Goal: Obtain resource: Download file/media

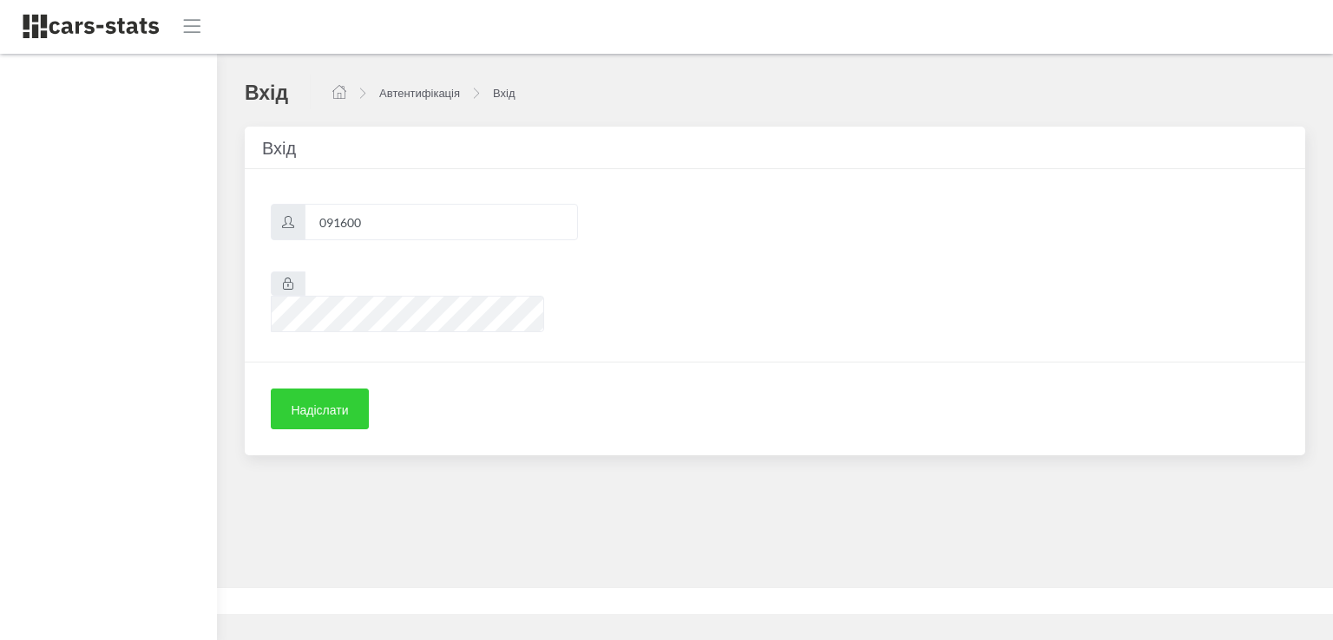
scroll to position [13, 13]
type input "091600"
click at [325, 403] on font "Надіслати" at bounding box center [319, 410] width 57 height 15
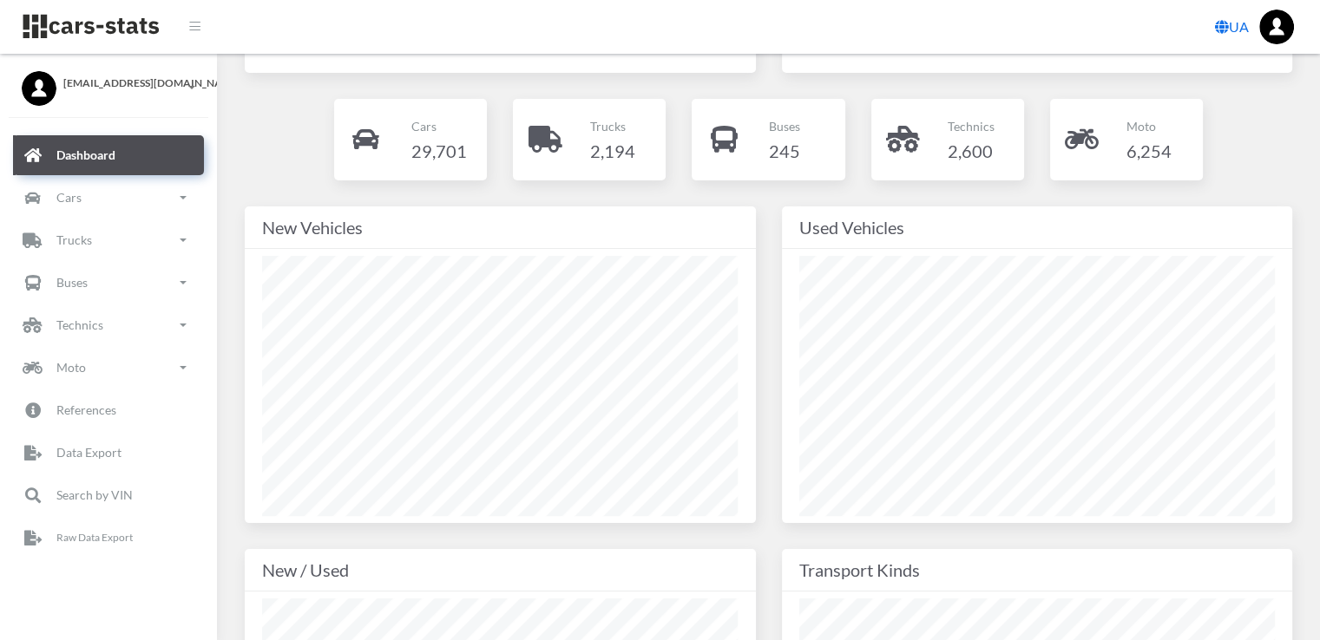
scroll to position [196, 0]
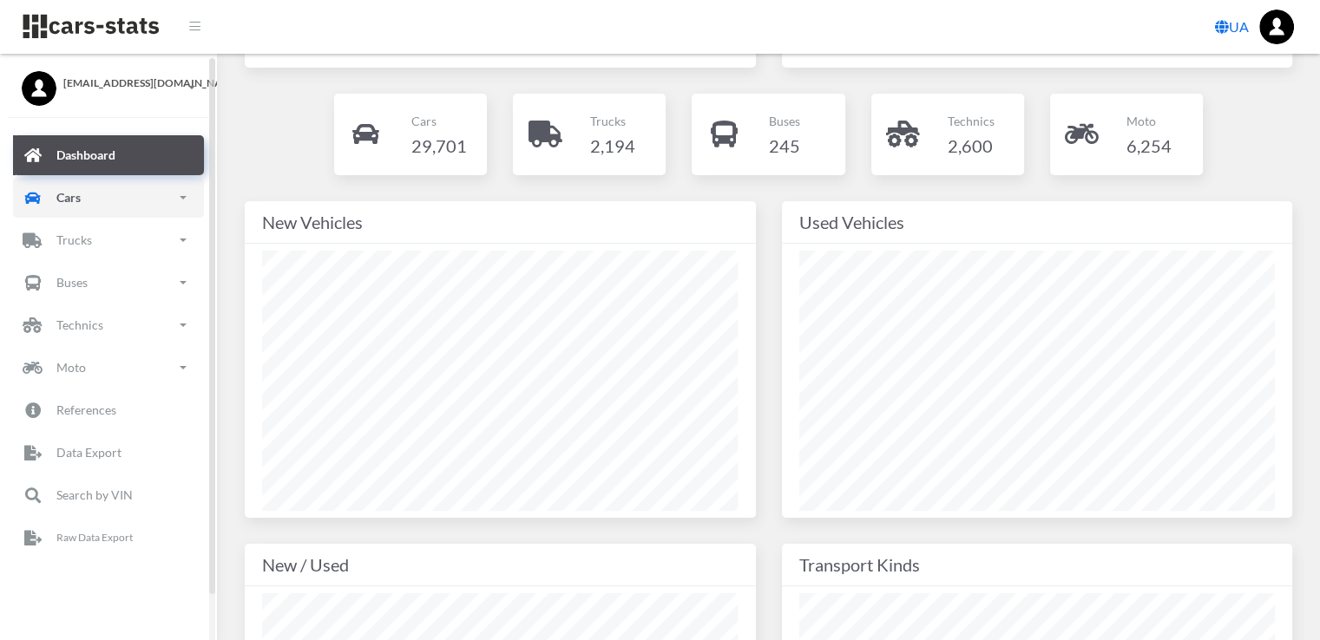
click at [184, 200] on link "Cars" at bounding box center [108, 198] width 191 height 40
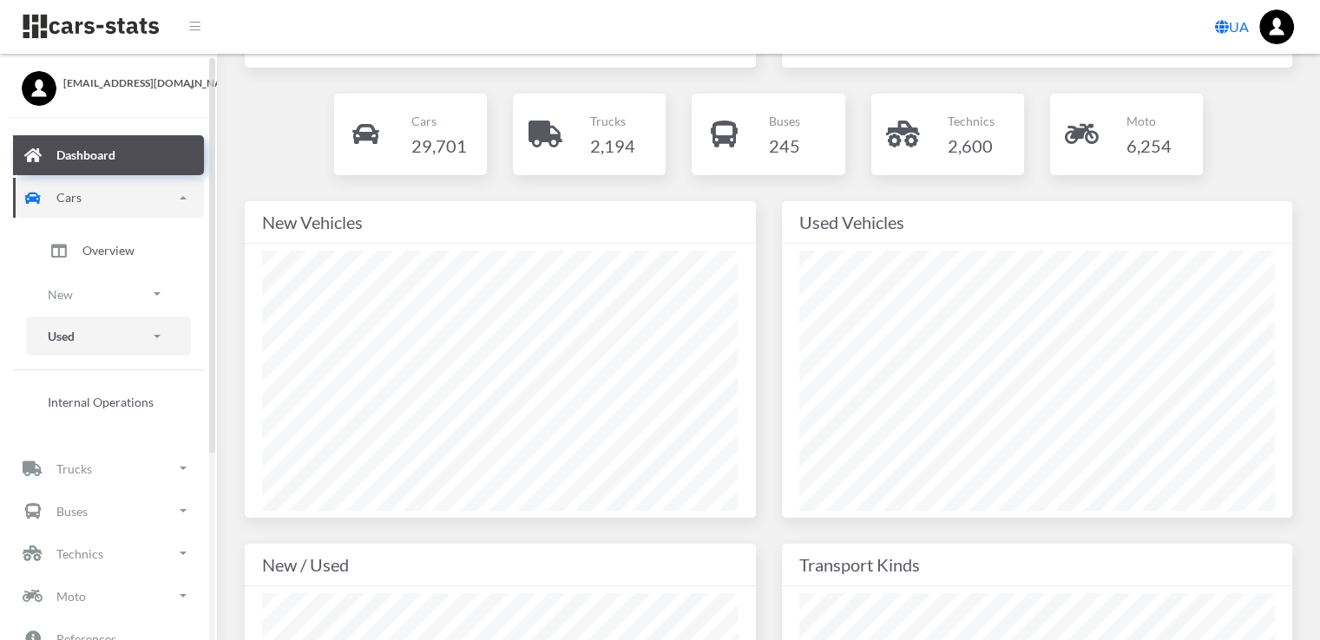
click at [155, 336] on span at bounding box center [157, 336] width 7 height 3
click at [105, 424] on span "Models" at bounding box center [102, 423] width 40 height 18
click at [99, 426] on span "Models" at bounding box center [102, 423] width 40 height 18
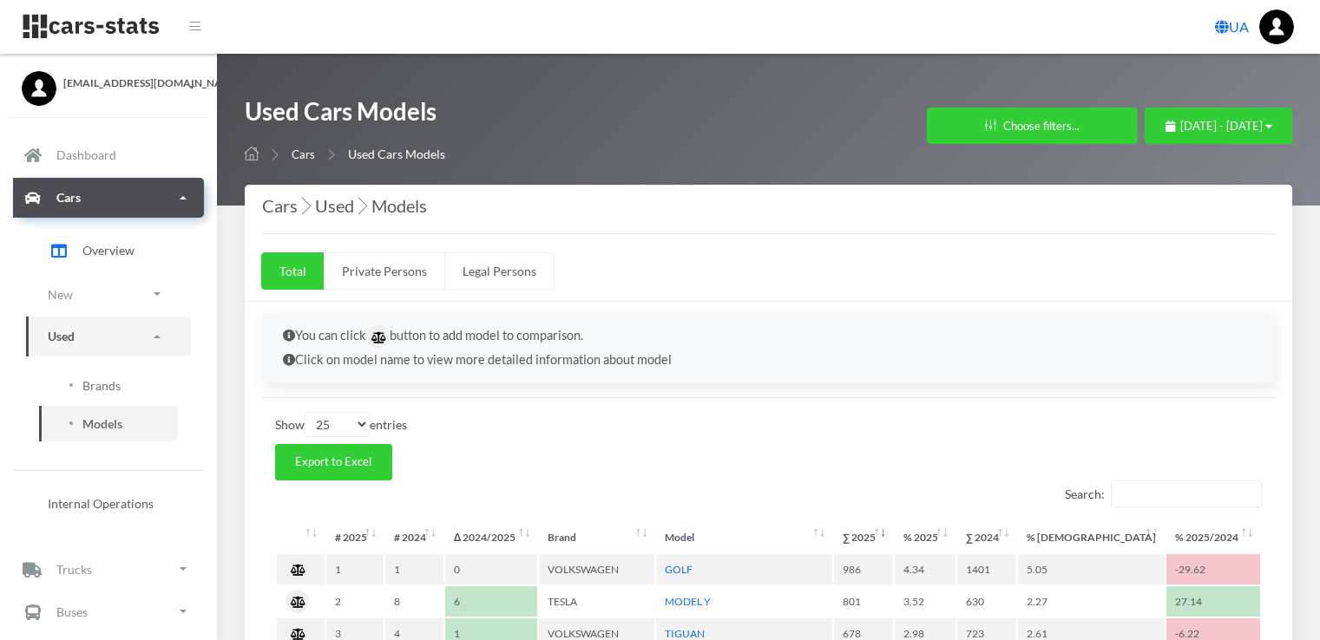
select select "25"
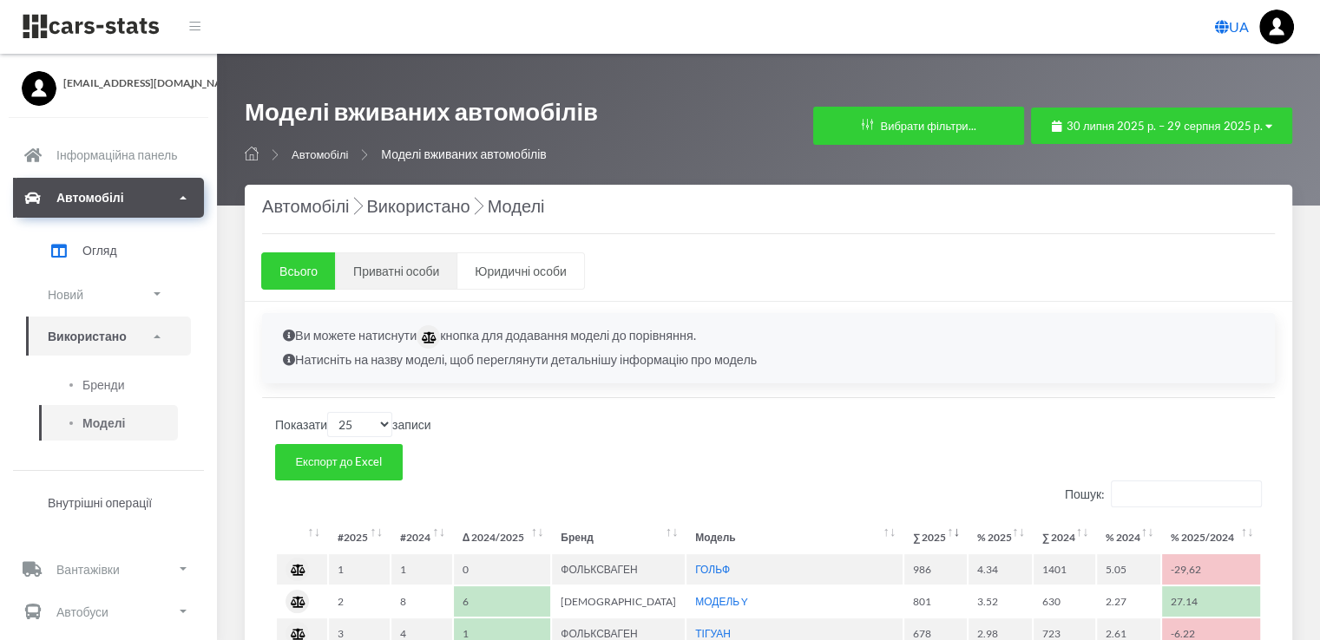
click at [390, 272] on font "Приватні особи" at bounding box center [396, 271] width 86 height 15
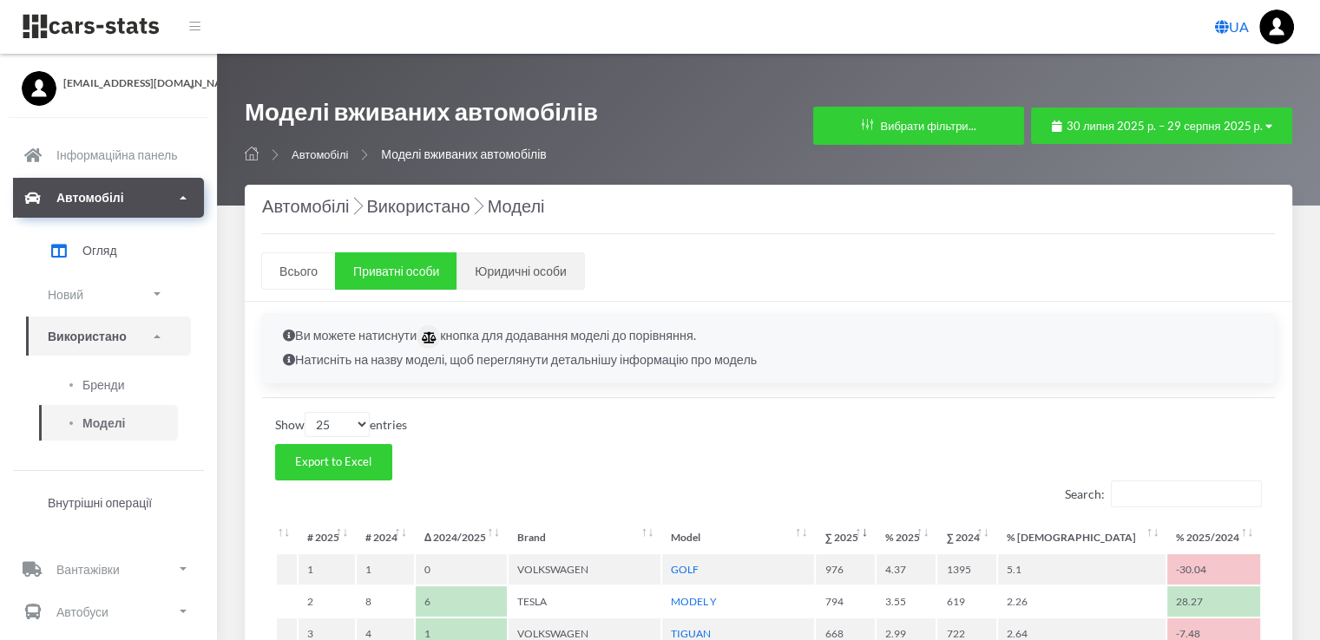
click at [524, 268] on font "Юридичні особи" at bounding box center [520, 271] width 91 height 15
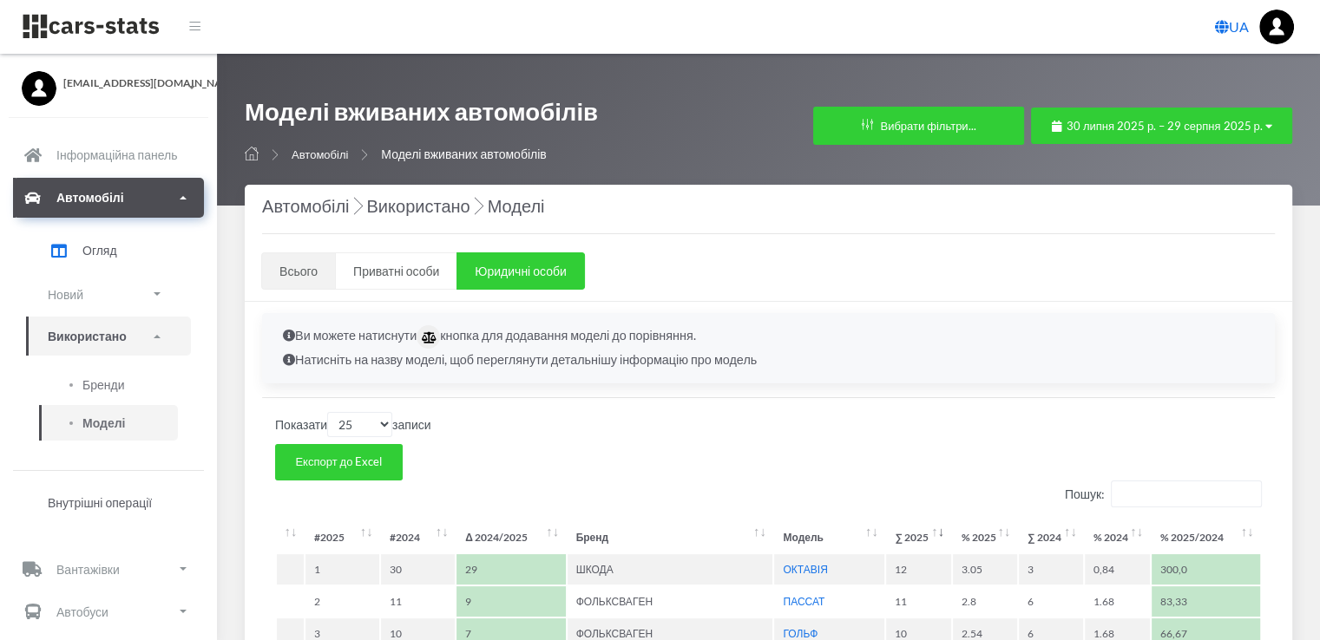
click at [295, 266] on font "Всього" at bounding box center [298, 271] width 38 height 15
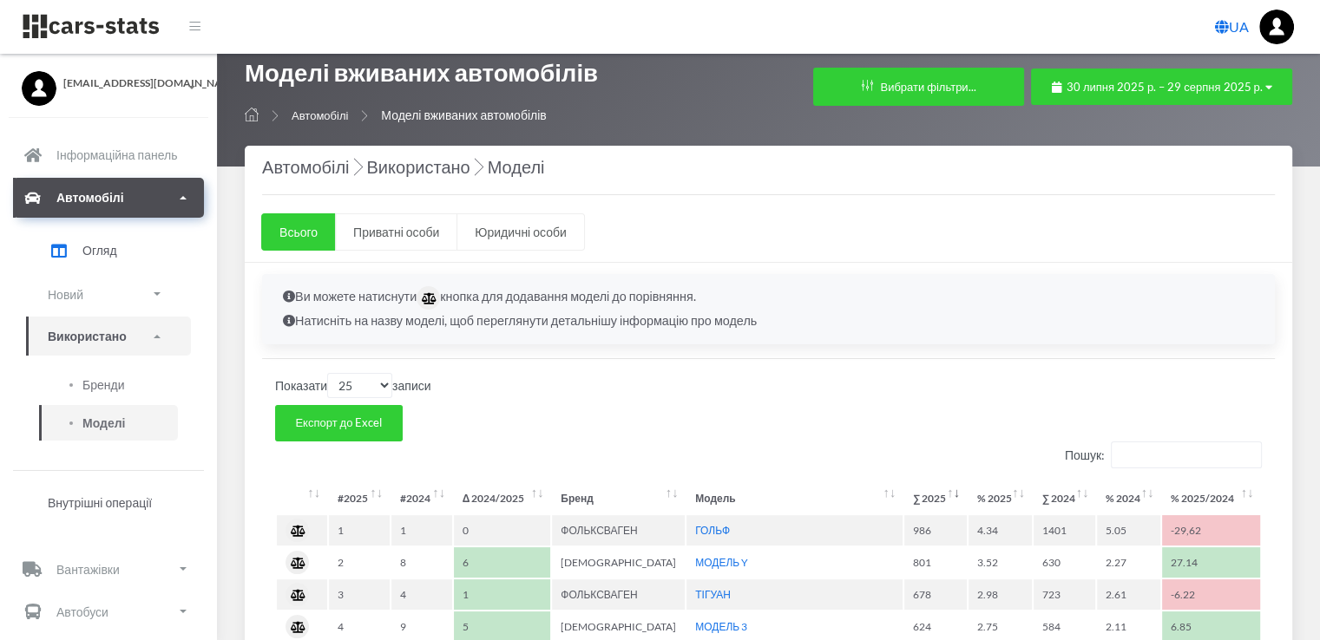
scroll to position [0, 0]
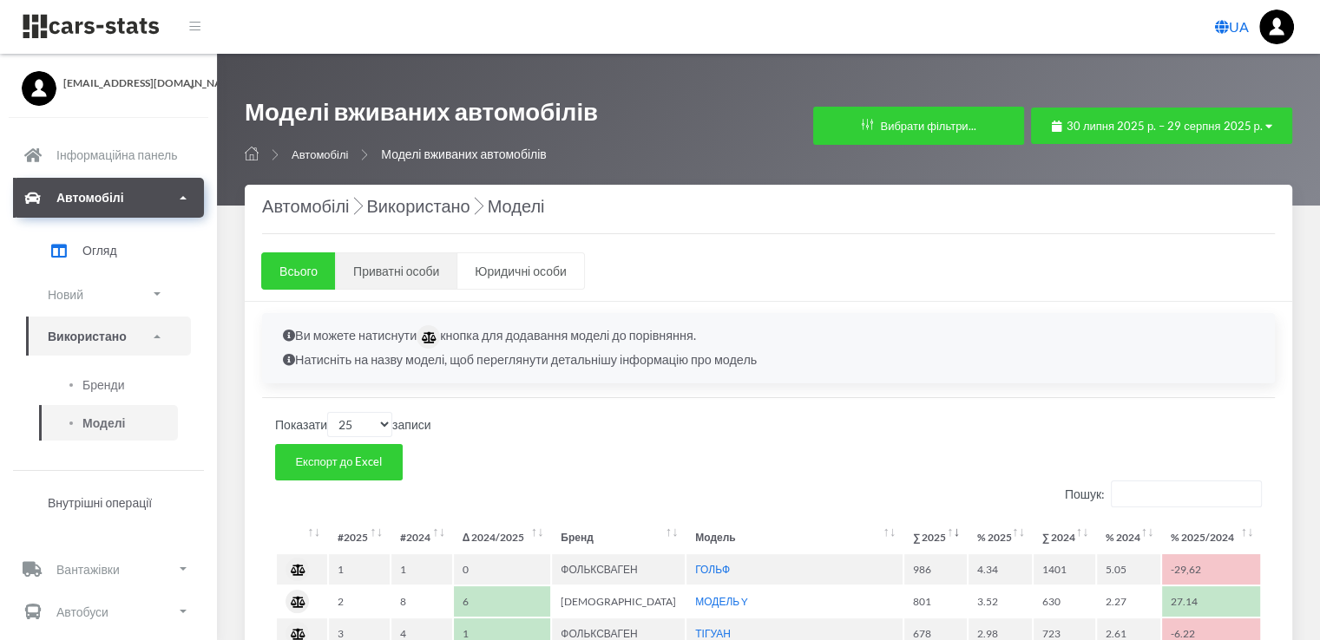
click at [385, 275] on font "Приватні особи" at bounding box center [396, 271] width 86 height 15
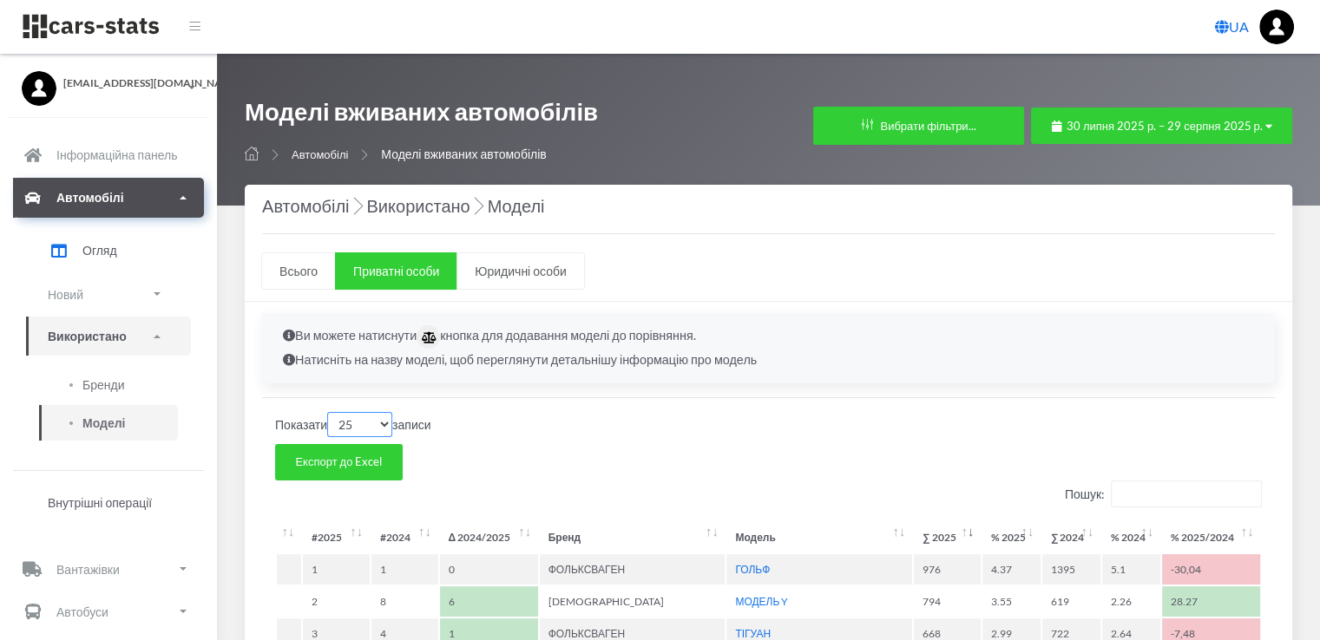
click at [383, 422] on select "10 25 50 100" at bounding box center [359, 424] width 65 height 25
click at [1267, 127] on icon "button" at bounding box center [1268, 126] width 7 height 11
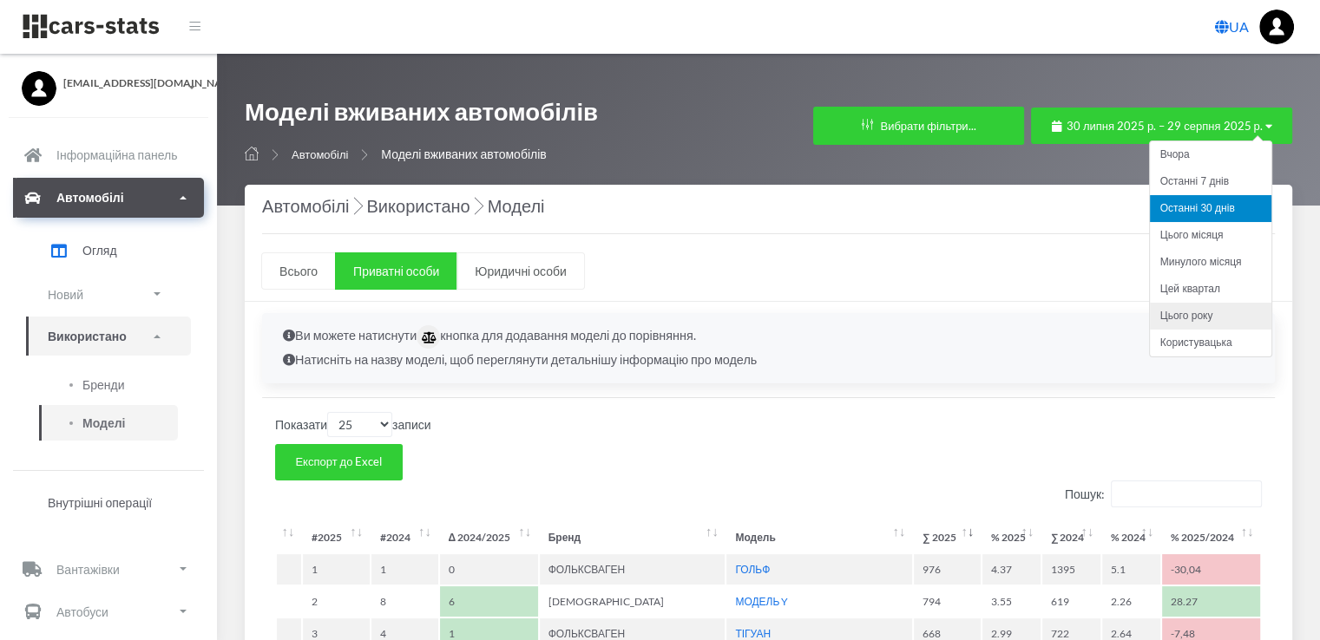
click at [1204, 313] on font "Цього року" at bounding box center [1186, 316] width 53 height 12
click at [1197, 313] on font "Цього року" at bounding box center [1186, 316] width 53 height 12
click at [1192, 286] on font "Цей квартал" at bounding box center [1190, 289] width 60 height 12
click at [1193, 203] on font "Останні 30 днів" at bounding box center [1197, 208] width 75 height 12
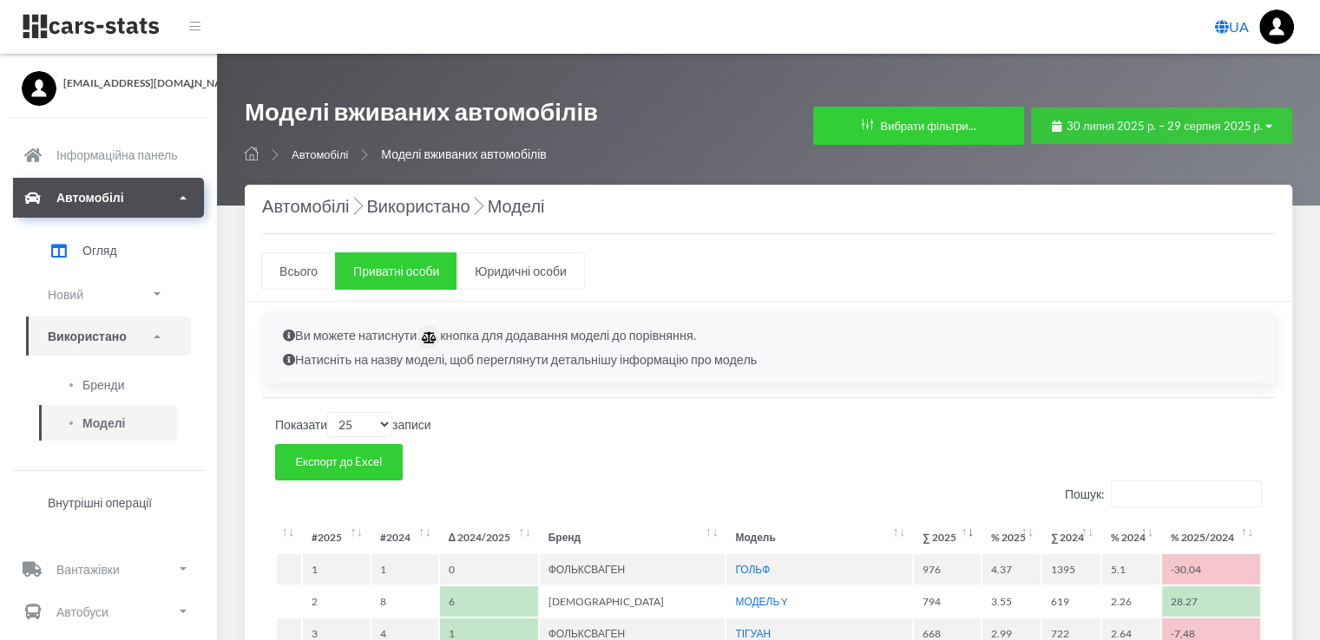
click at [1265, 126] on icon "button" at bounding box center [1268, 126] width 7 height 11
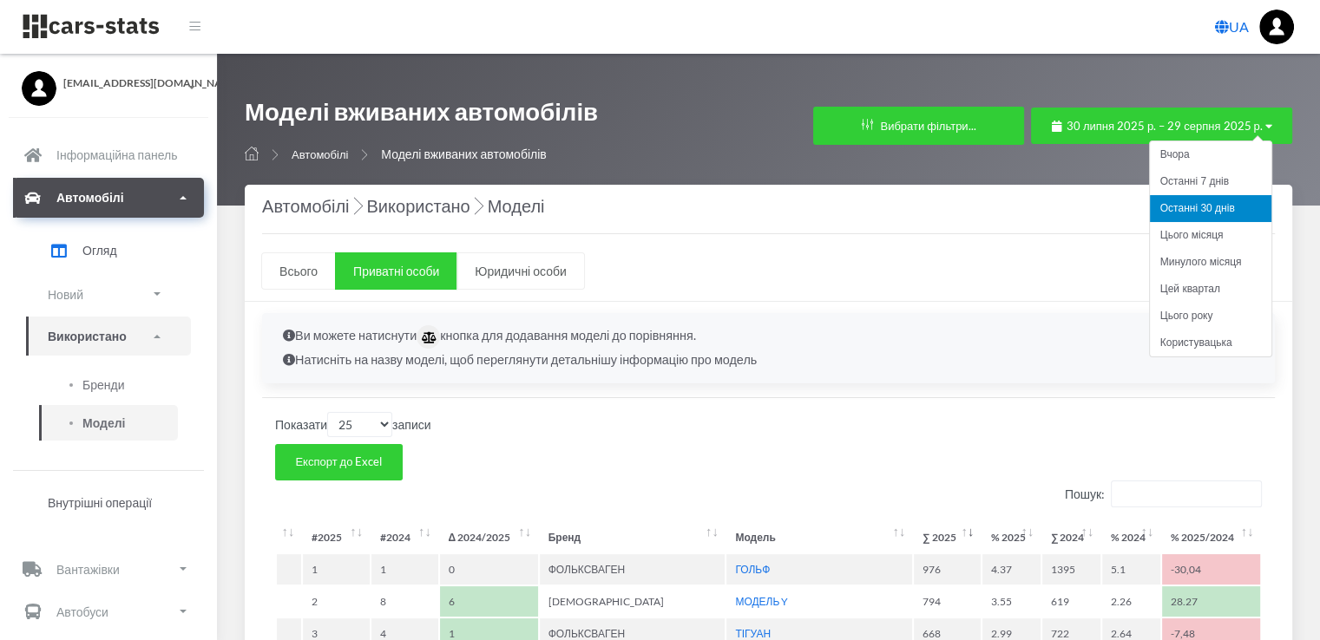
click at [1187, 206] on font "Останні 30 днів" at bounding box center [1197, 208] width 75 height 12
click at [1178, 178] on font "Останні 7 днів" at bounding box center [1194, 181] width 69 height 12
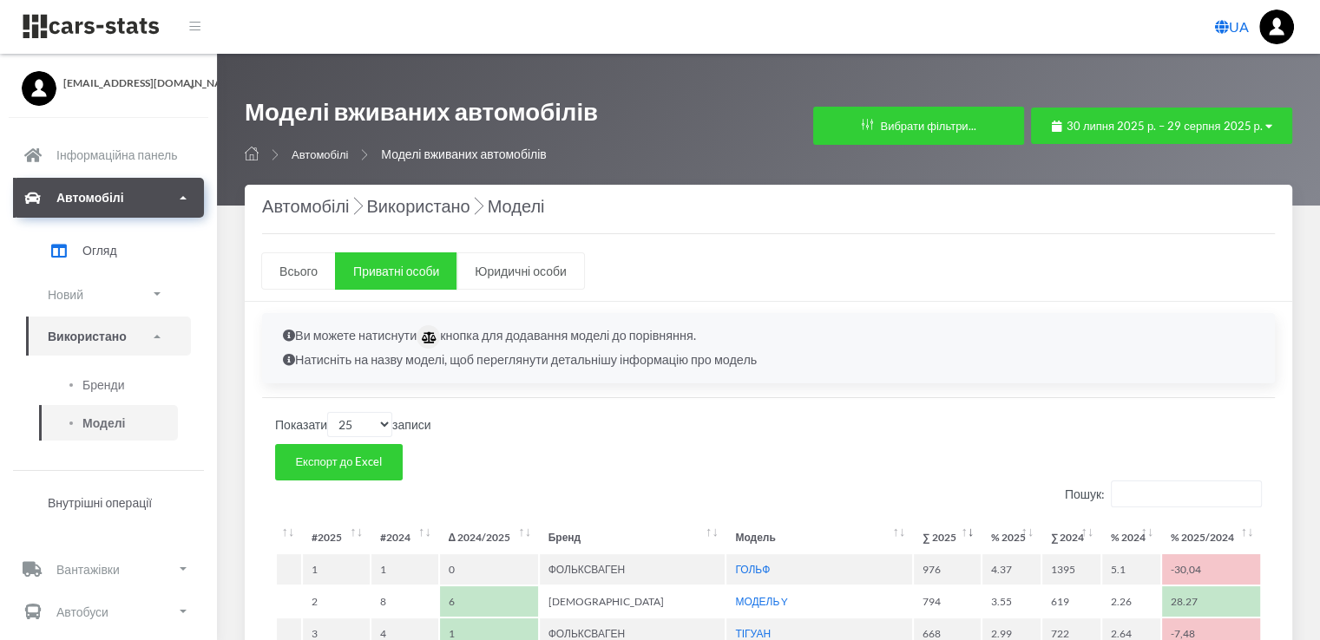
click at [1267, 126] on icon "button" at bounding box center [1268, 126] width 7 height 11
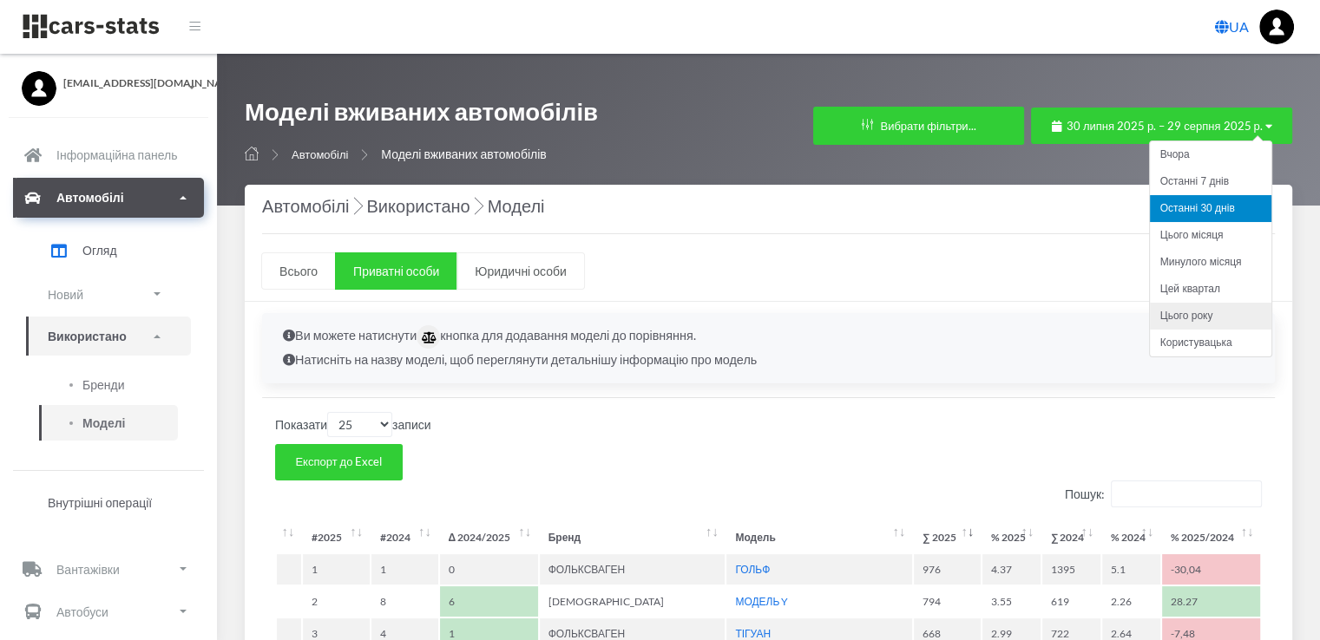
click at [1187, 312] on font "Цього року" at bounding box center [1186, 316] width 53 height 12
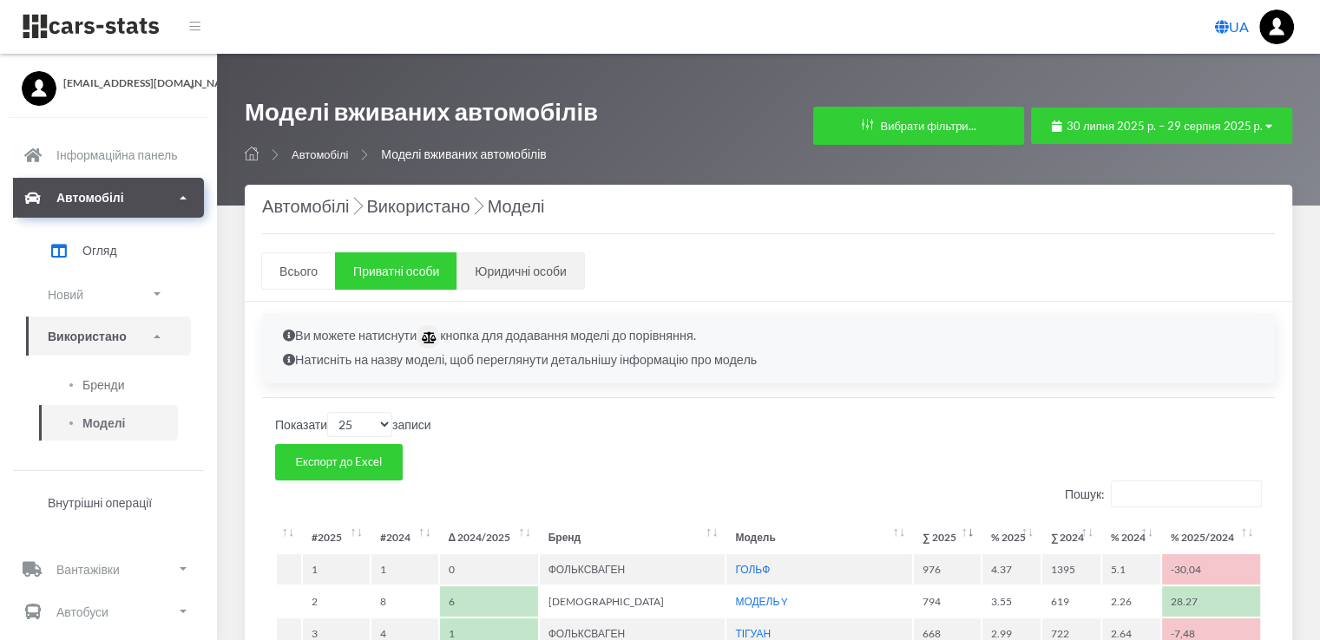
click at [511, 272] on font "Юридичні особи" at bounding box center [520, 271] width 91 height 15
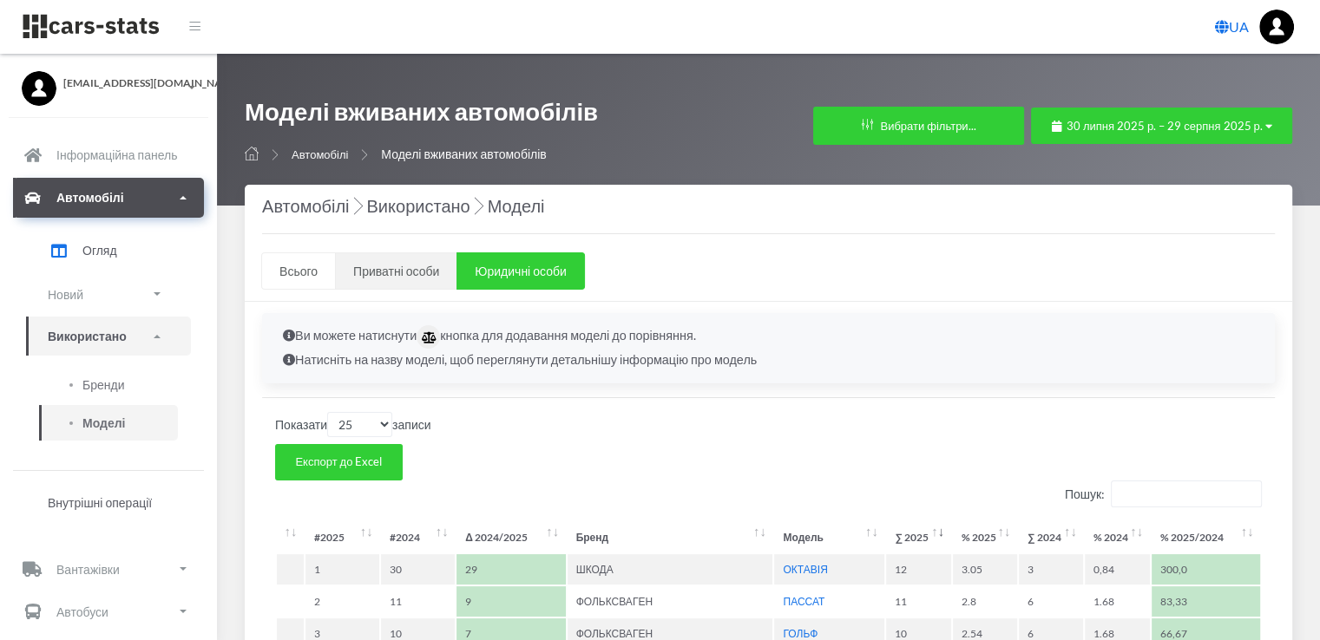
click at [403, 268] on font "Приватні особи" at bounding box center [396, 271] width 86 height 15
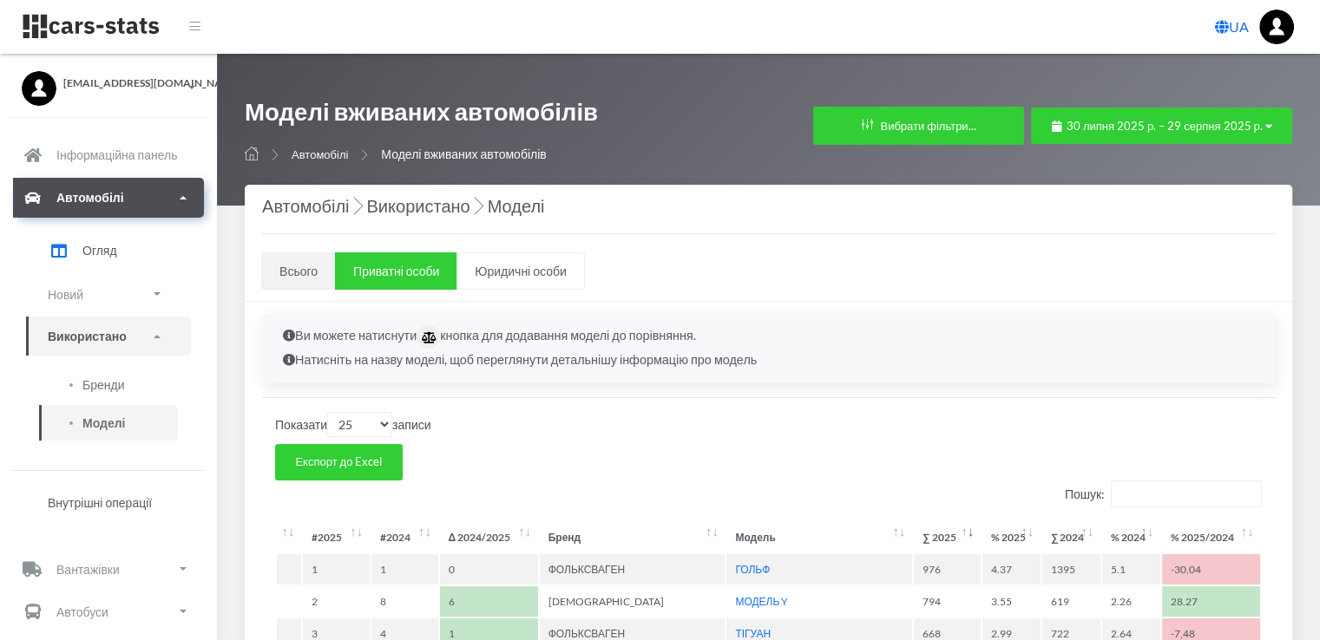
click at [292, 268] on font "Всього" at bounding box center [298, 271] width 38 height 15
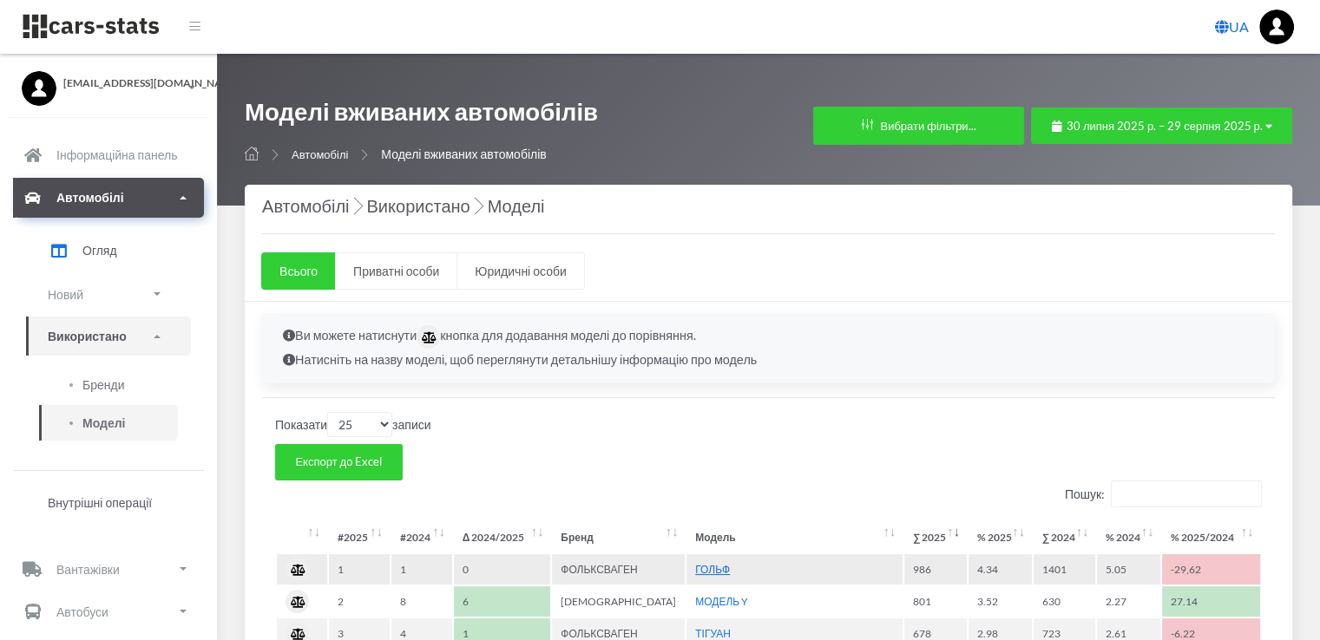
click at [712, 568] on font "ГОЛЬФ" at bounding box center [712, 569] width 35 height 13
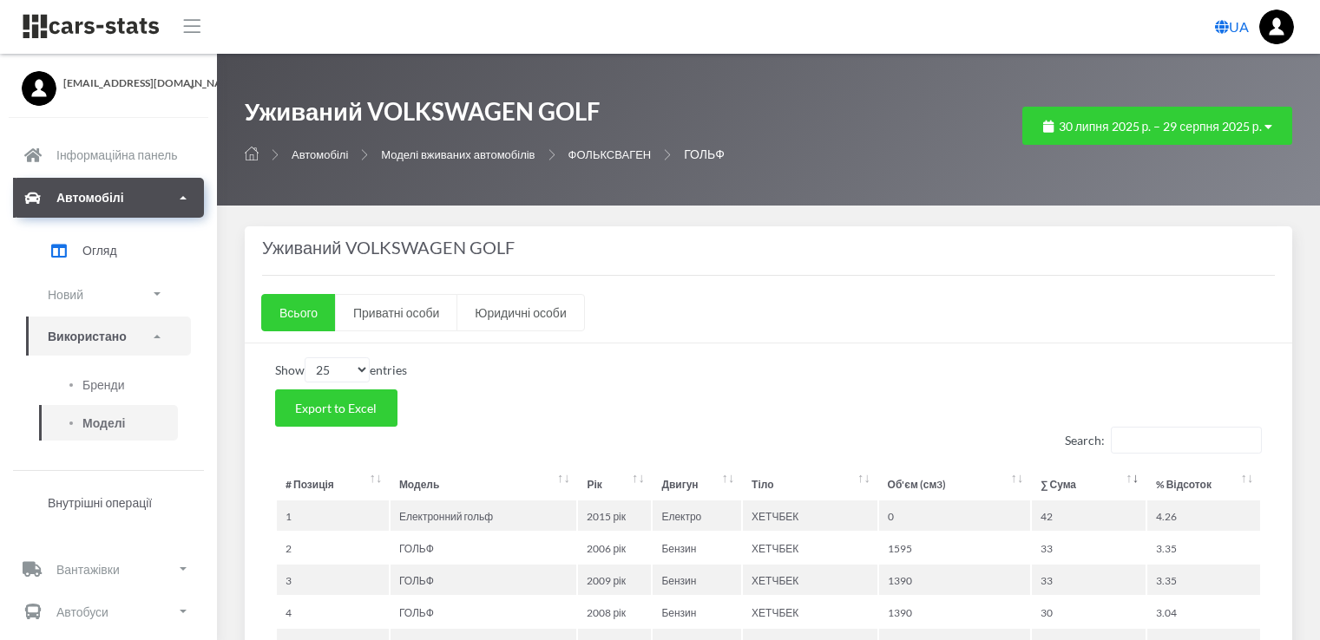
select select "25"
click at [181, 197] on span at bounding box center [183, 197] width 7 height 3
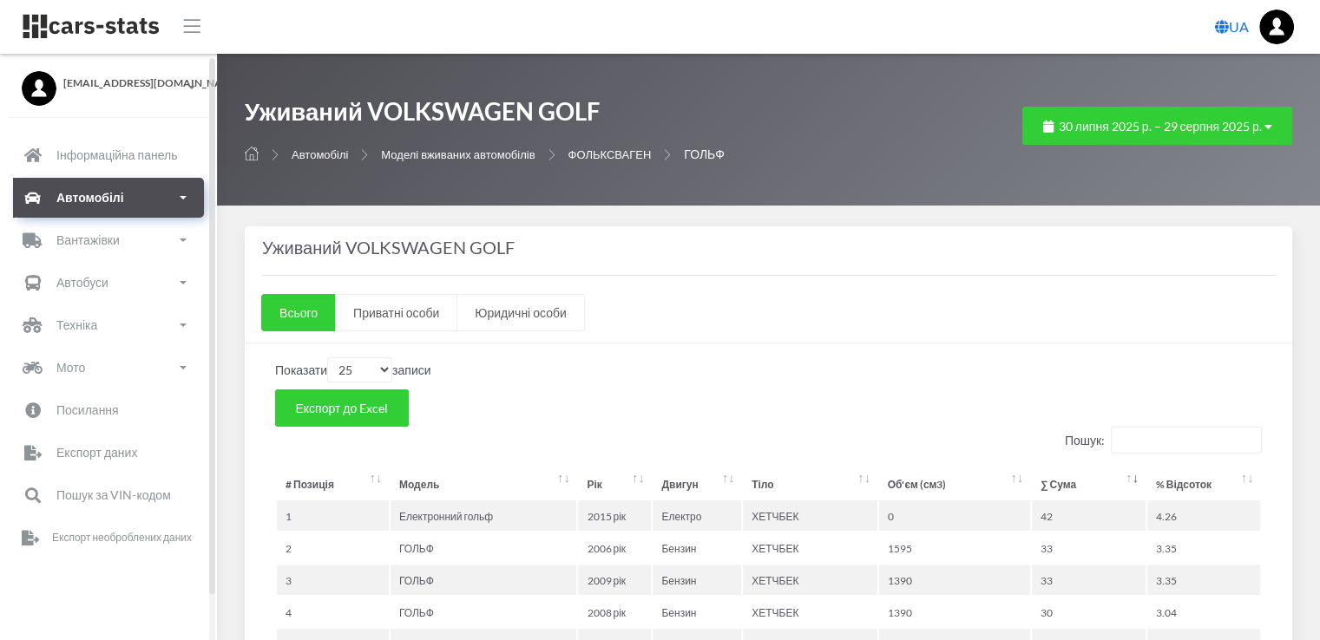
click at [181, 197] on span at bounding box center [183, 197] width 7 height 3
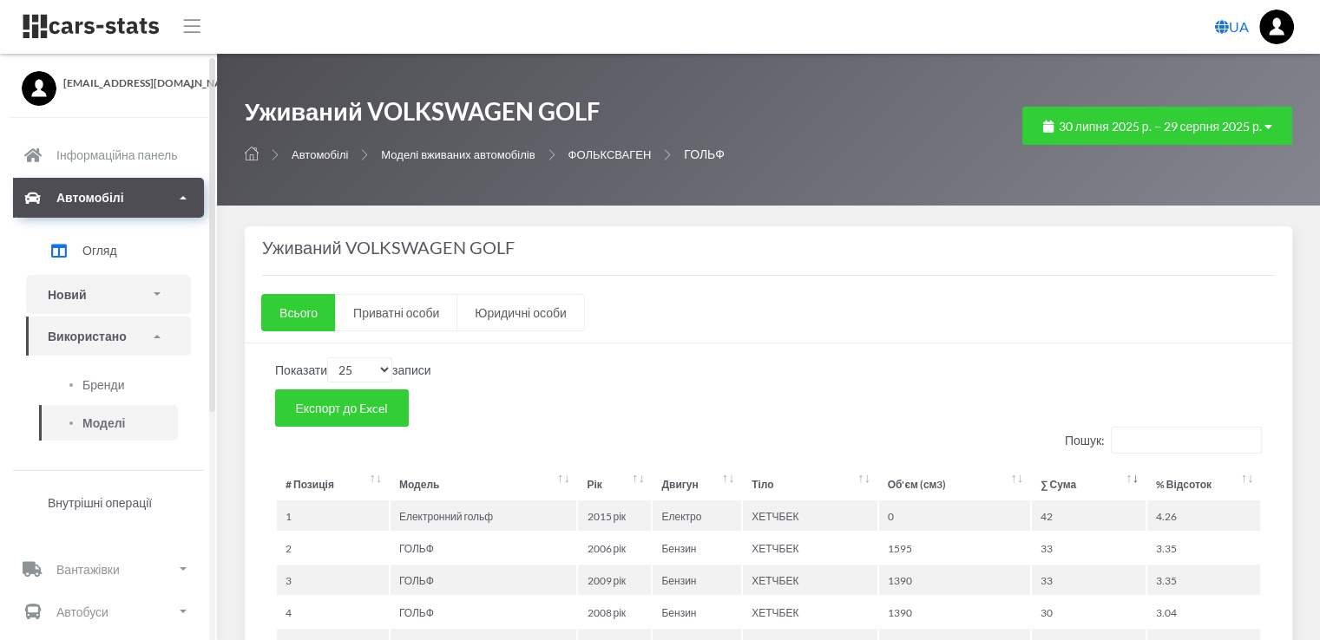
click at [156, 294] on span at bounding box center [157, 293] width 7 height 3
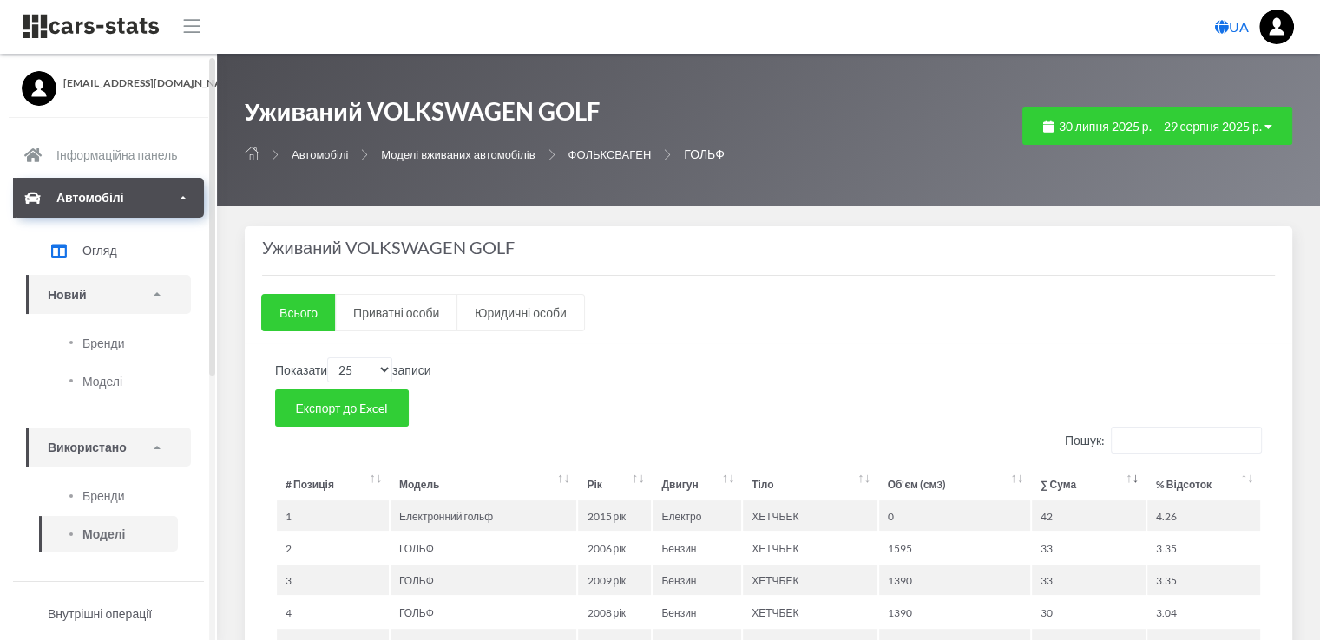
click at [68, 293] on font "Новий" at bounding box center [67, 294] width 38 height 15
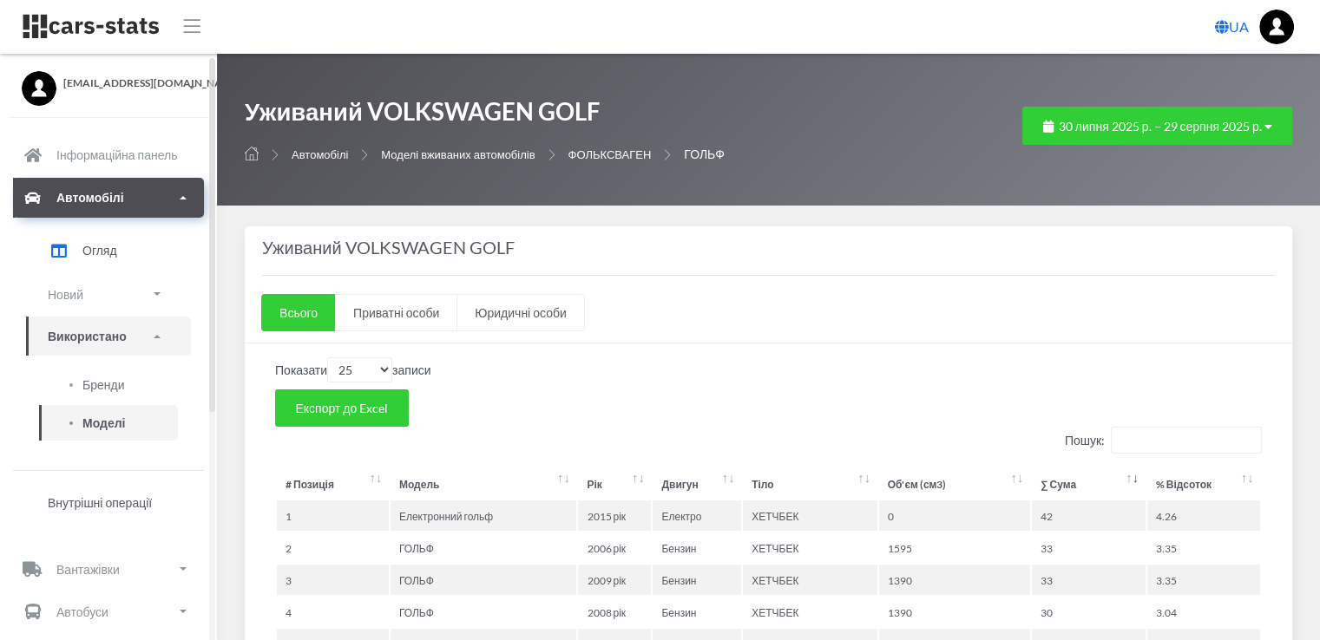
click at [102, 423] on font "Моделі" at bounding box center [103, 423] width 43 height 15
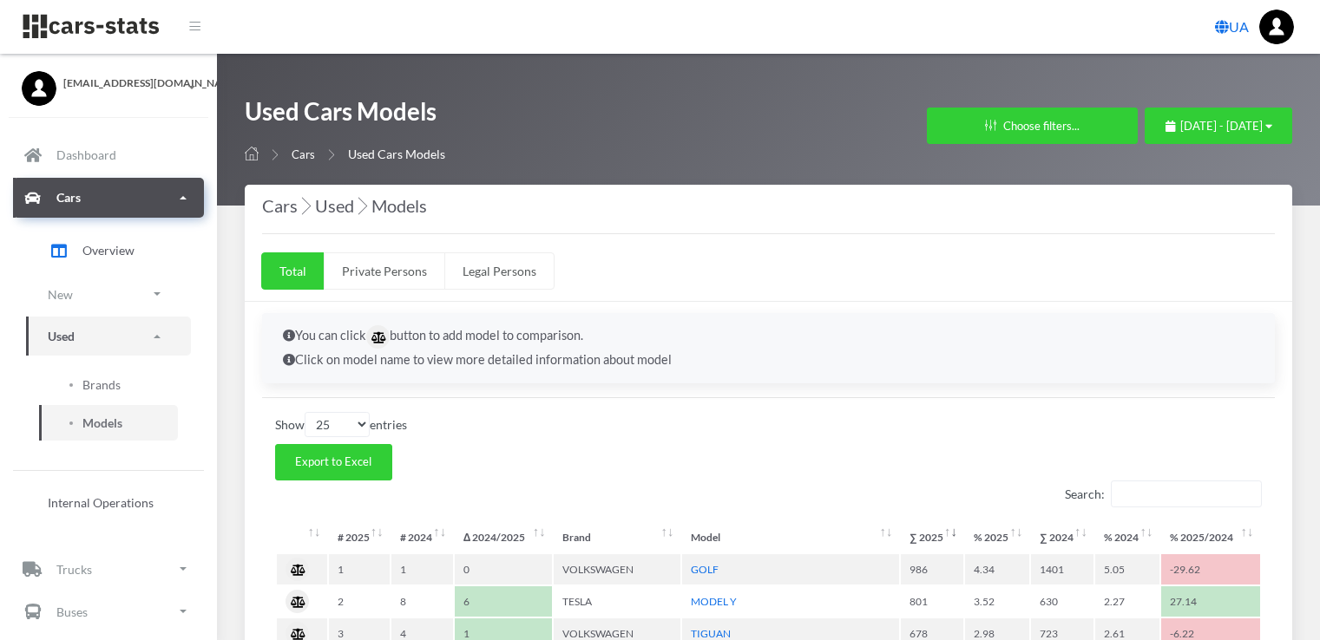
select select "25"
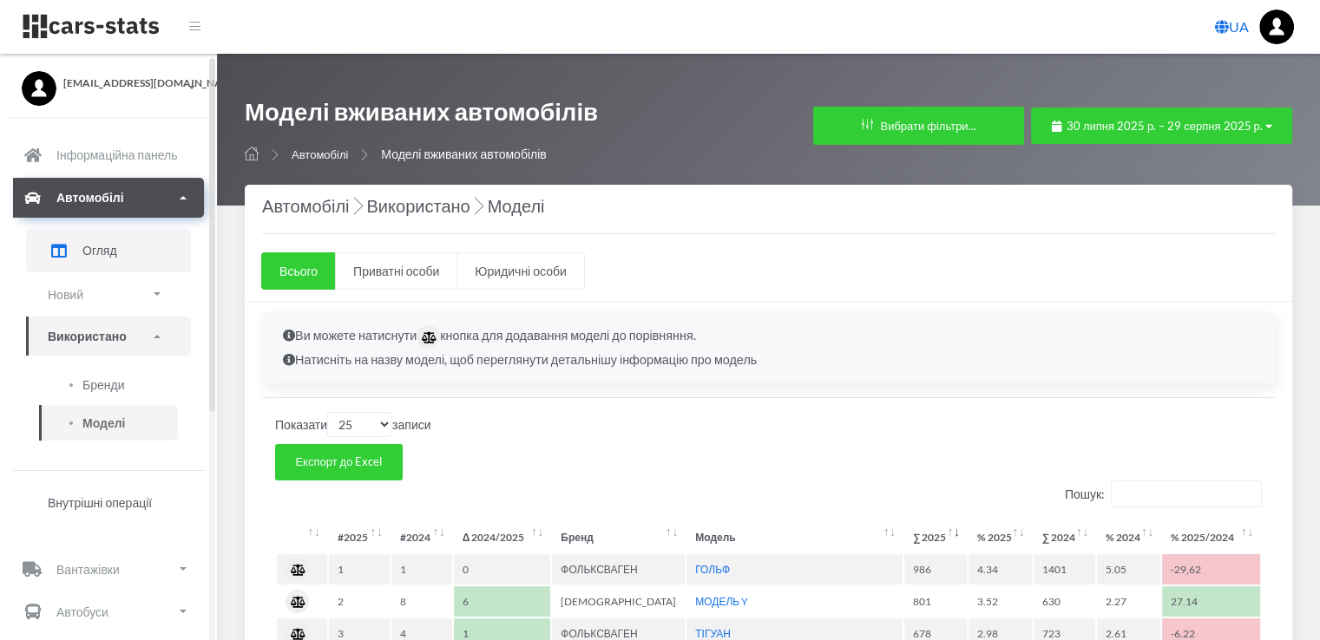
click at [111, 247] on font "Огляд" at bounding box center [99, 250] width 35 height 15
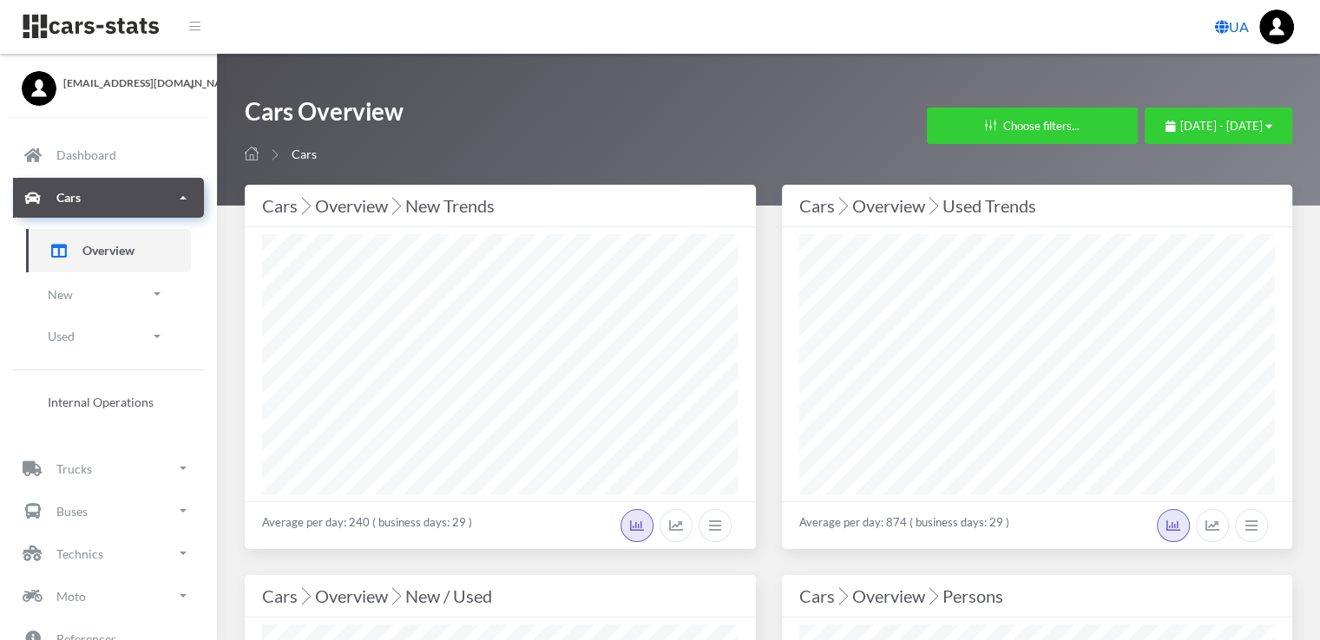
click at [1232, 24] on link "UA" at bounding box center [1232, 27] width 48 height 35
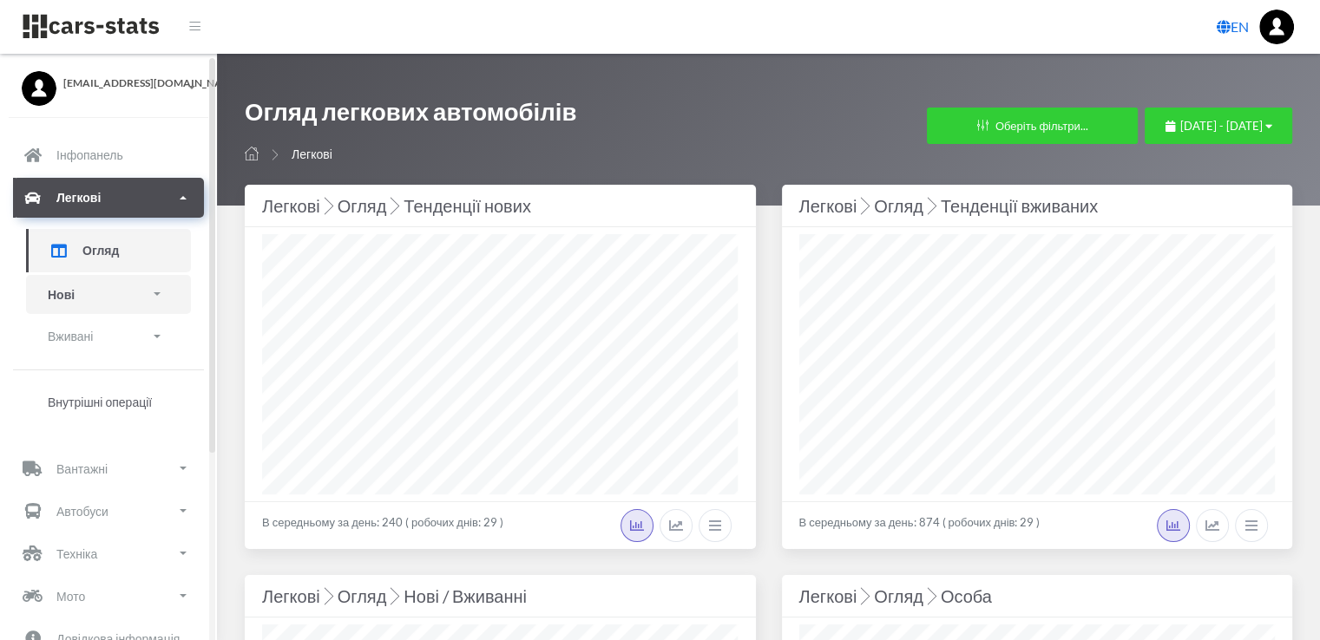
click at [63, 293] on p "Нові" at bounding box center [61, 295] width 27 height 22
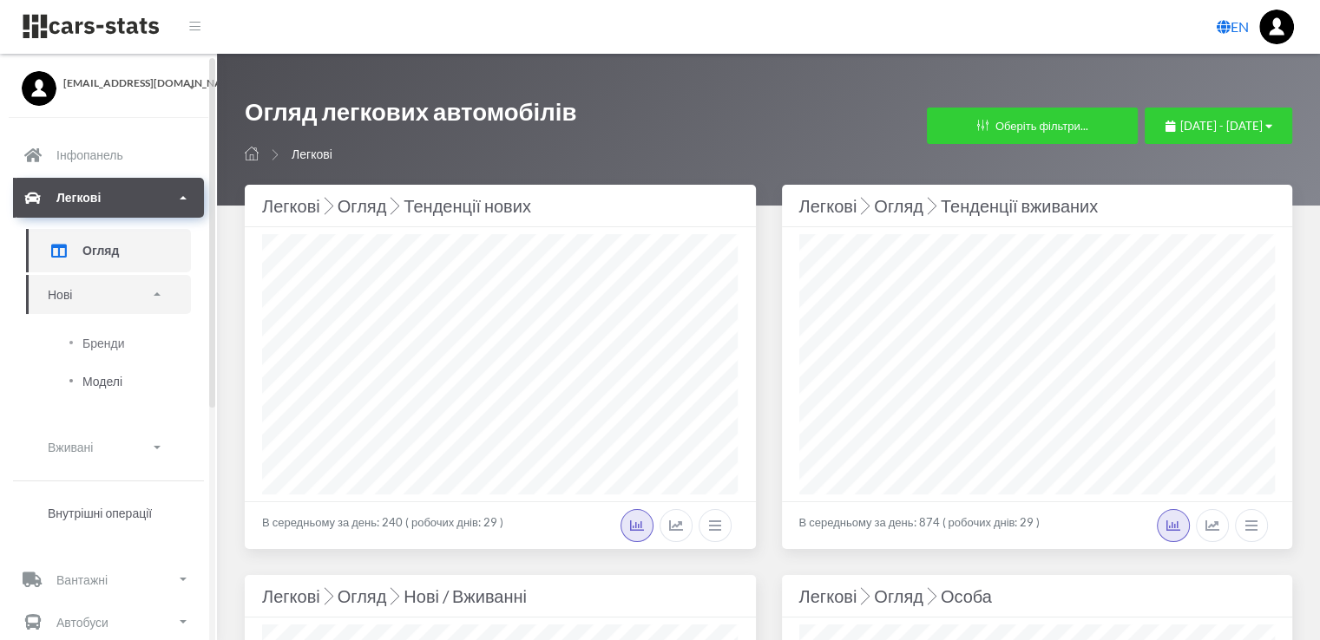
click at [101, 382] on span "Моделі" at bounding box center [102, 381] width 40 height 18
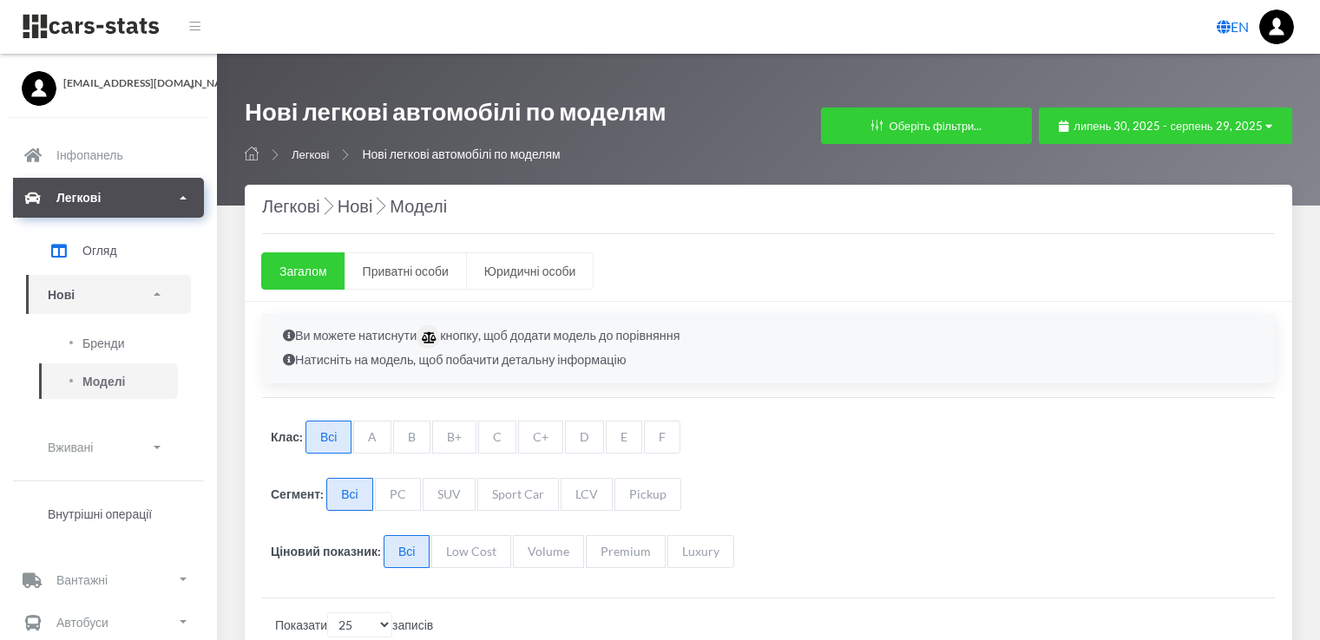
select select "25"
drag, startPoint x: 1292, startPoint y: 62, endPoint x: 1270, endPoint y: 126, distance: 67.8
click at [1270, 126] on div "Нові легкові автомобілі по моделям Легкові Нові легкові автомобілі по моделям Ф…" at bounding box center [768, 130] width 1103 height 152
click at [1267, 126] on icon "button" at bounding box center [1268, 126] width 7 height 11
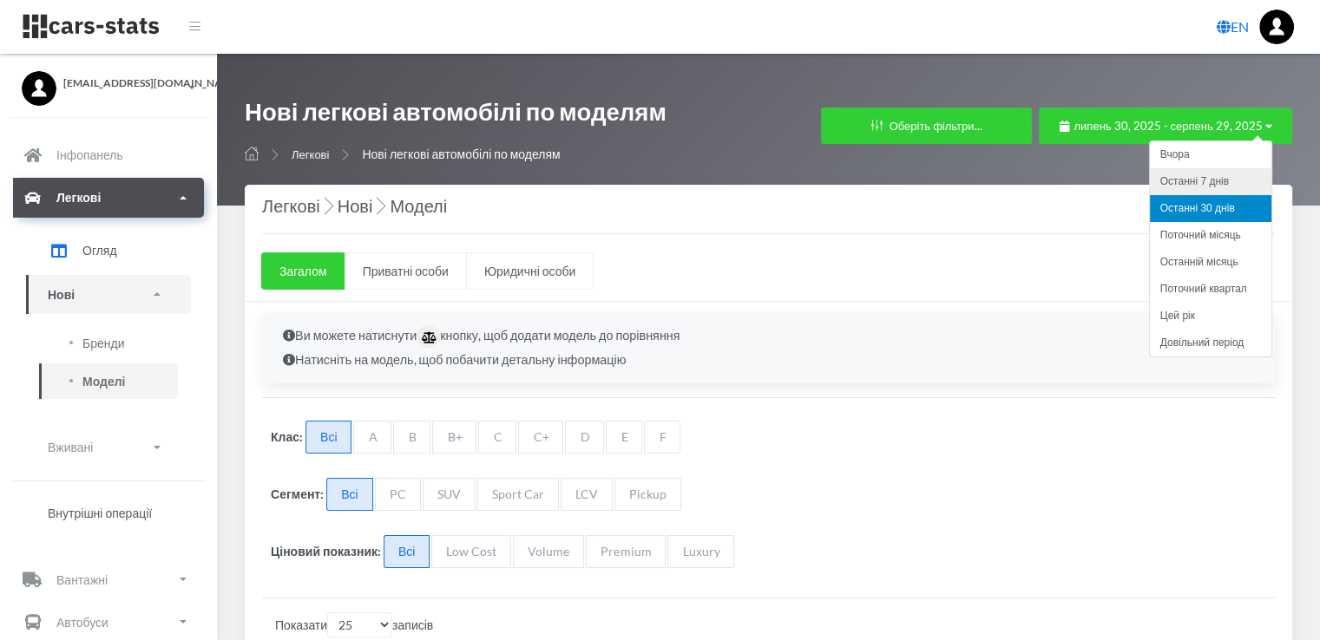
click at [1210, 180] on li "Останні 7 днів" at bounding box center [1210, 181] width 121 height 27
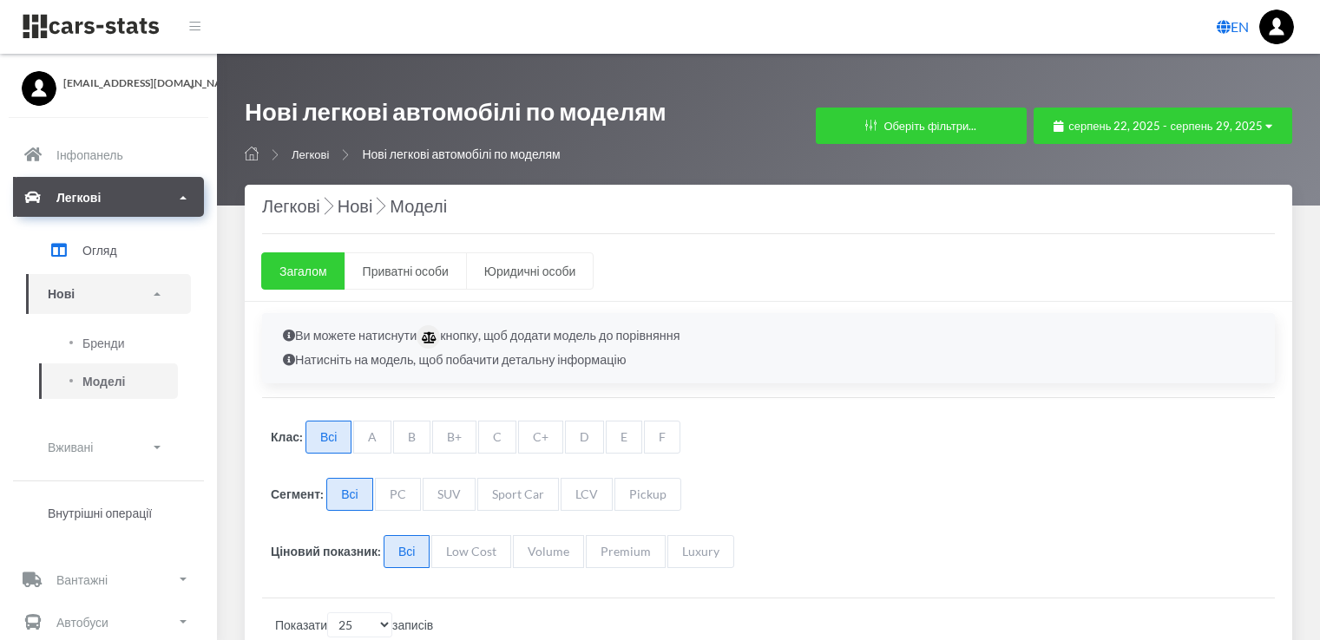
select select "25"
click at [1267, 127] on icon "button" at bounding box center [1268, 126] width 7 height 11
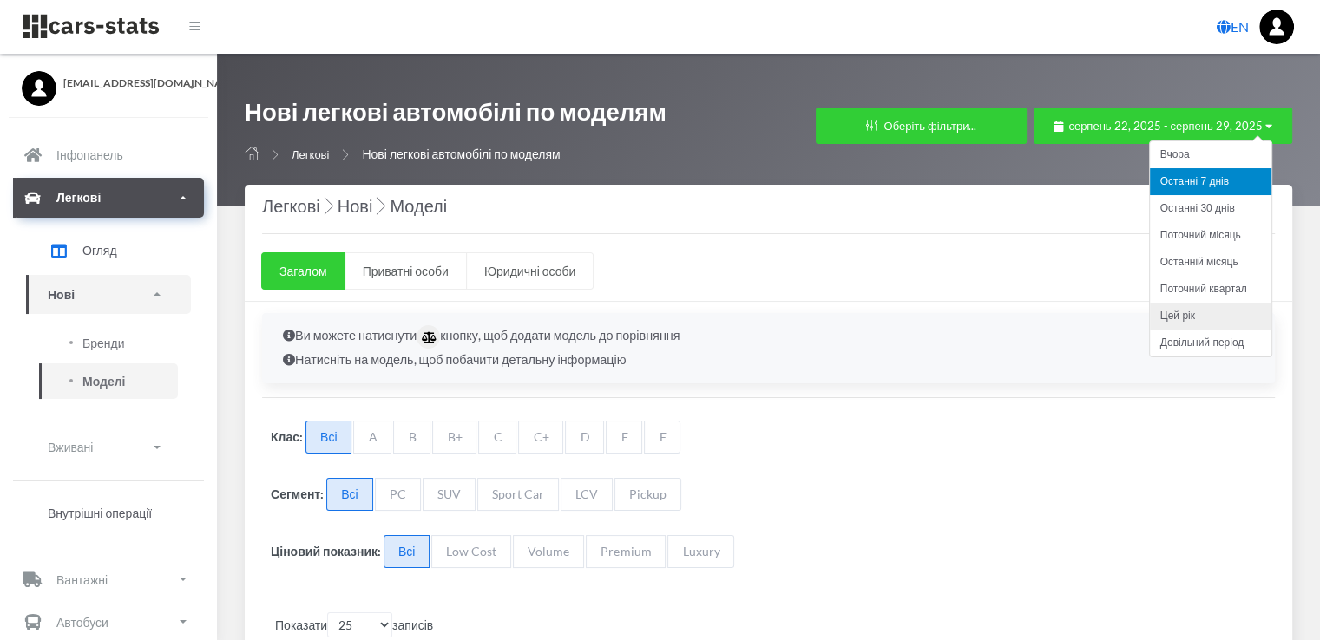
click at [1187, 315] on li "Цей рік" at bounding box center [1210, 316] width 121 height 27
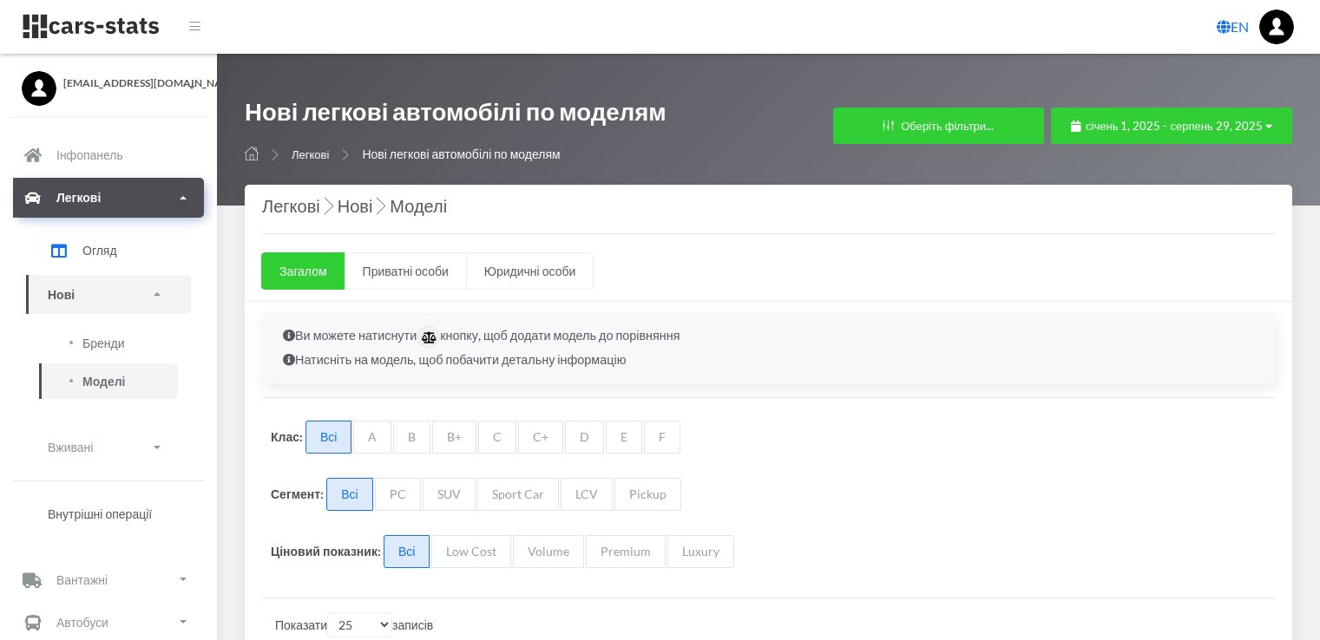
select select "25"
click at [1269, 122] on icon "button" at bounding box center [1268, 126] width 7 height 11
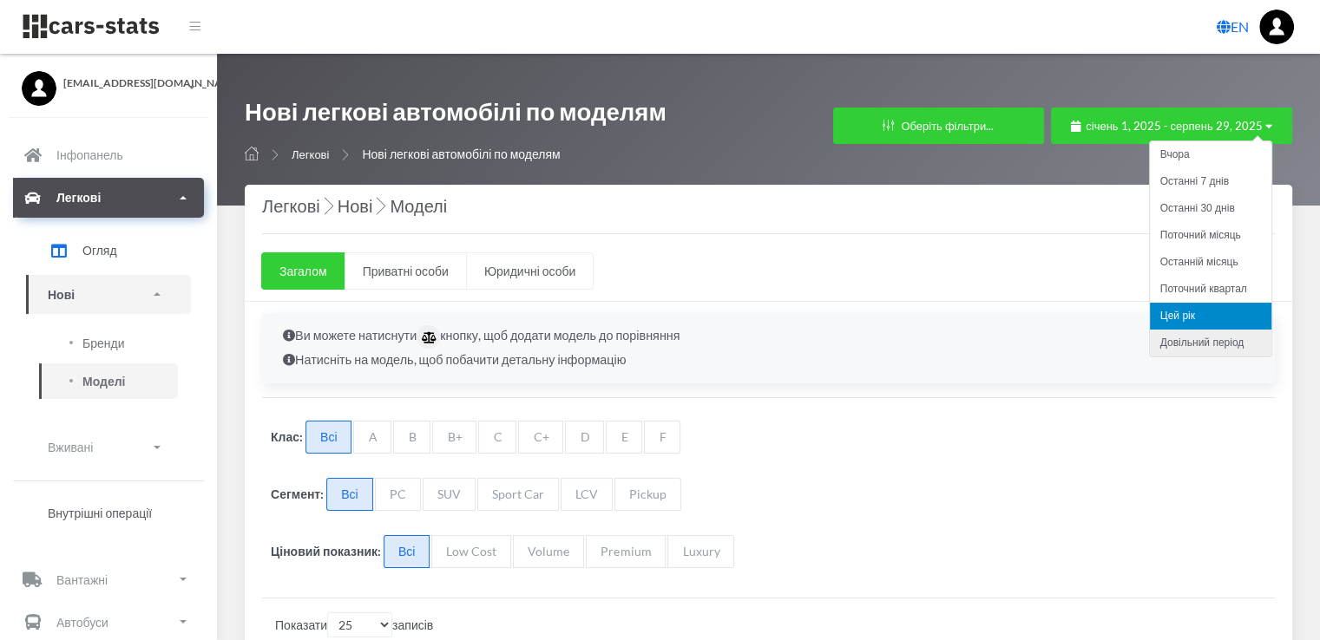
click at [1210, 344] on li "Довільний період" at bounding box center [1210, 343] width 121 height 27
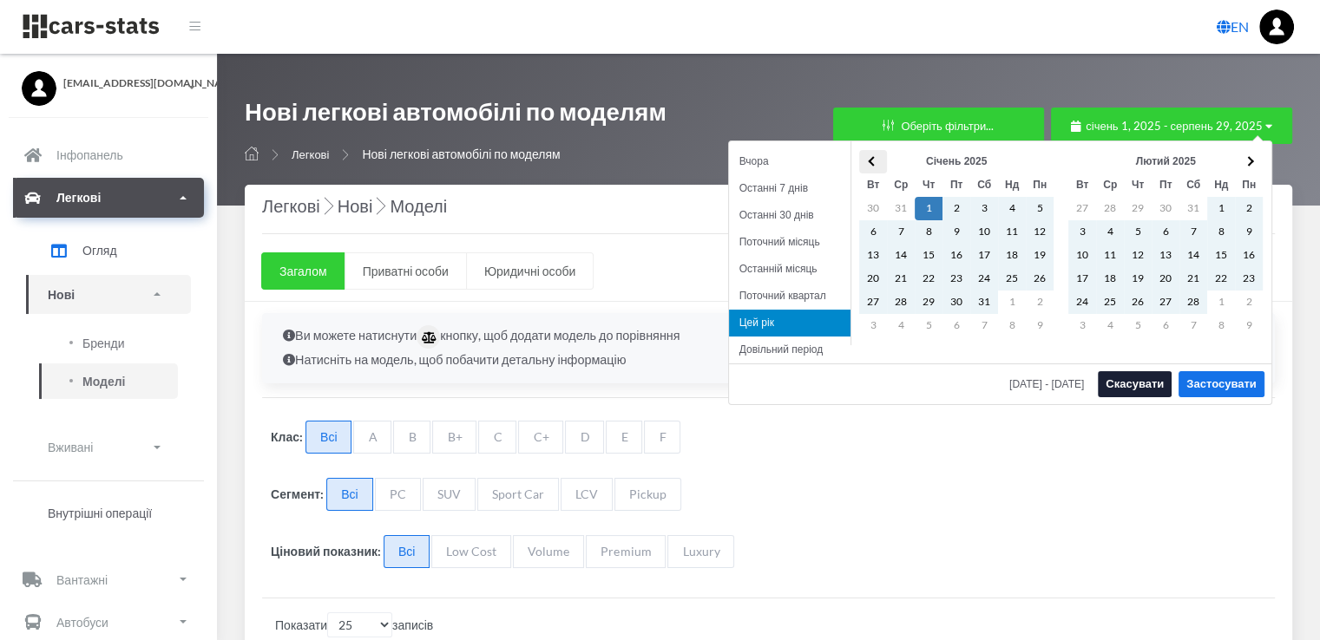
click at [870, 159] on span at bounding box center [873, 161] width 10 height 10
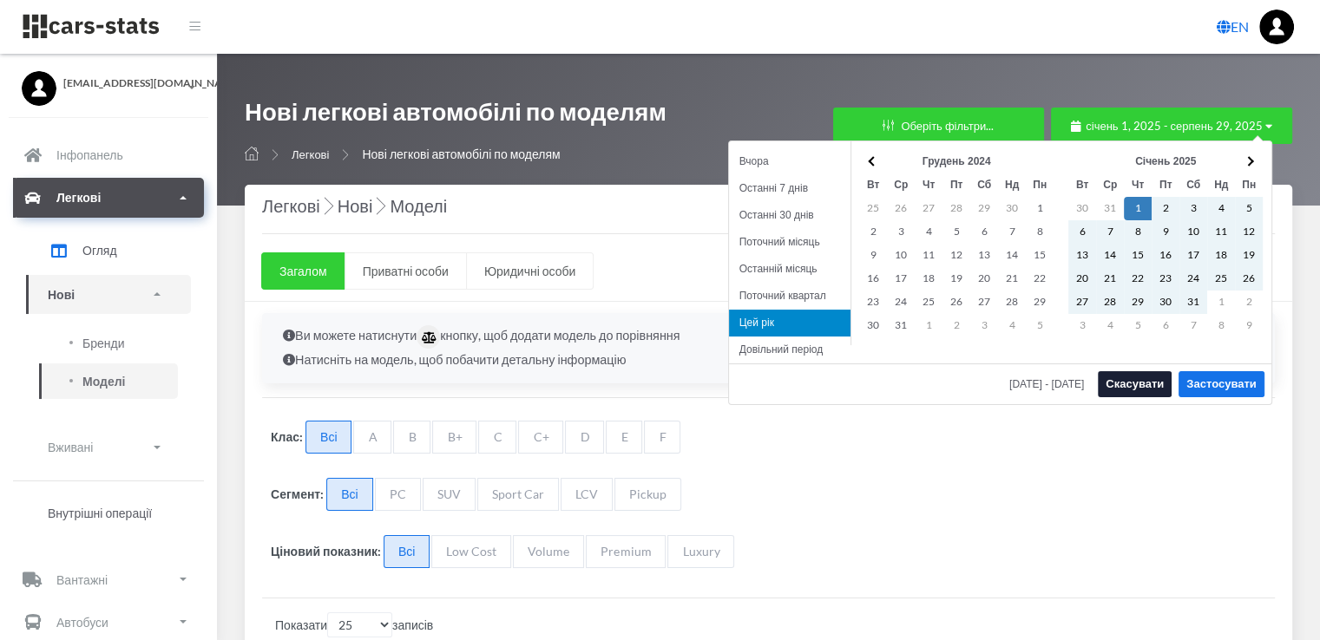
click at [870, 159] on span at bounding box center [873, 161] width 10 height 10
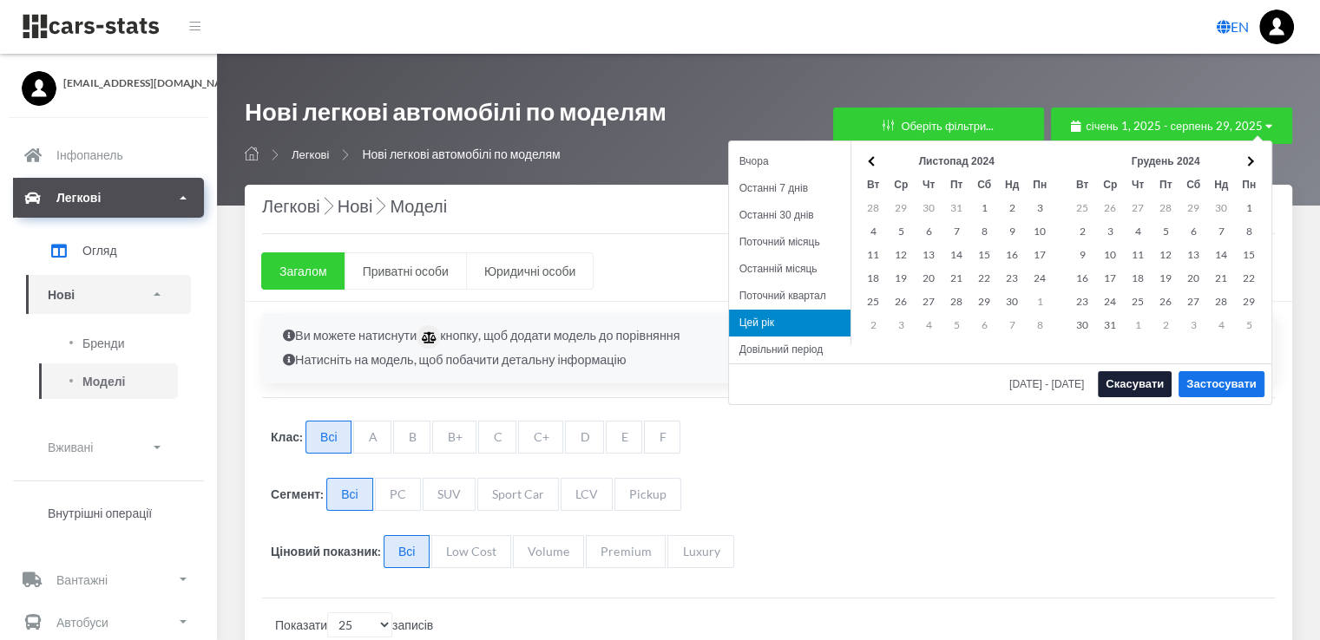
click at [870, 159] on span at bounding box center [873, 161] width 10 height 10
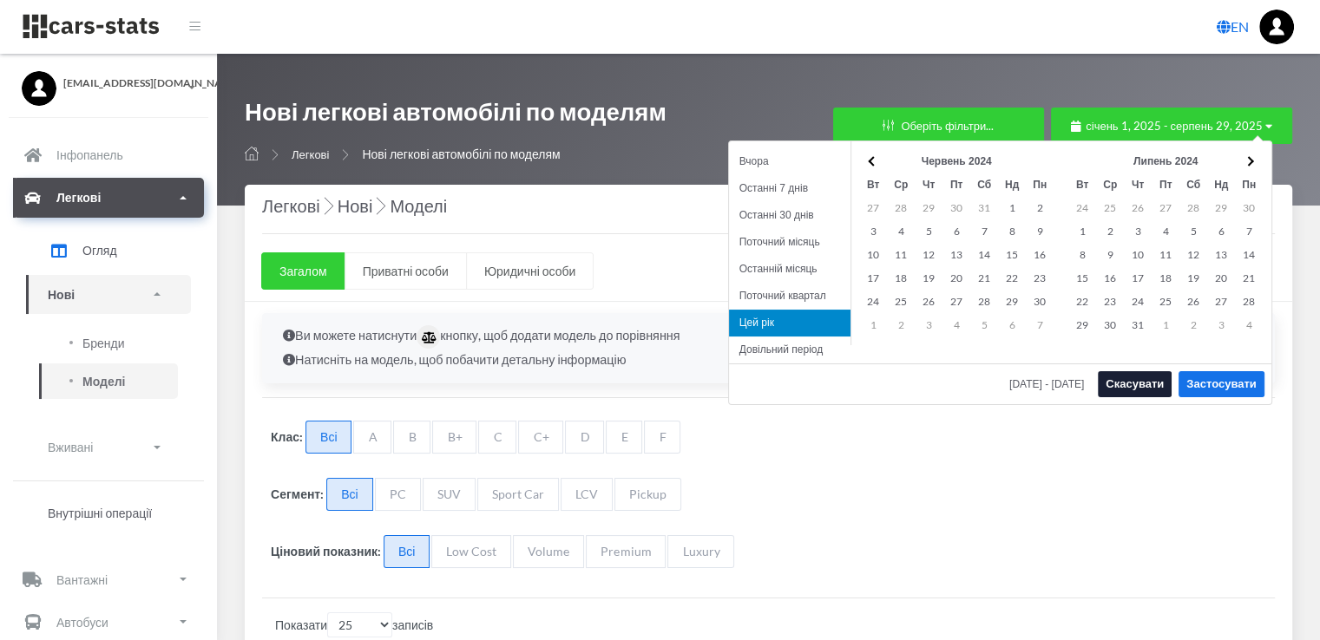
click at [1165, 156] on th "Липень 2024" at bounding box center [1165, 161] width 139 height 23
click at [1249, 156] on span at bounding box center [1248, 161] width 10 height 10
click at [871, 159] on span at bounding box center [873, 161] width 10 height 10
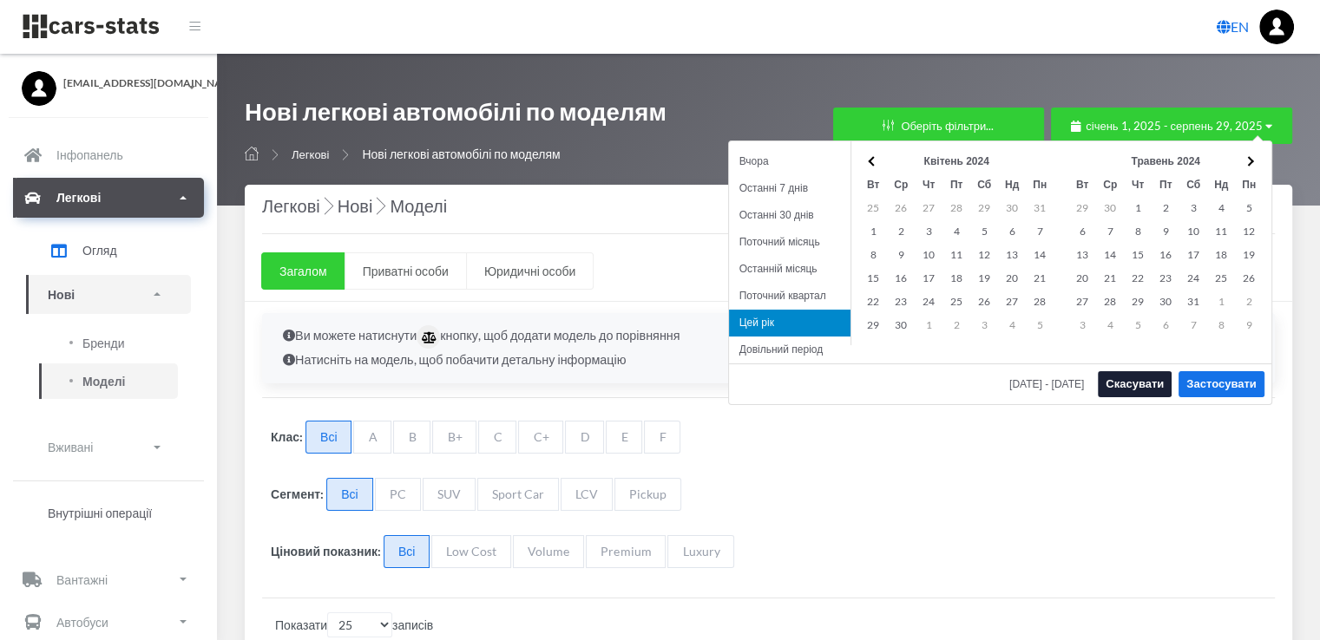
click at [871, 159] on span at bounding box center [873, 161] width 10 height 10
click at [871, 159] on span at bounding box center [872, 161] width 10 height 10
click at [871, 159] on span at bounding box center [873, 161] width 10 height 10
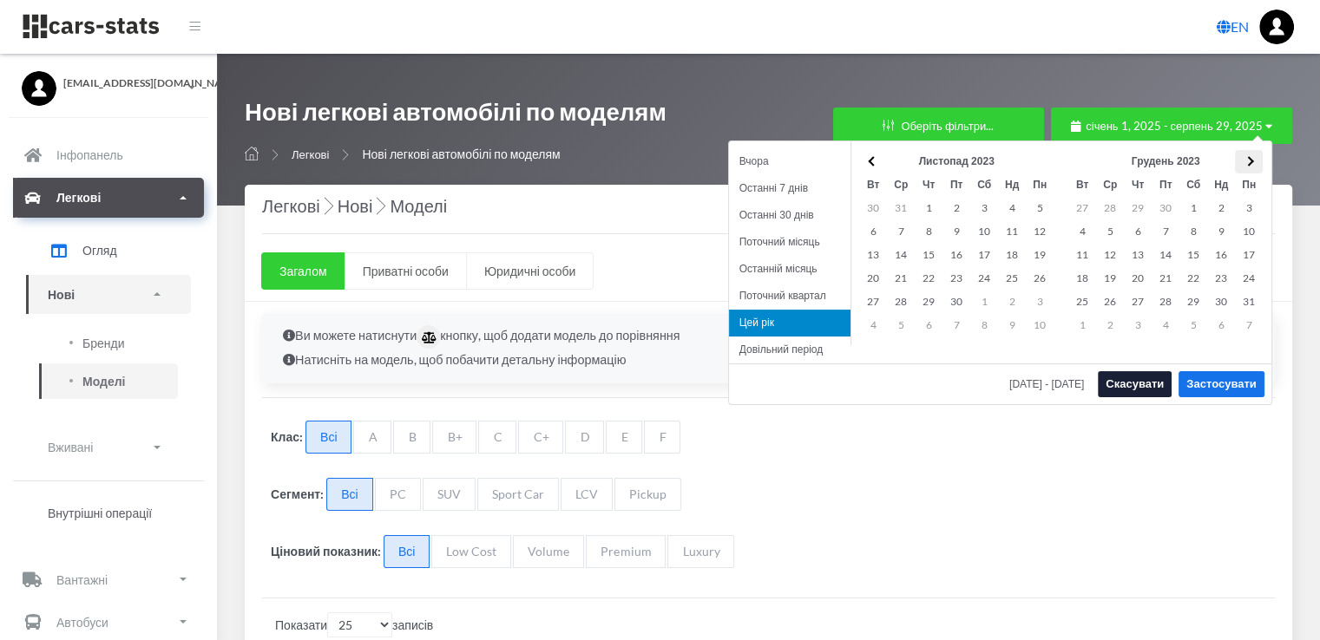
click at [1250, 159] on span at bounding box center [1248, 161] width 10 height 10
click at [1235, 387] on button "Застосувати" at bounding box center [1220, 384] width 85 height 26
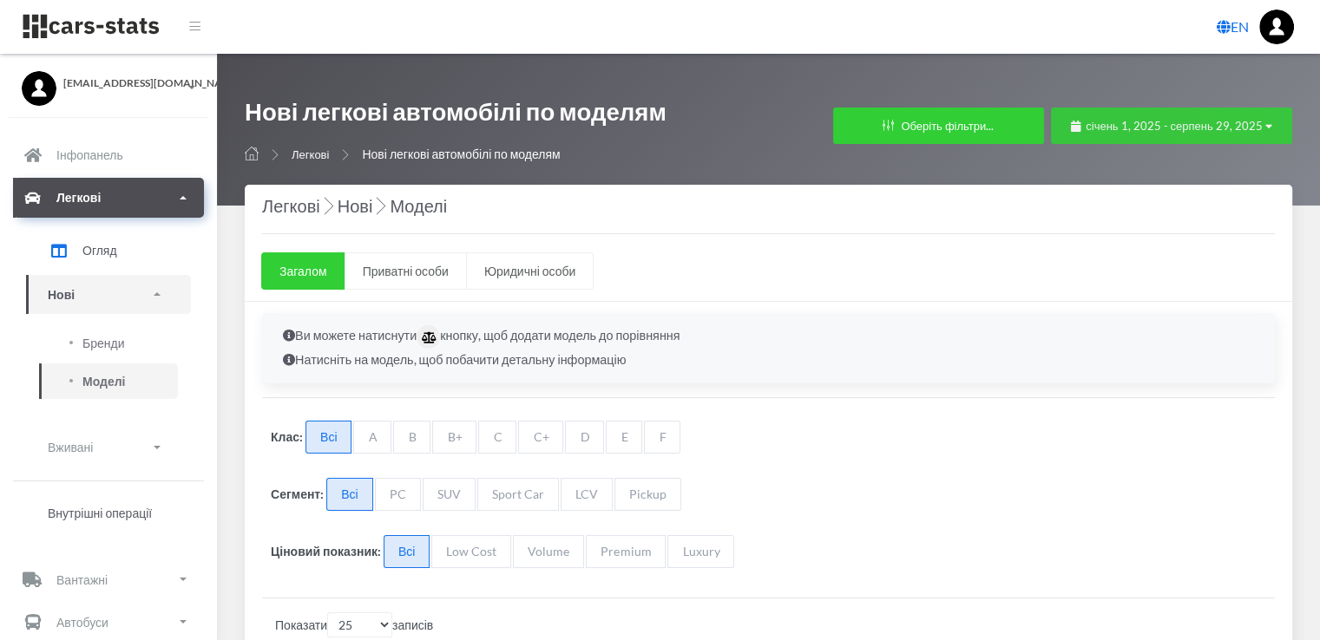
click at [1157, 125] on span "січень 1, 2025 - серпень 29, 2025" at bounding box center [1173, 126] width 177 height 14
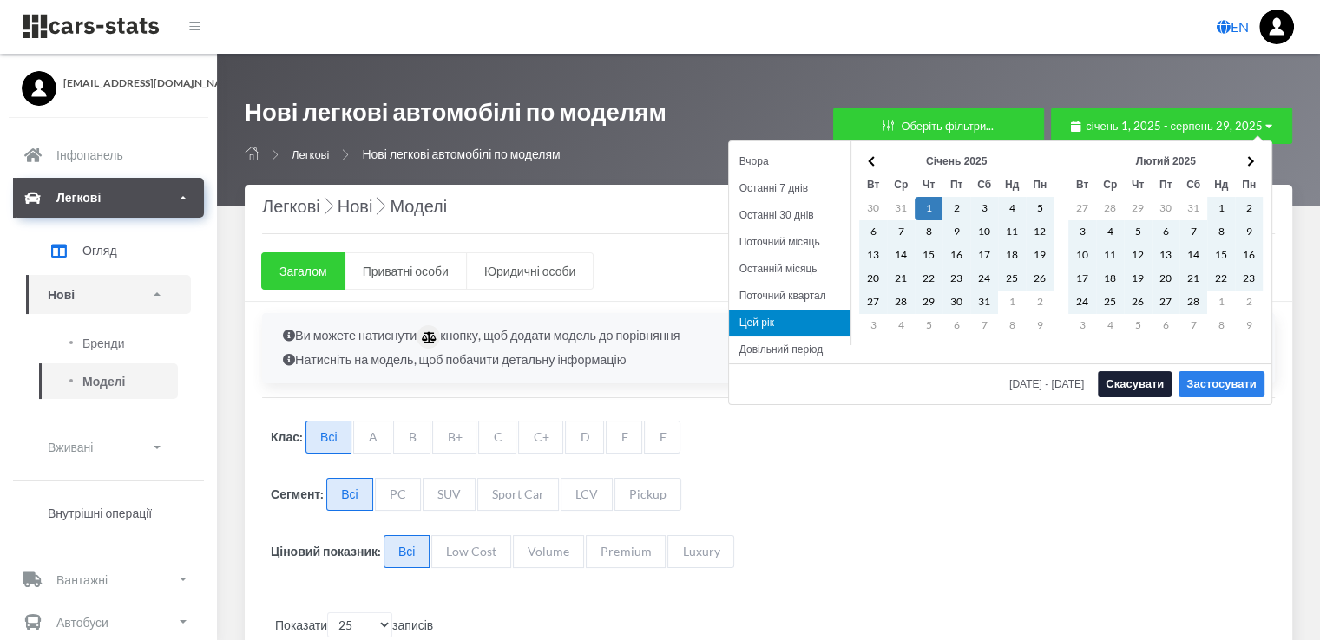
click at [1224, 383] on button "Застосувати" at bounding box center [1220, 384] width 85 height 26
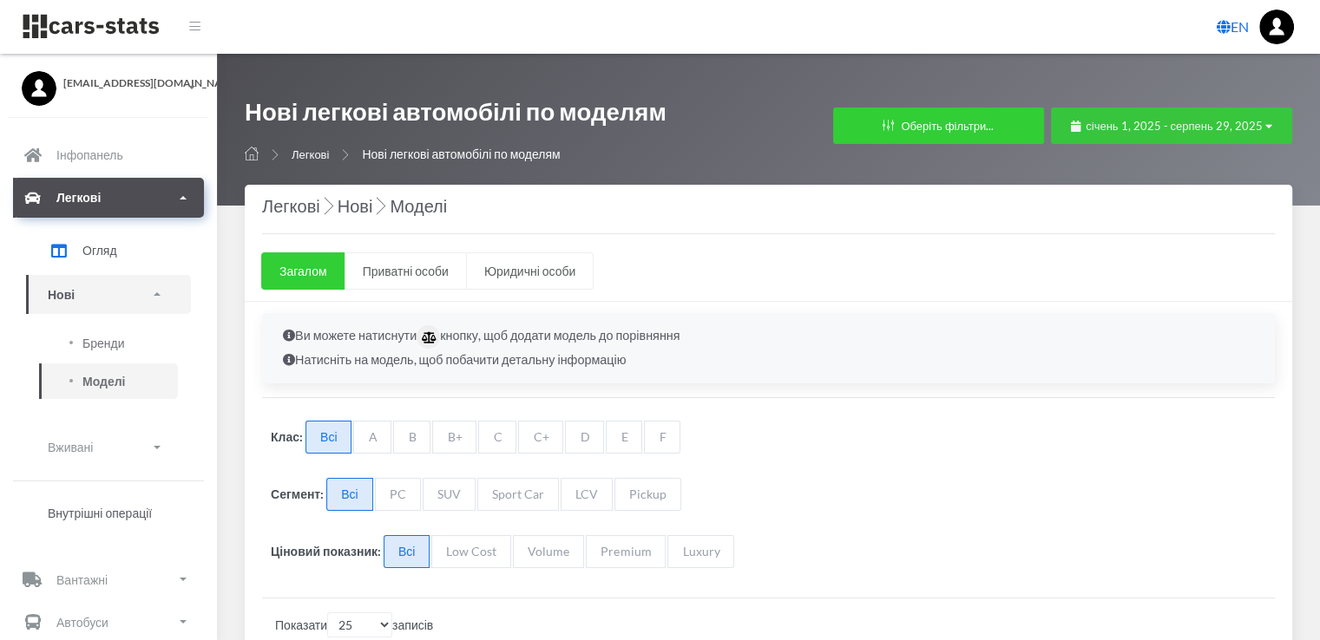
click at [1132, 130] on span "січень 1, 2025 - серпень 29, 2025" at bounding box center [1173, 126] width 177 height 14
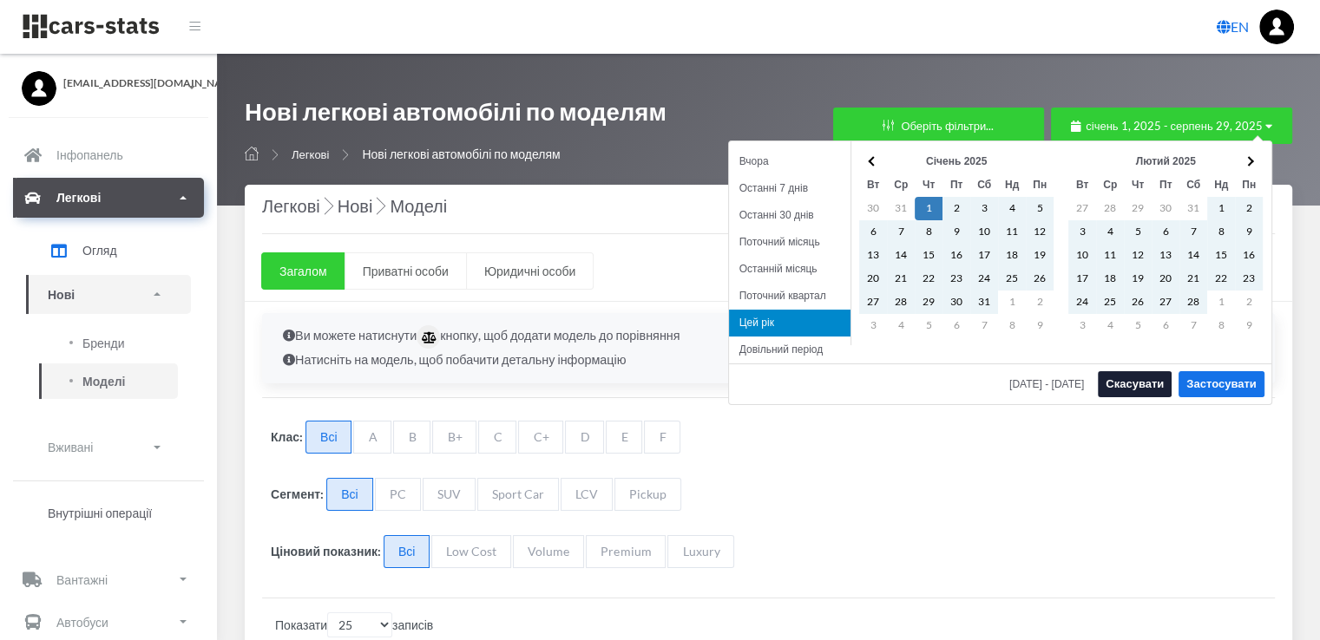
click at [764, 320] on li "Цей рік" at bounding box center [789, 323] width 121 height 27
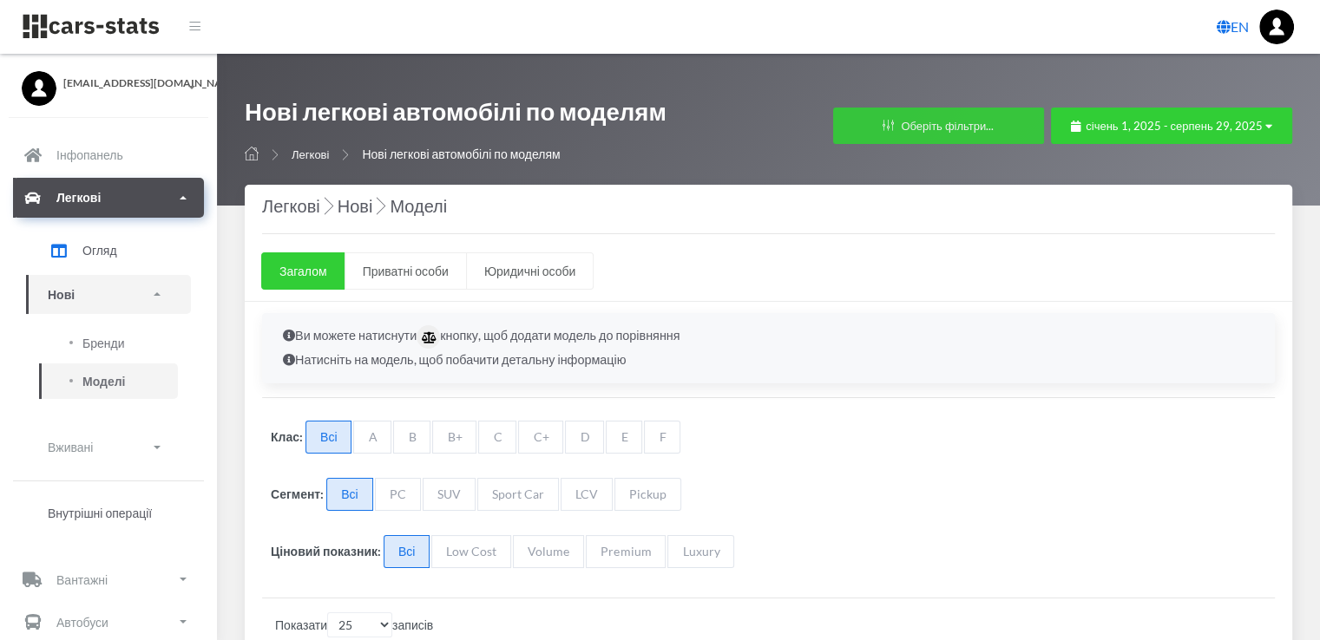
click at [956, 126] on button "Оберіть фільтри..." at bounding box center [938, 126] width 211 height 36
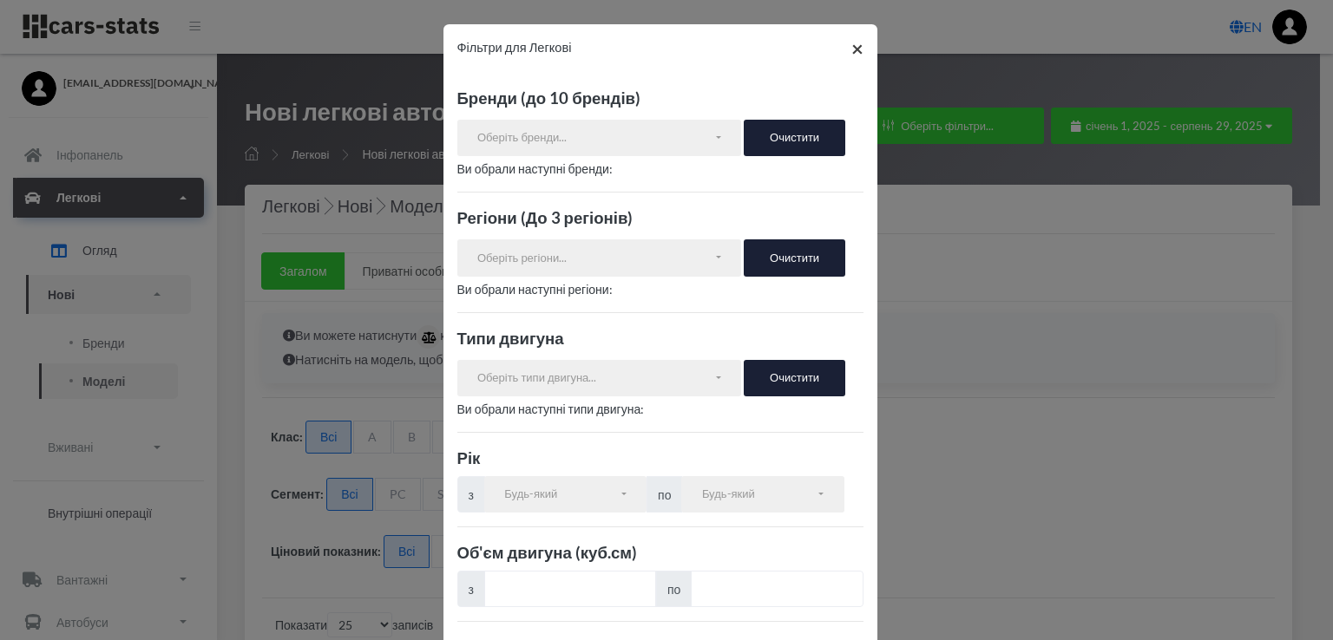
click at [851, 49] on span "×" at bounding box center [857, 48] width 12 height 25
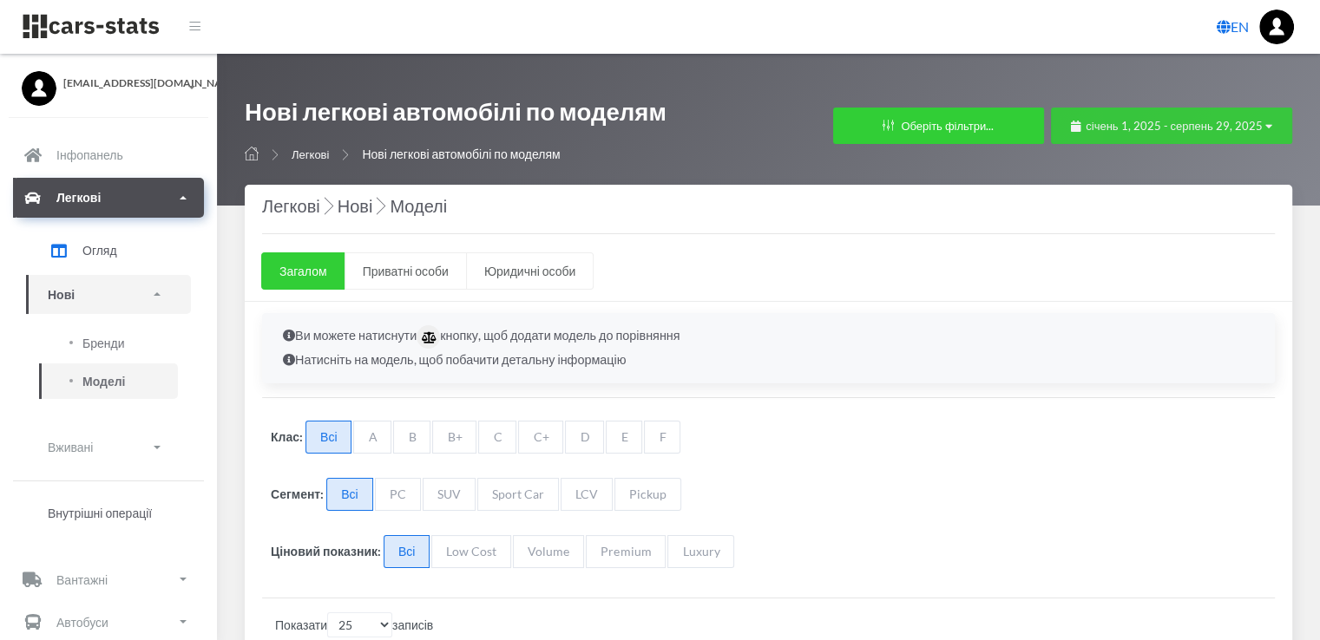
click at [1131, 126] on span "січень 1, 2025 - серпень 29, 2025" at bounding box center [1173, 126] width 177 height 14
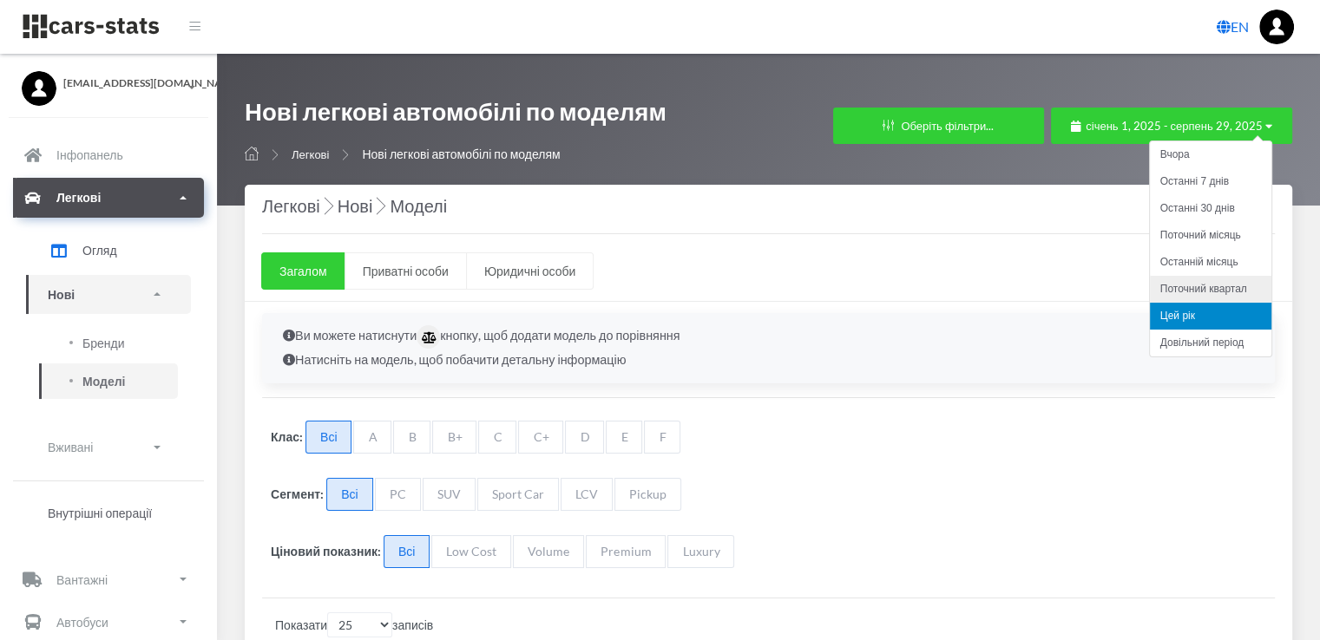
click at [1199, 283] on li "Поточний квартал" at bounding box center [1210, 289] width 121 height 27
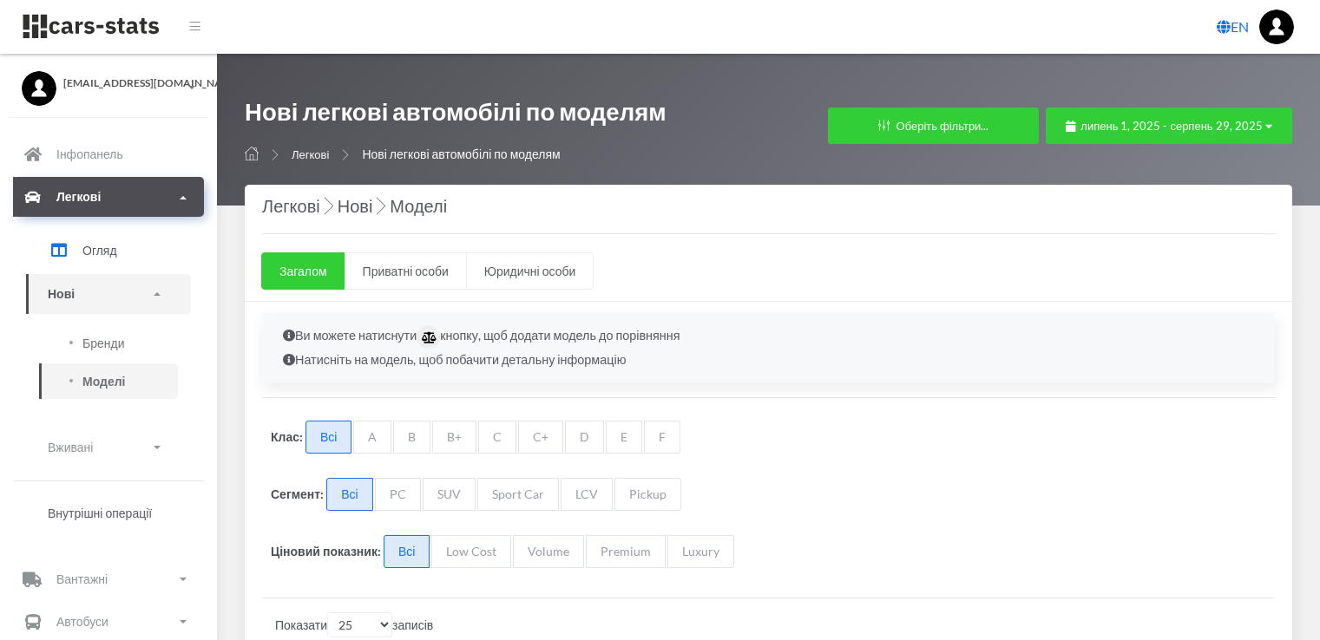
select select "25"
click at [1142, 126] on span "липень 1, 2025 - серпень 29, 2025" at bounding box center [1170, 126] width 181 height 14
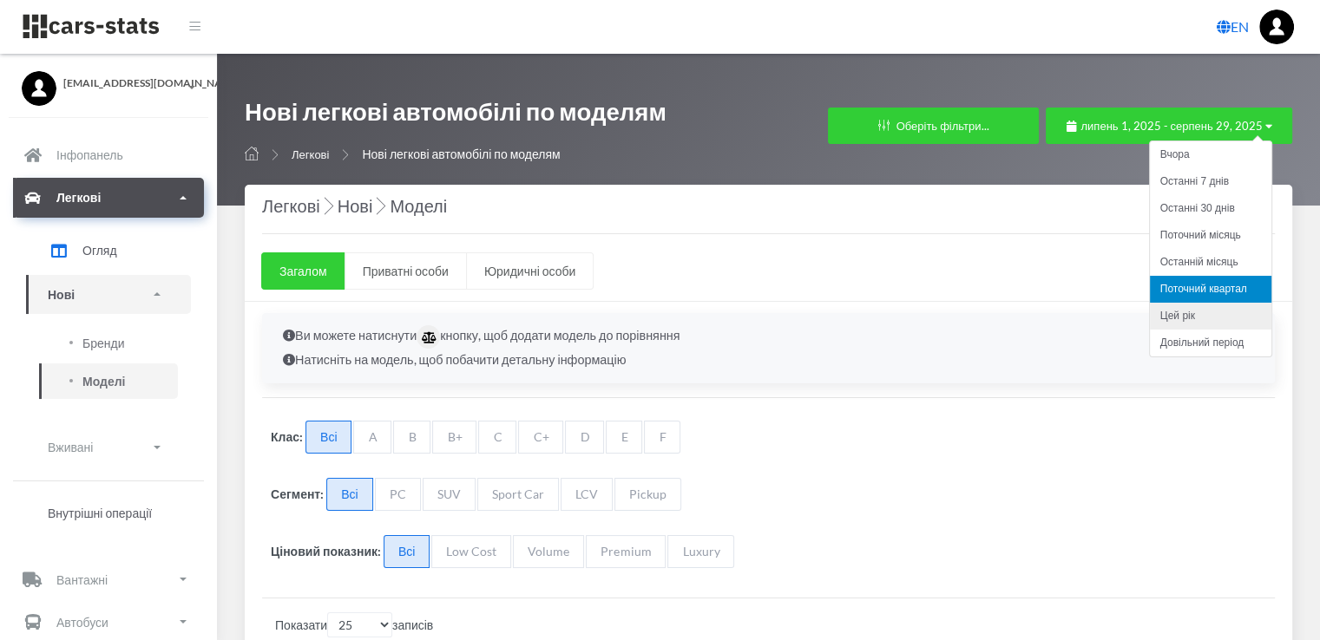
click at [1190, 318] on li "Цей рік" at bounding box center [1210, 316] width 121 height 27
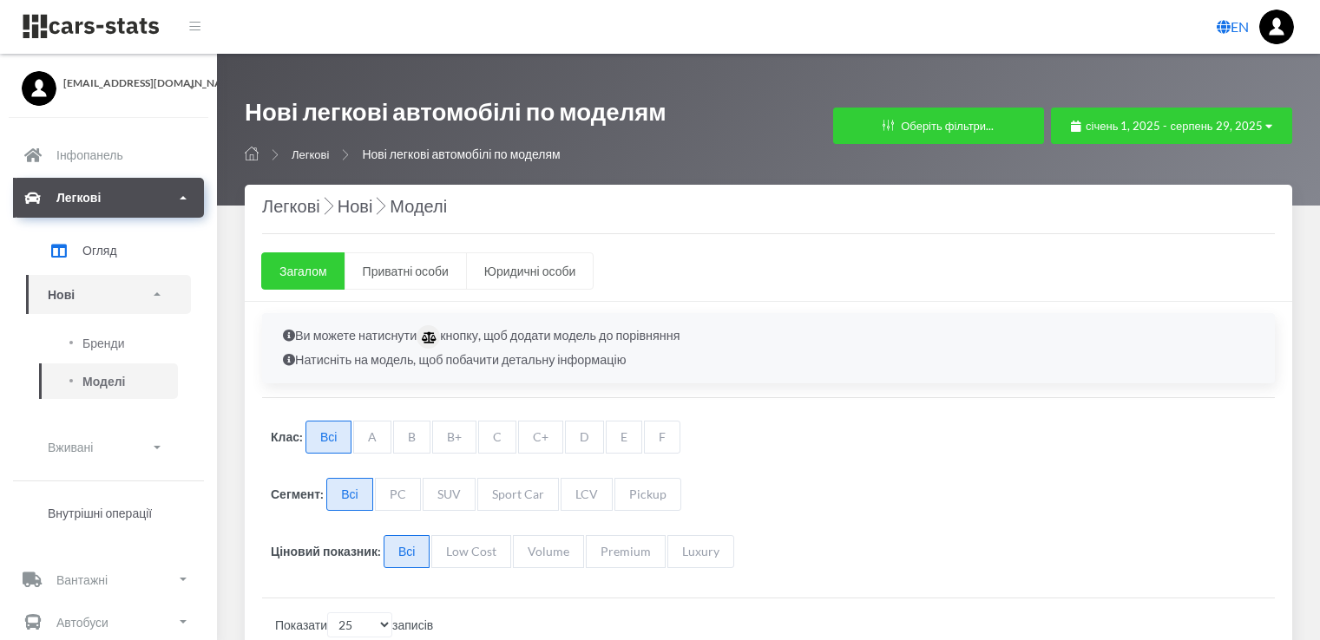
select select "25"
click at [157, 294] on span at bounding box center [157, 293] width 7 height 3
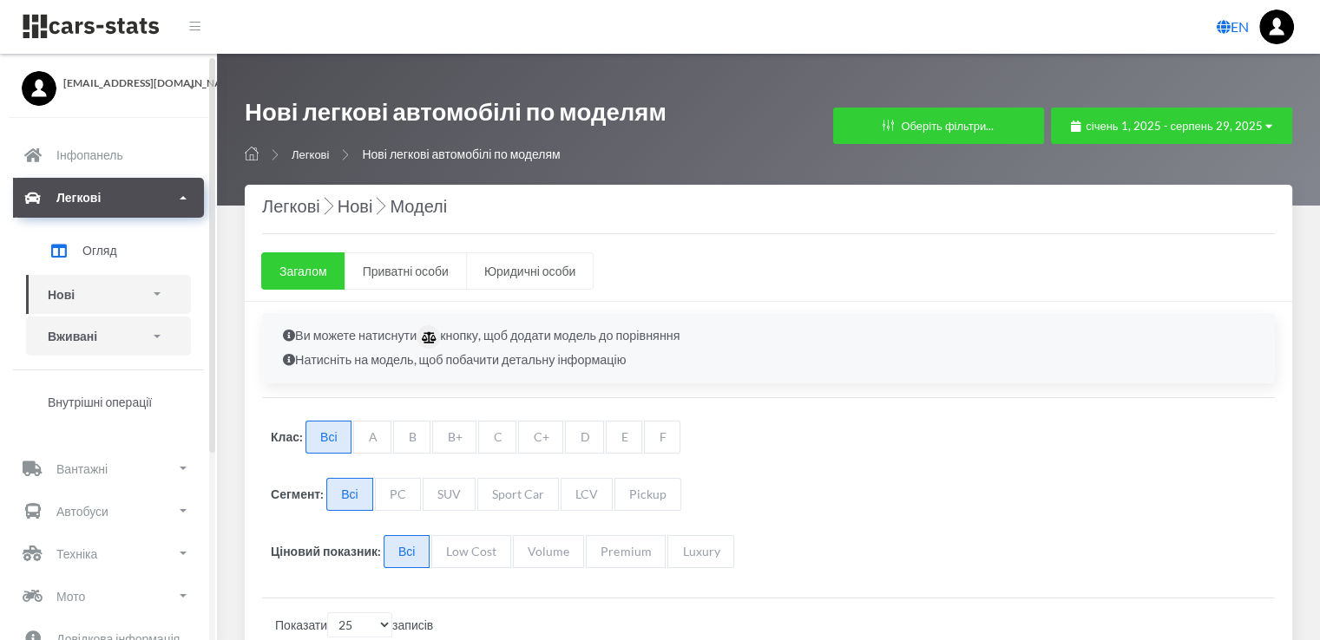
click at [155, 338] on link "Вживані" at bounding box center [108, 336] width 165 height 39
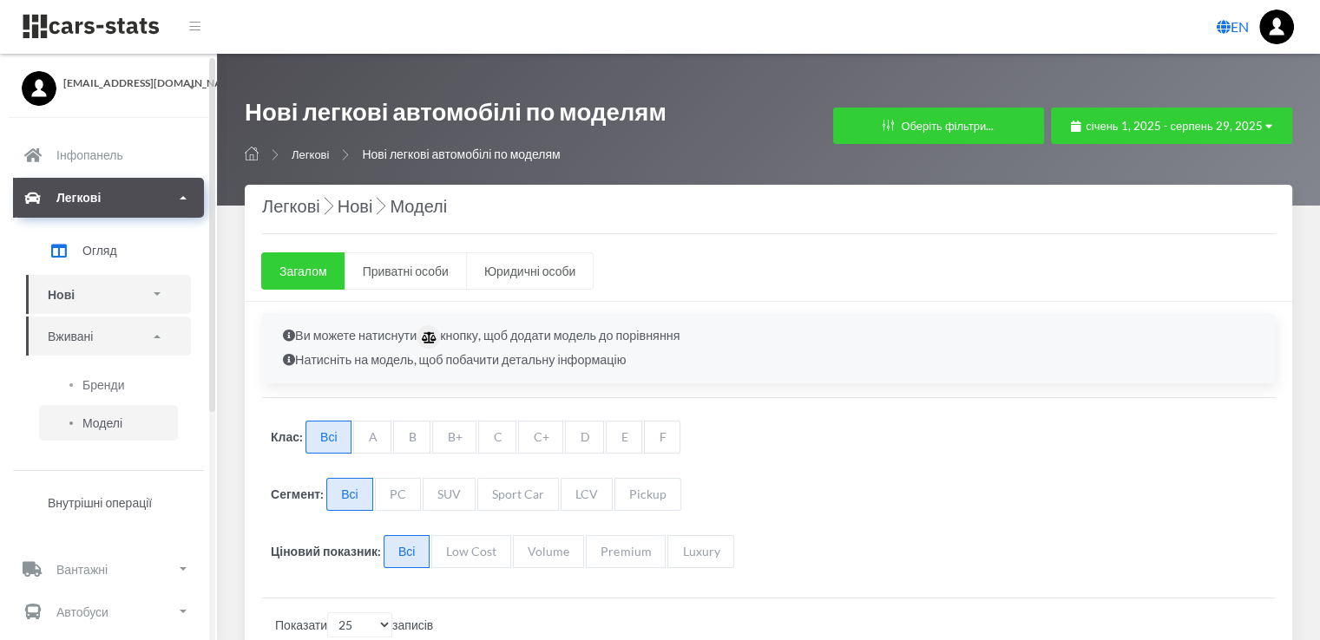
click at [110, 426] on span "Моделі" at bounding box center [102, 423] width 40 height 18
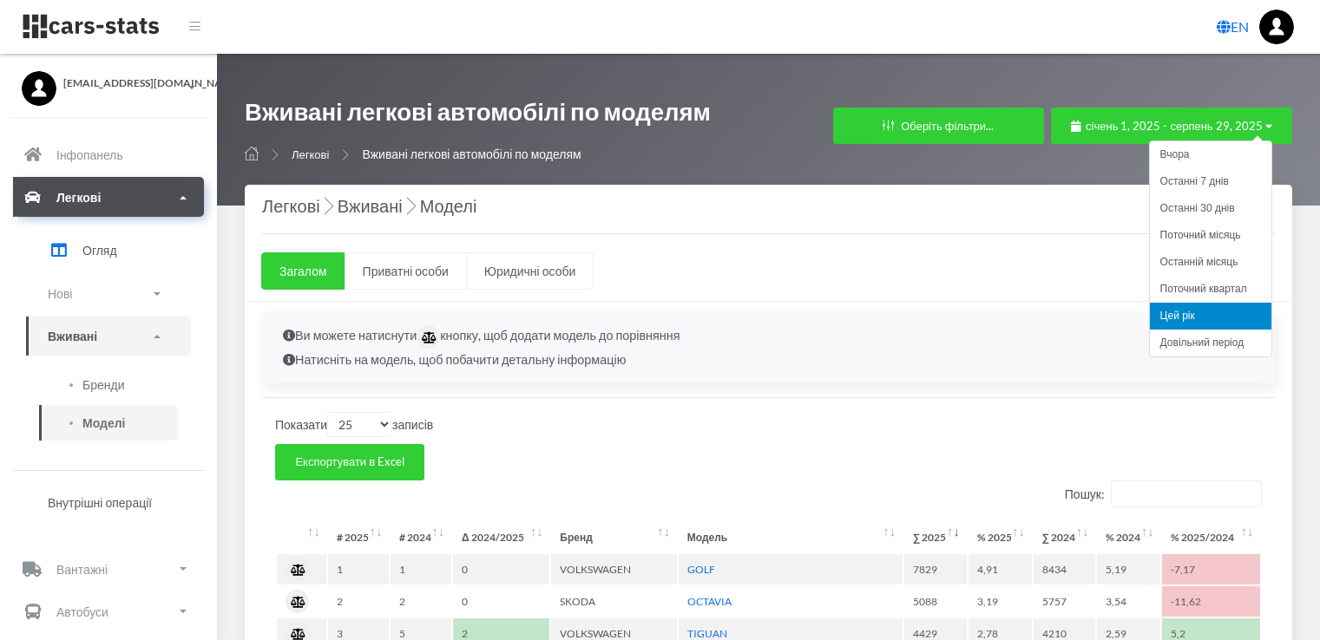
select select "25"
click at [1188, 317] on li "Цей рік" at bounding box center [1210, 316] width 121 height 27
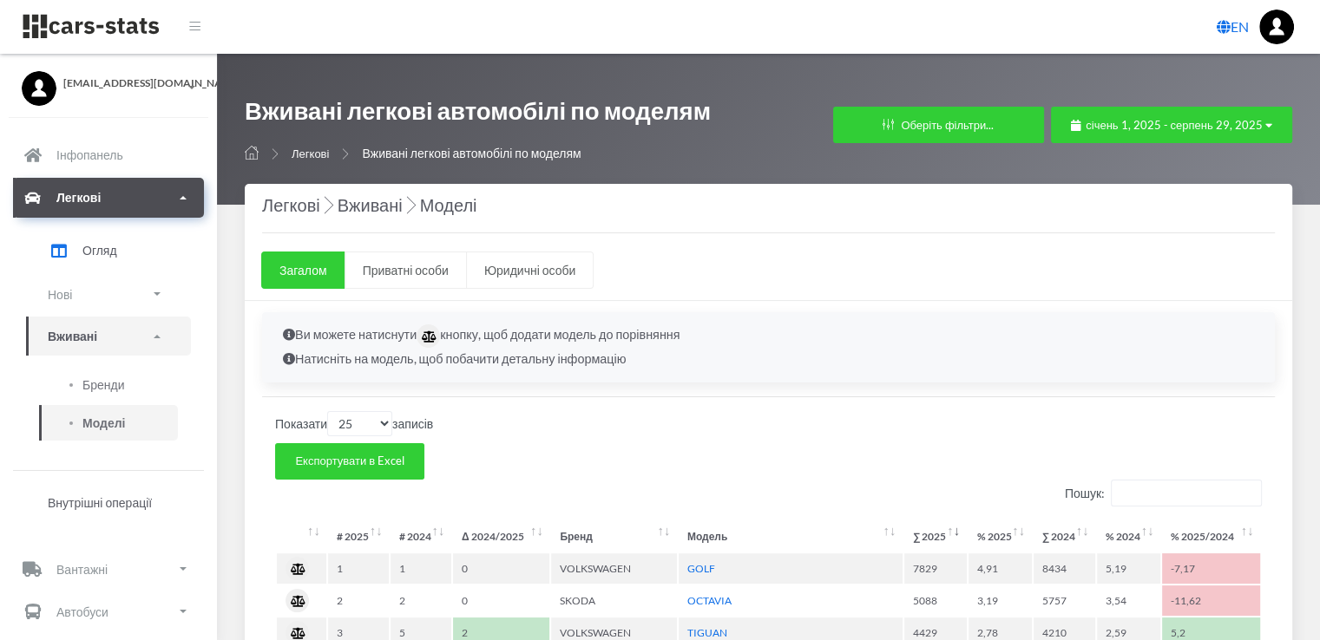
scroll to position [0, 0]
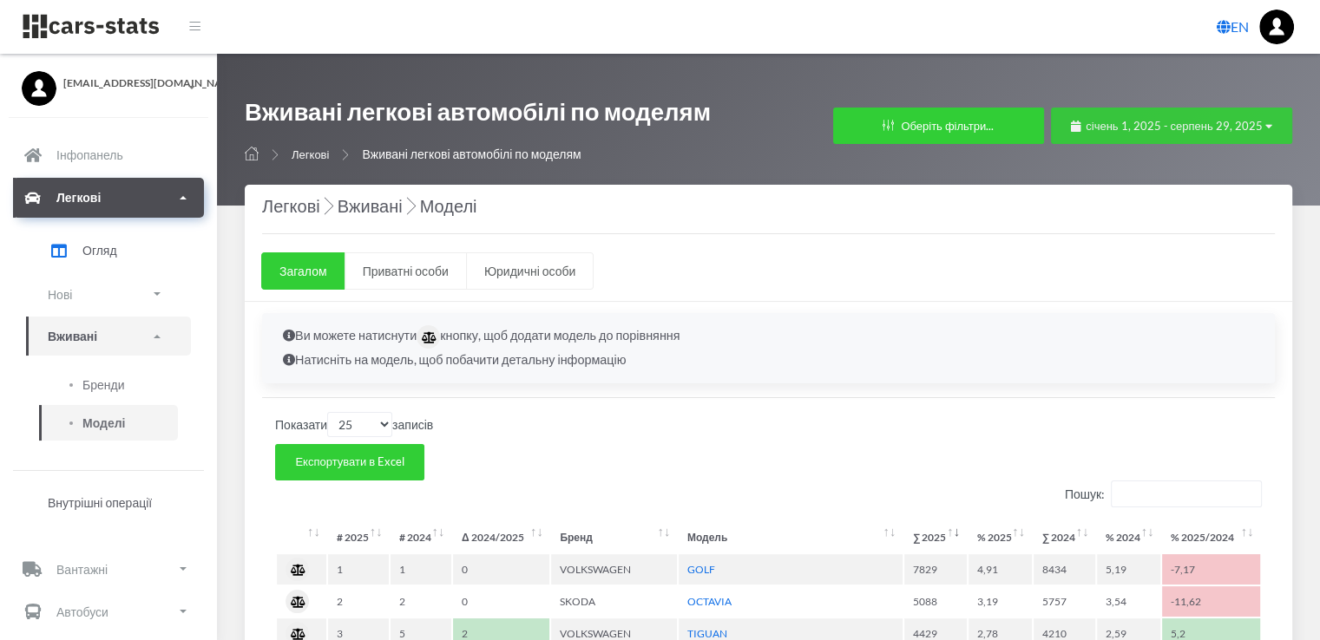
click at [1265, 127] on icon "button" at bounding box center [1268, 126] width 7 height 11
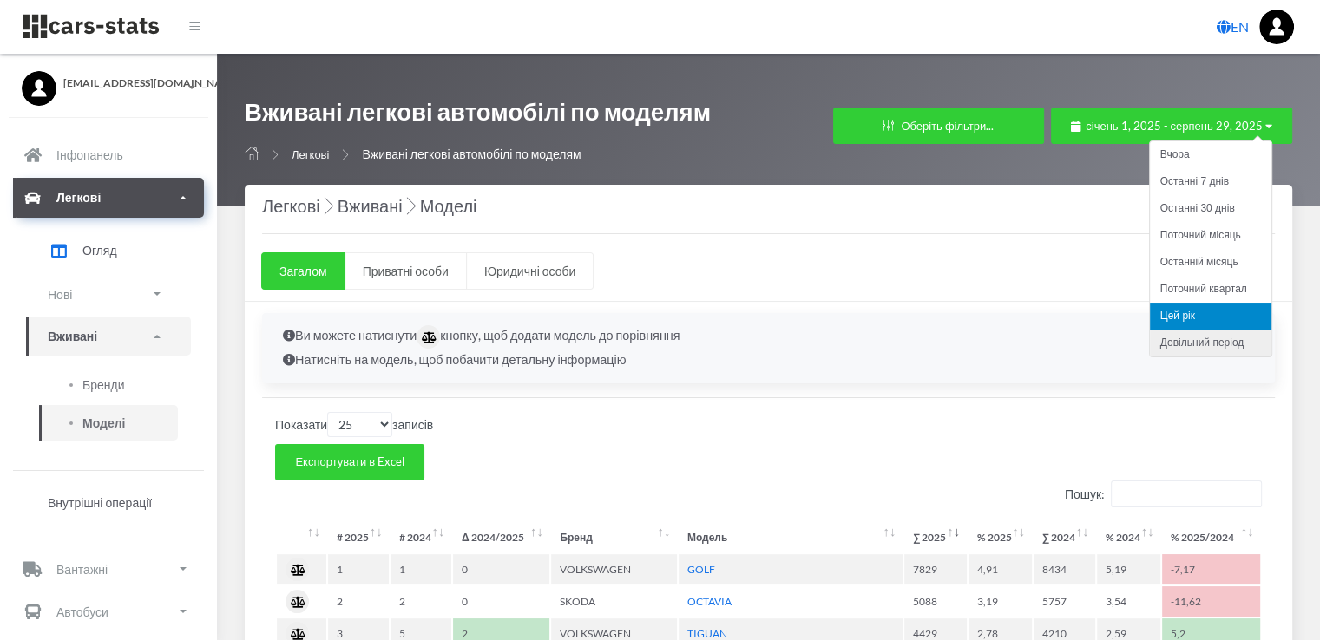
click at [1212, 345] on li "Довільний період" at bounding box center [1210, 343] width 121 height 27
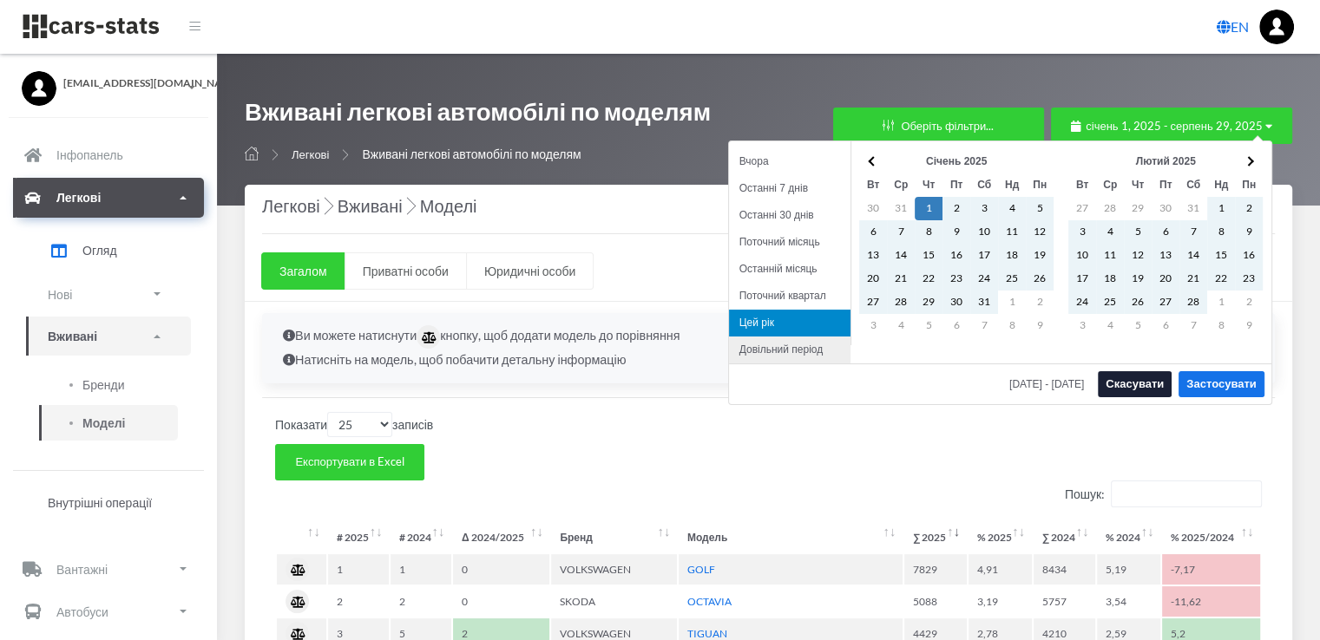
click at [809, 354] on li "Довільний період" at bounding box center [789, 350] width 121 height 27
click at [874, 164] on span at bounding box center [873, 161] width 10 height 10
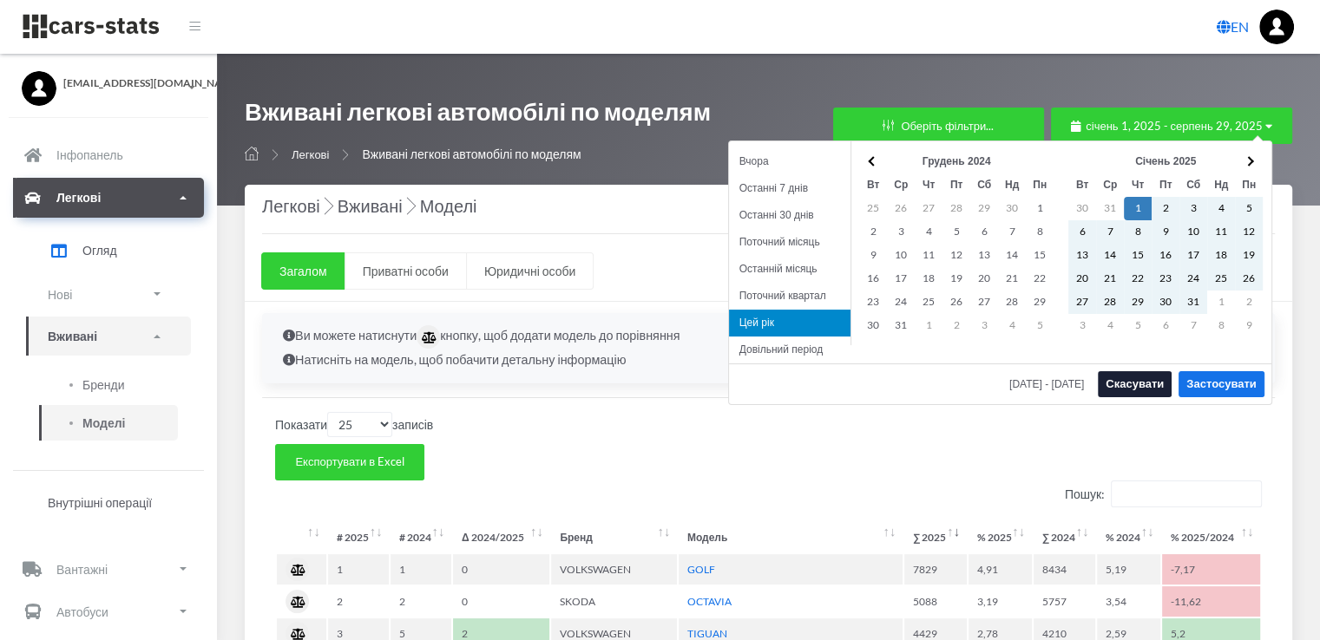
click at [874, 164] on span at bounding box center [873, 161] width 10 height 10
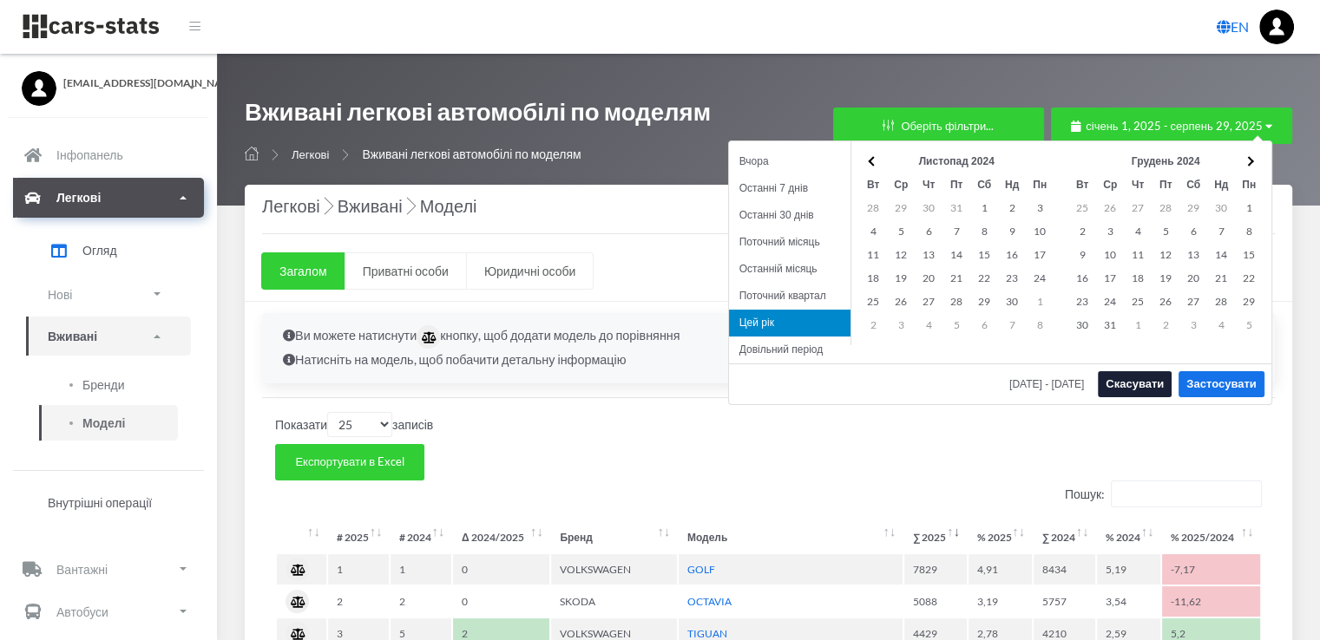
click at [874, 164] on span at bounding box center [873, 161] width 10 height 10
click at [948, 161] on th "Вересень 2024" at bounding box center [956, 161] width 139 height 23
click at [870, 161] on span at bounding box center [873, 161] width 10 height 10
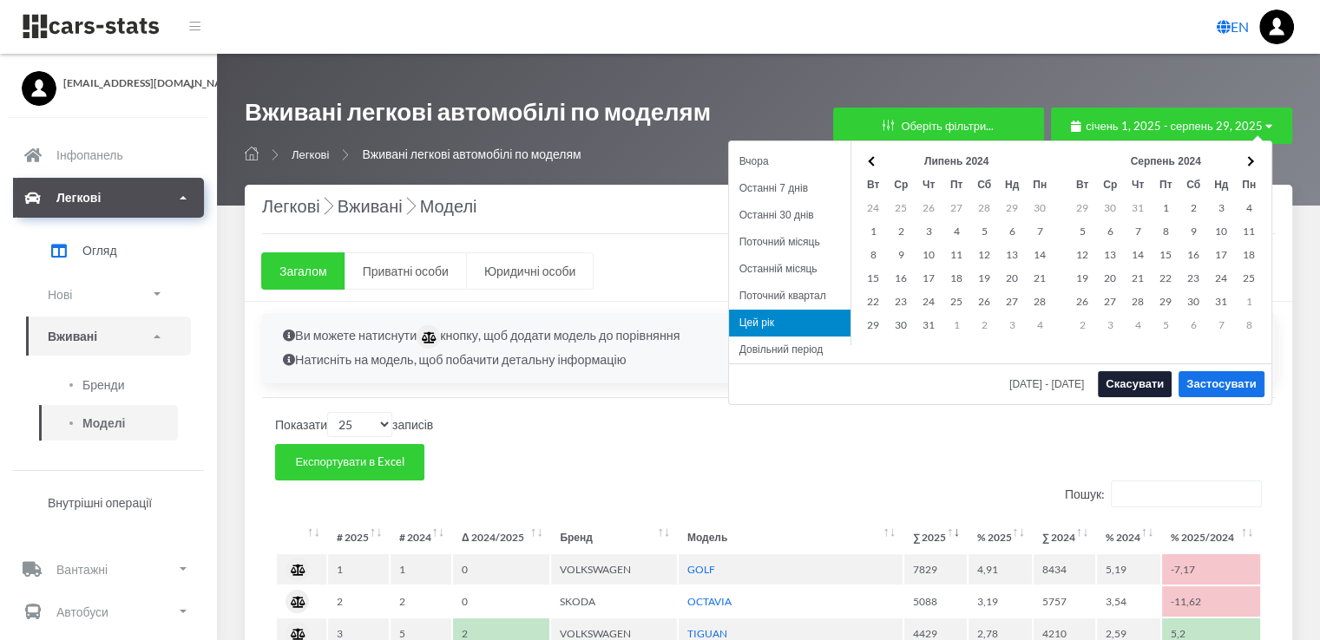
click at [870, 161] on span at bounding box center [873, 161] width 10 height 10
click at [870, 161] on span at bounding box center [872, 161] width 10 height 10
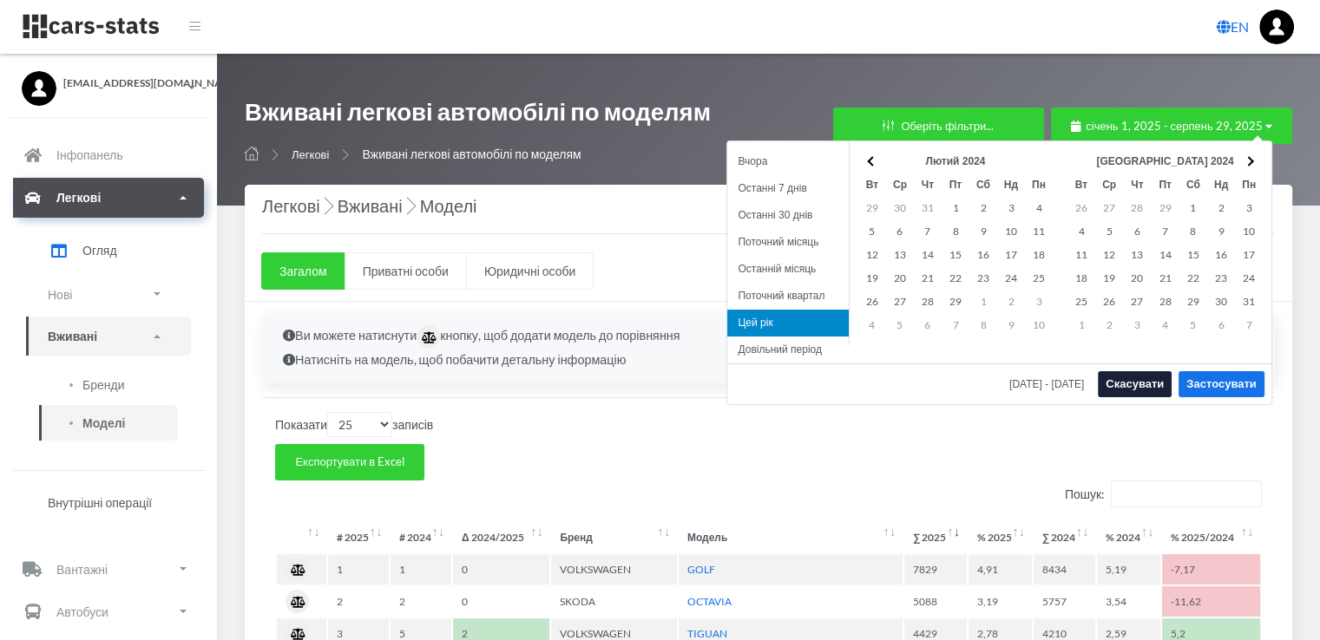
click at [870, 161] on span at bounding box center [872, 161] width 10 height 10
click at [870, 161] on span at bounding box center [873, 161] width 10 height 10
click at [1244, 157] on th at bounding box center [1249, 161] width 28 height 23
click at [1251, 157] on th at bounding box center [1249, 161] width 28 height 23
click at [1251, 159] on span at bounding box center [1248, 161] width 10 height 10
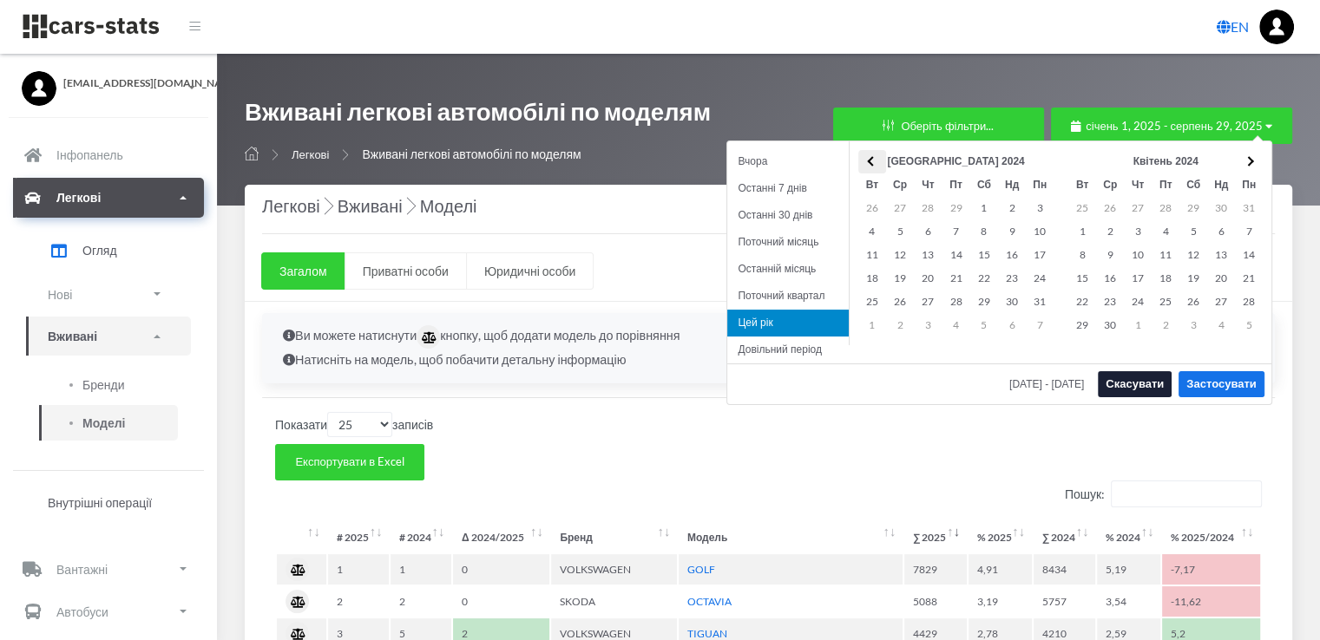
click at [871, 160] on span at bounding box center [872, 161] width 10 height 10
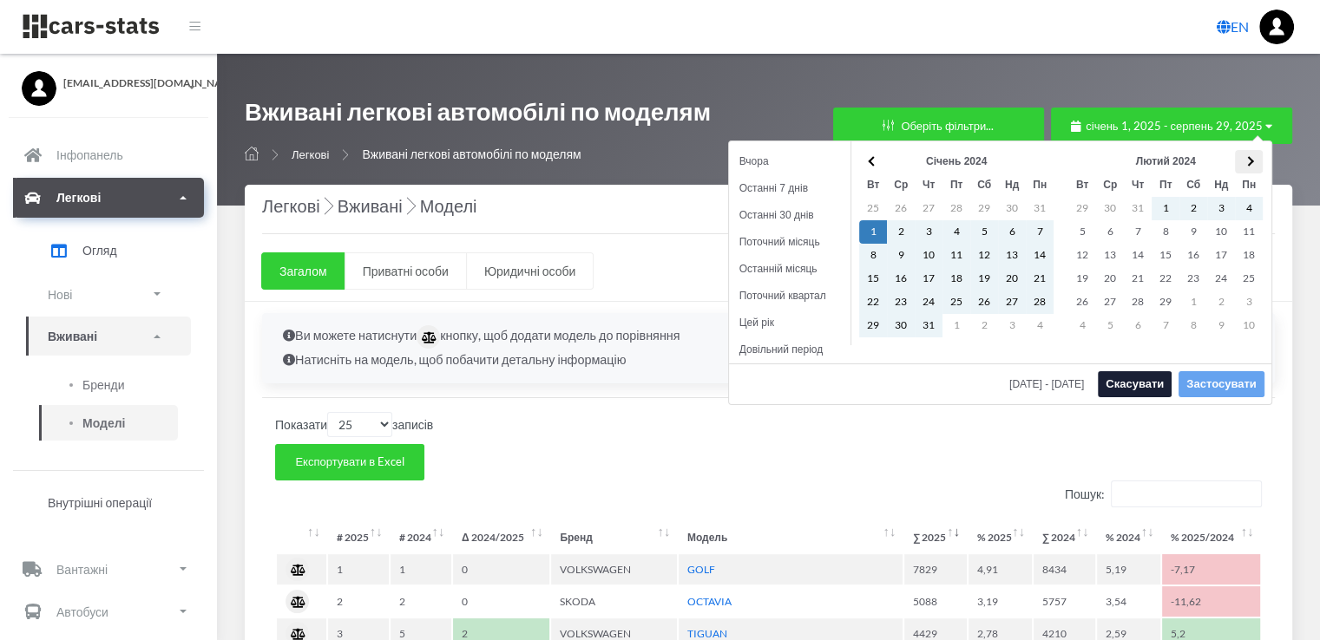
click at [1252, 157] on th at bounding box center [1249, 161] width 28 height 23
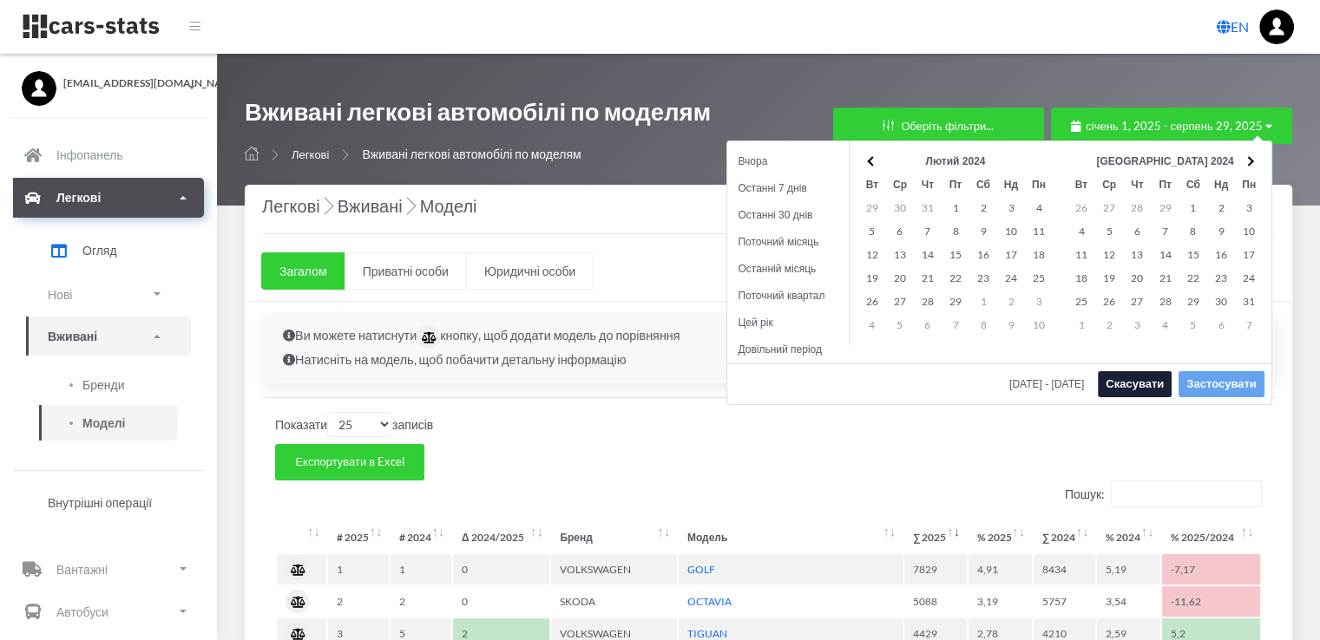
click at [1252, 157] on th at bounding box center [1249, 161] width 28 height 23
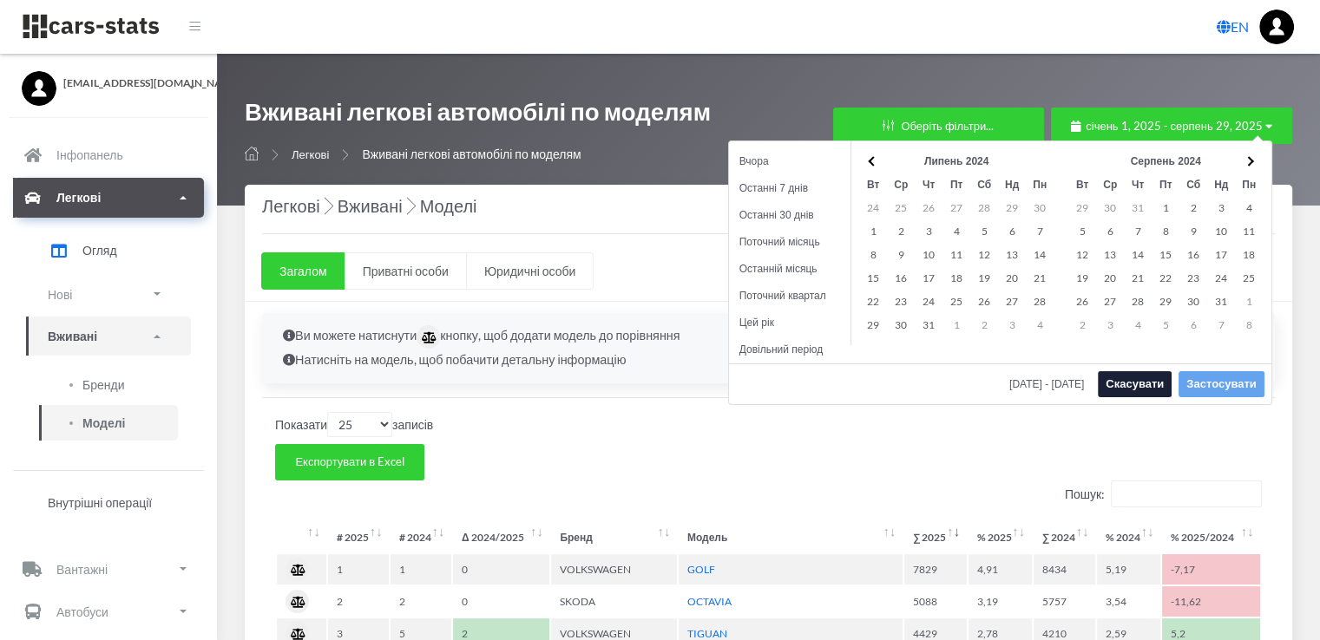
click at [1252, 157] on th at bounding box center [1249, 161] width 28 height 23
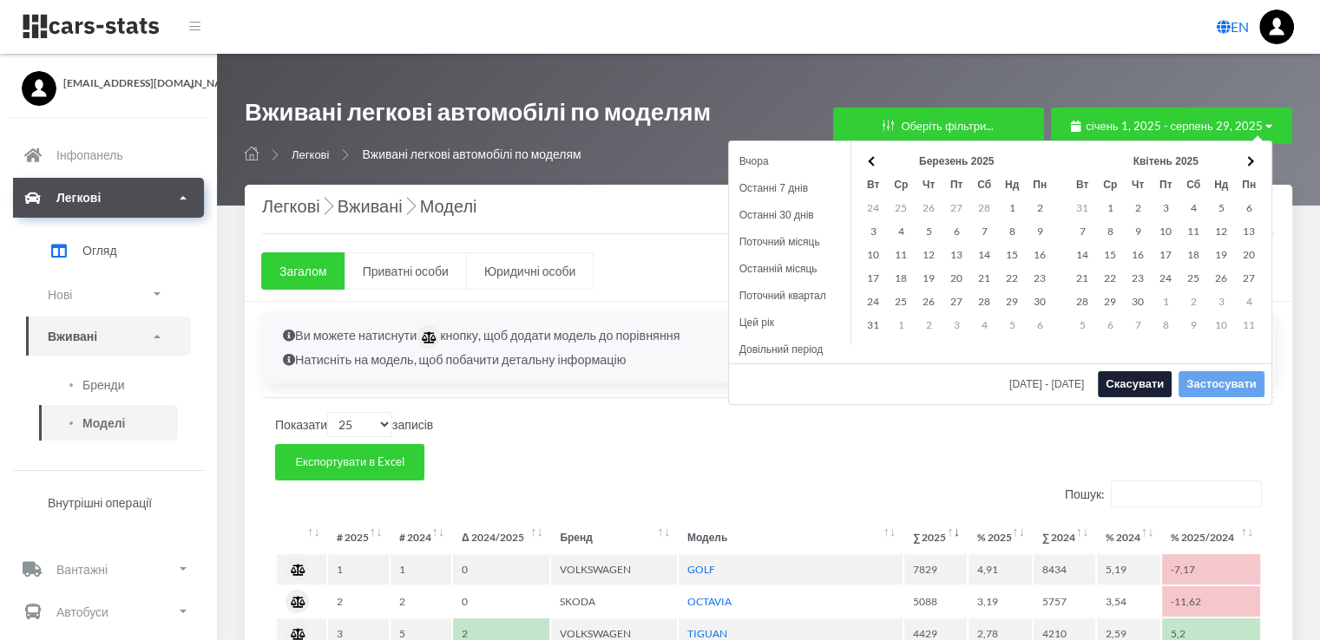
click at [1252, 157] on th at bounding box center [1249, 161] width 28 height 23
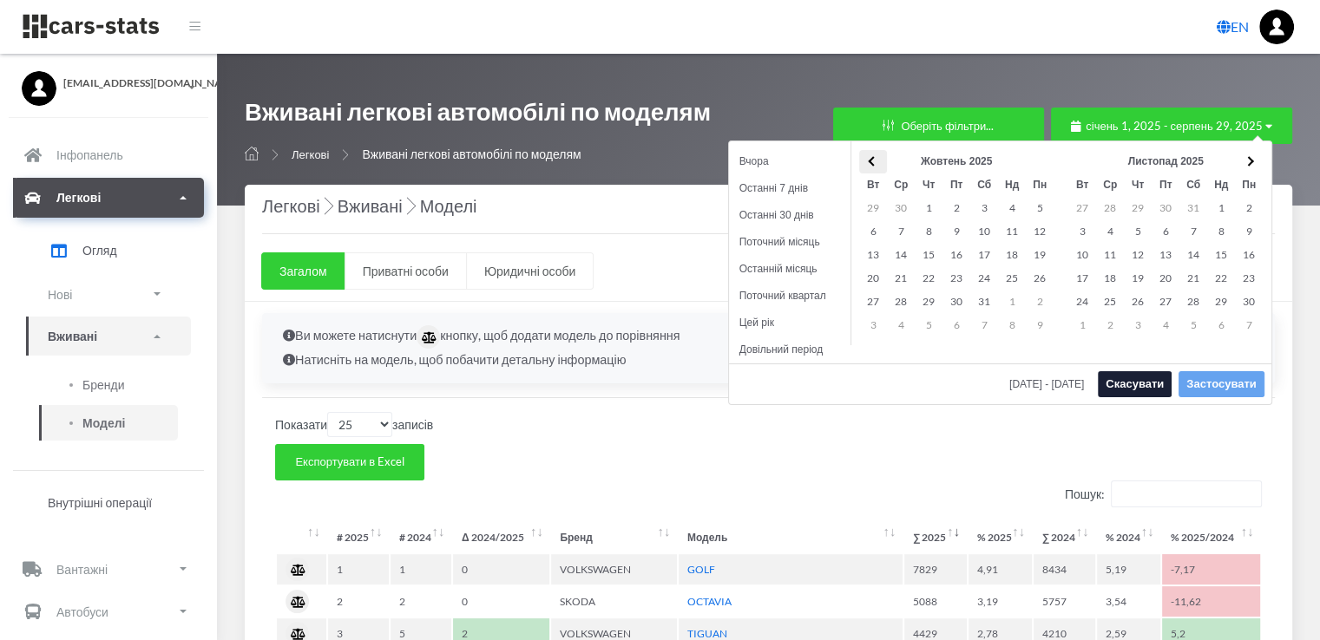
click at [870, 163] on th at bounding box center [873, 161] width 28 height 23
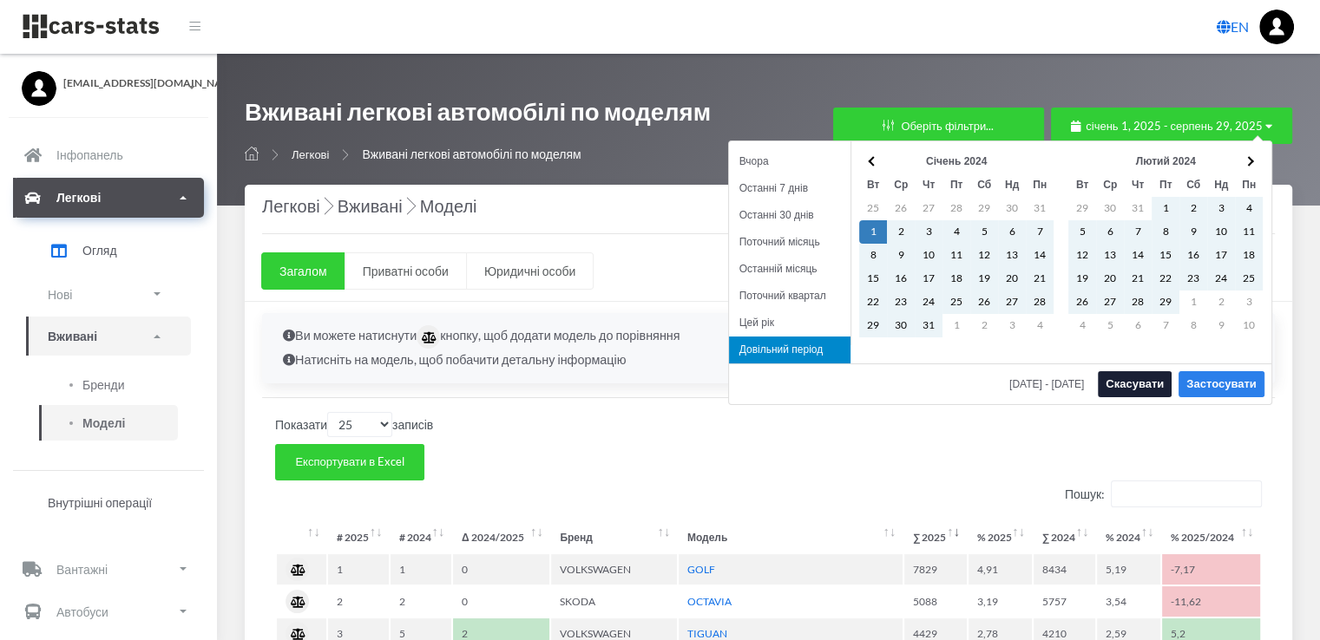
click at [1231, 382] on button "Застосувати" at bounding box center [1220, 384] width 85 height 26
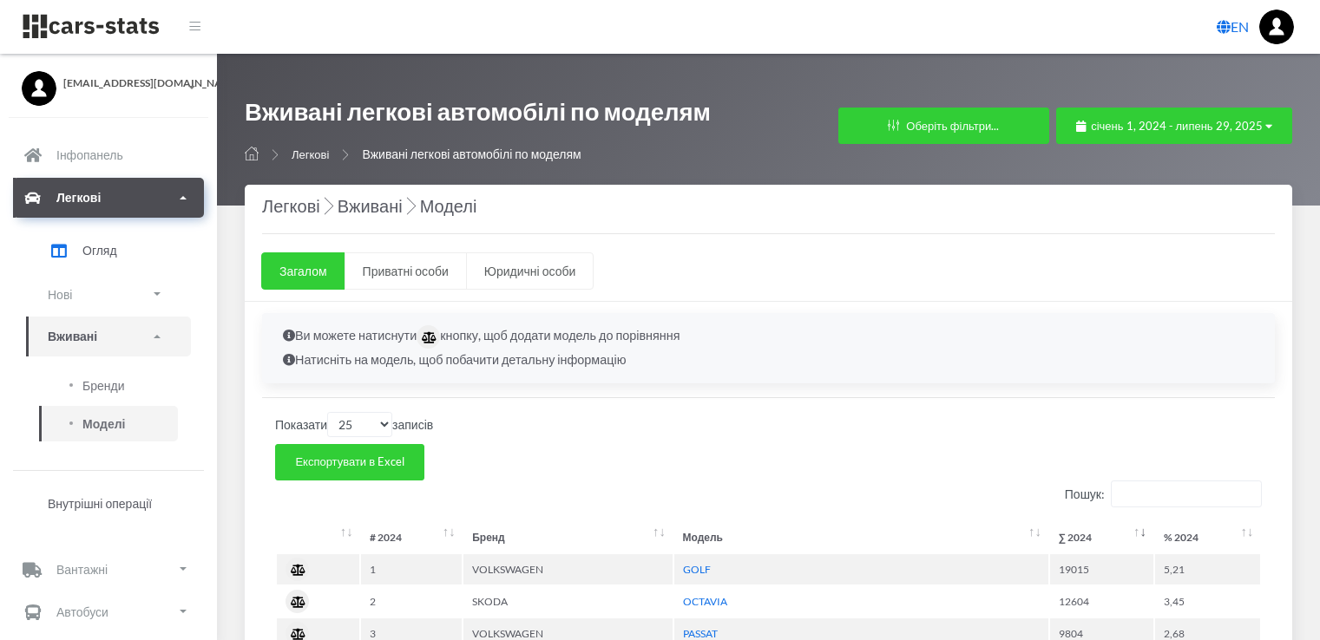
select select "25"
click at [1230, 127] on span "січень 1, 2024 - липень 29, 2025" at bounding box center [1176, 126] width 171 height 14
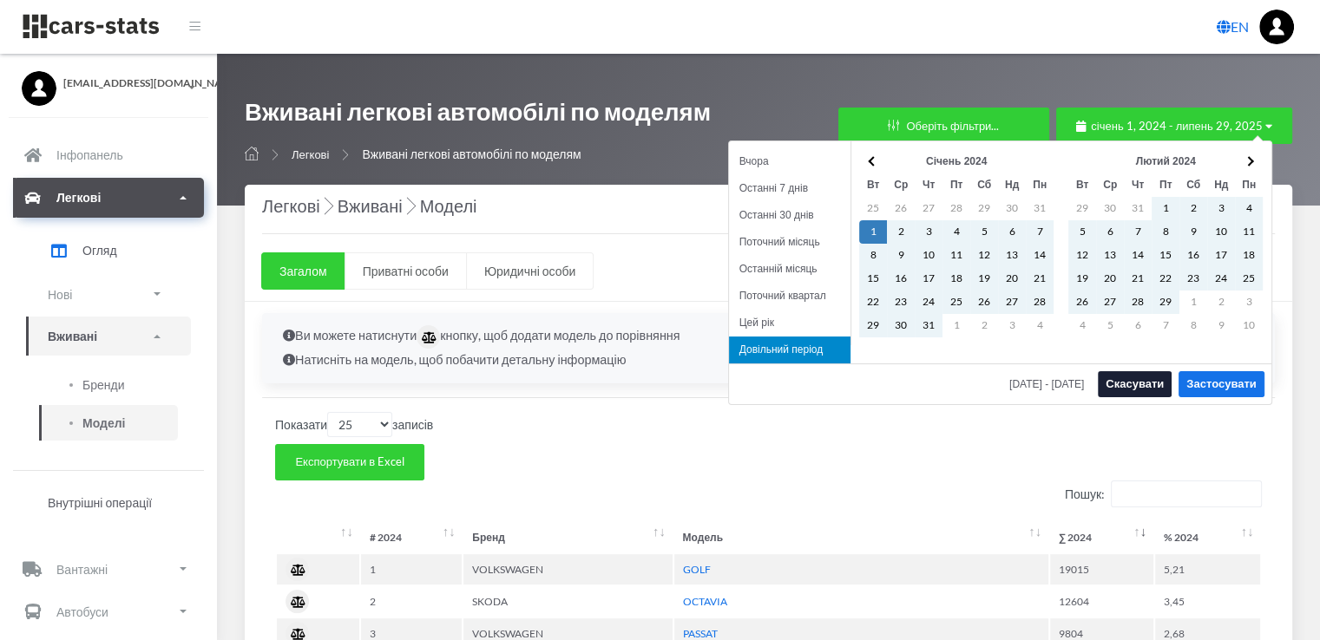
click at [789, 351] on li "Довільний період" at bounding box center [789, 350] width 121 height 27
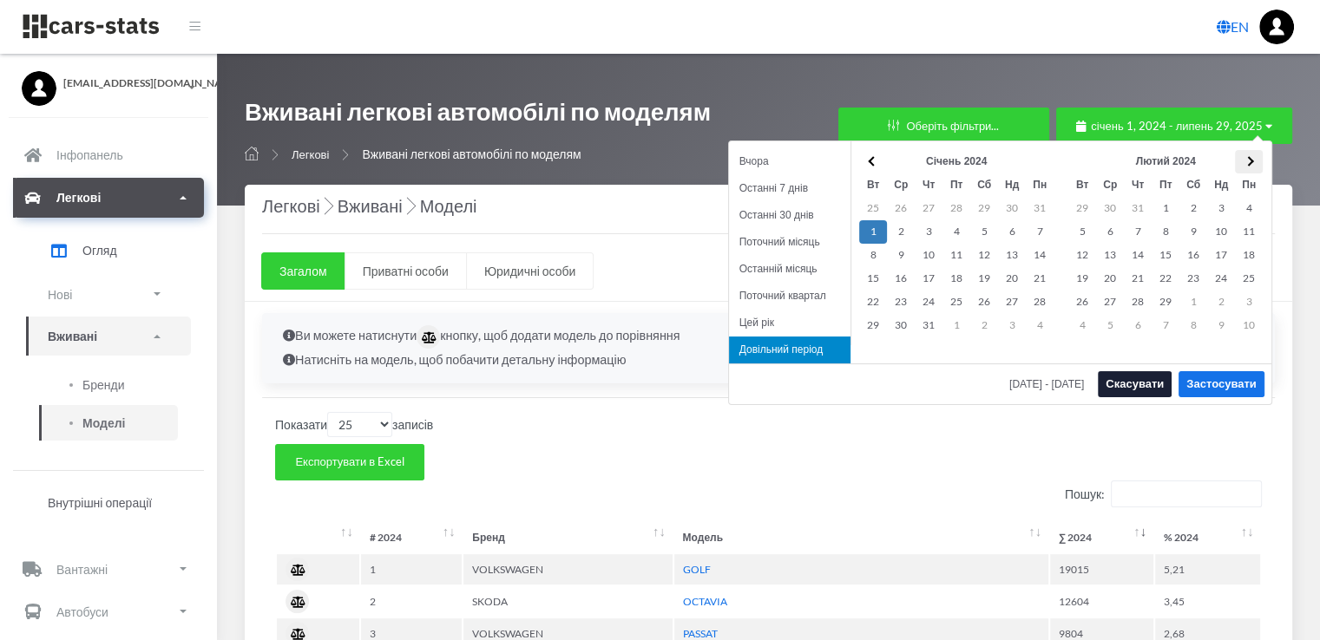
click at [1253, 158] on th at bounding box center [1249, 161] width 28 height 23
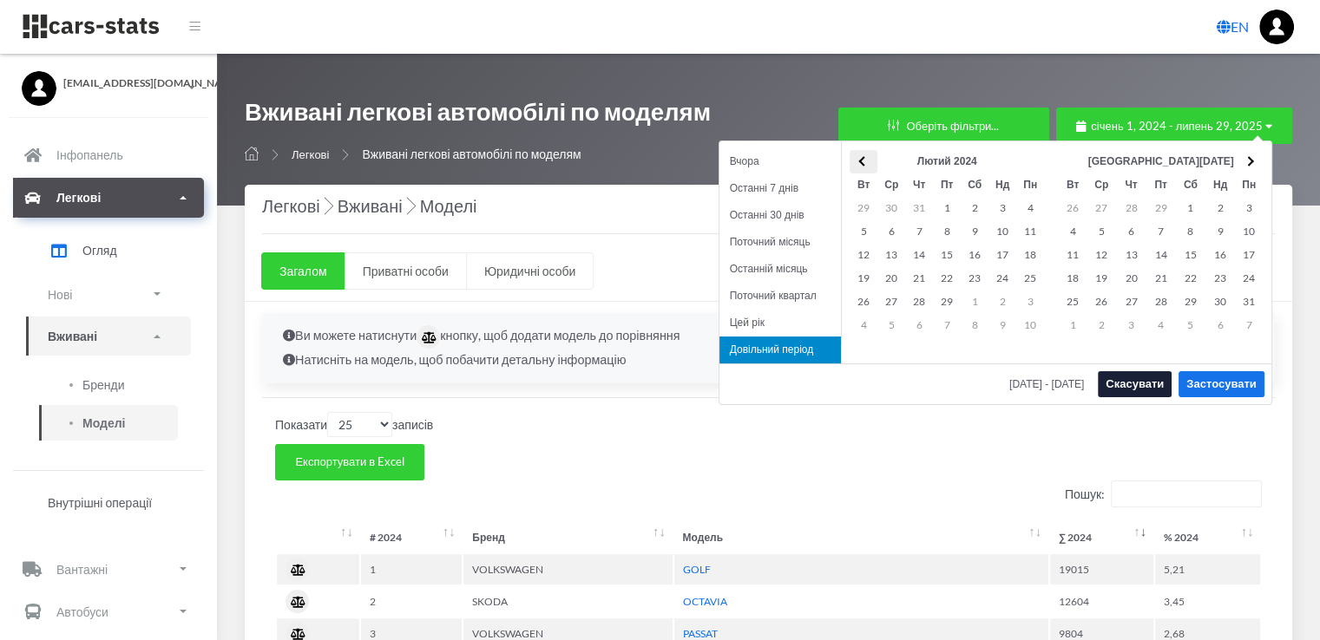
click at [868, 161] on span at bounding box center [863, 161] width 10 height 10
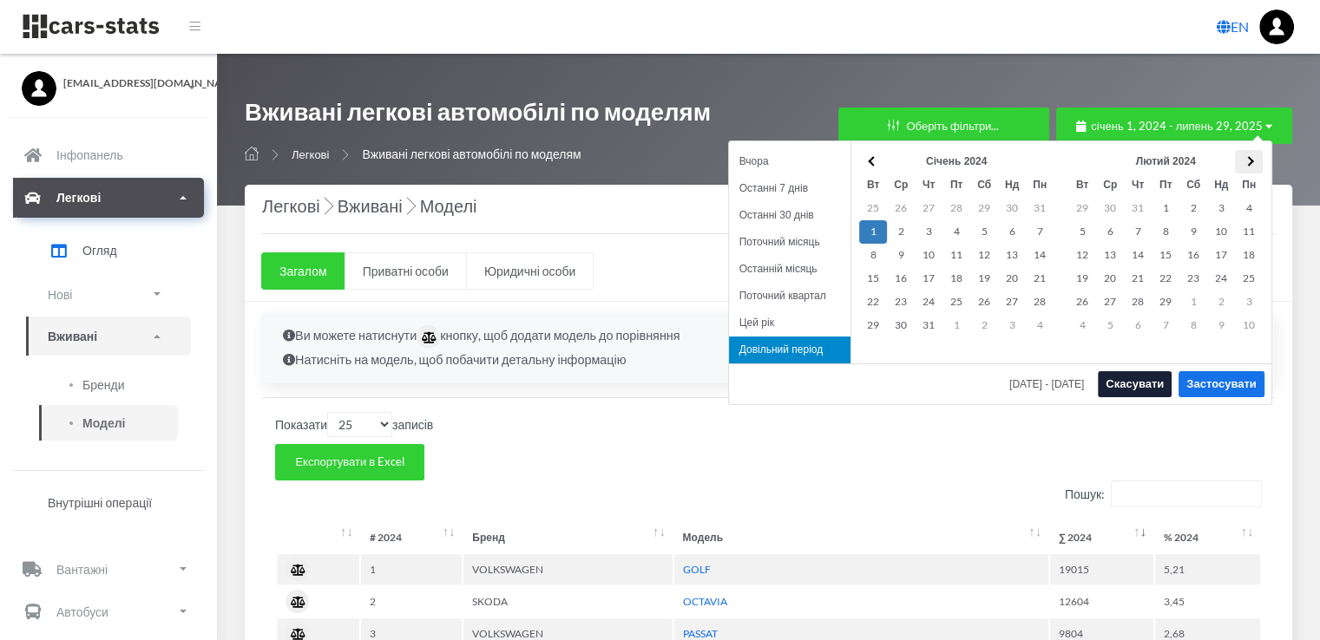
click at [1247, 161] on span at bounding box center [1248, 161] width 10 height 10
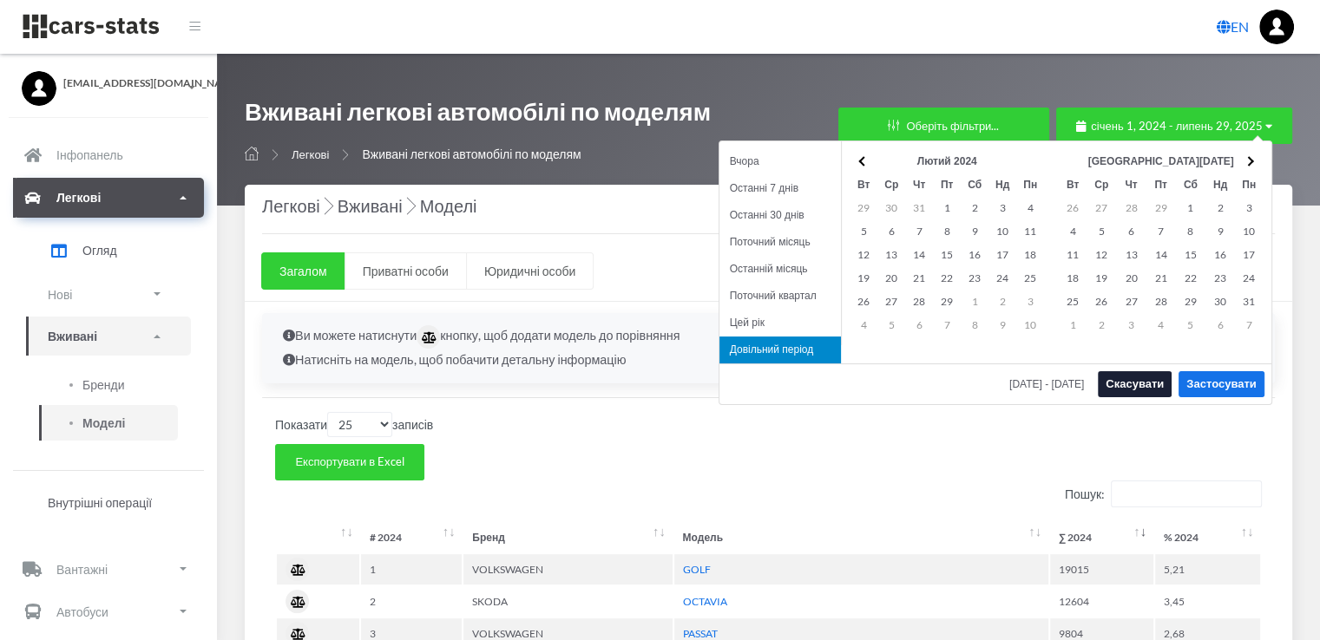
click at [1247, 161] on span at bounding box center [1248, 161] width 10 height 10
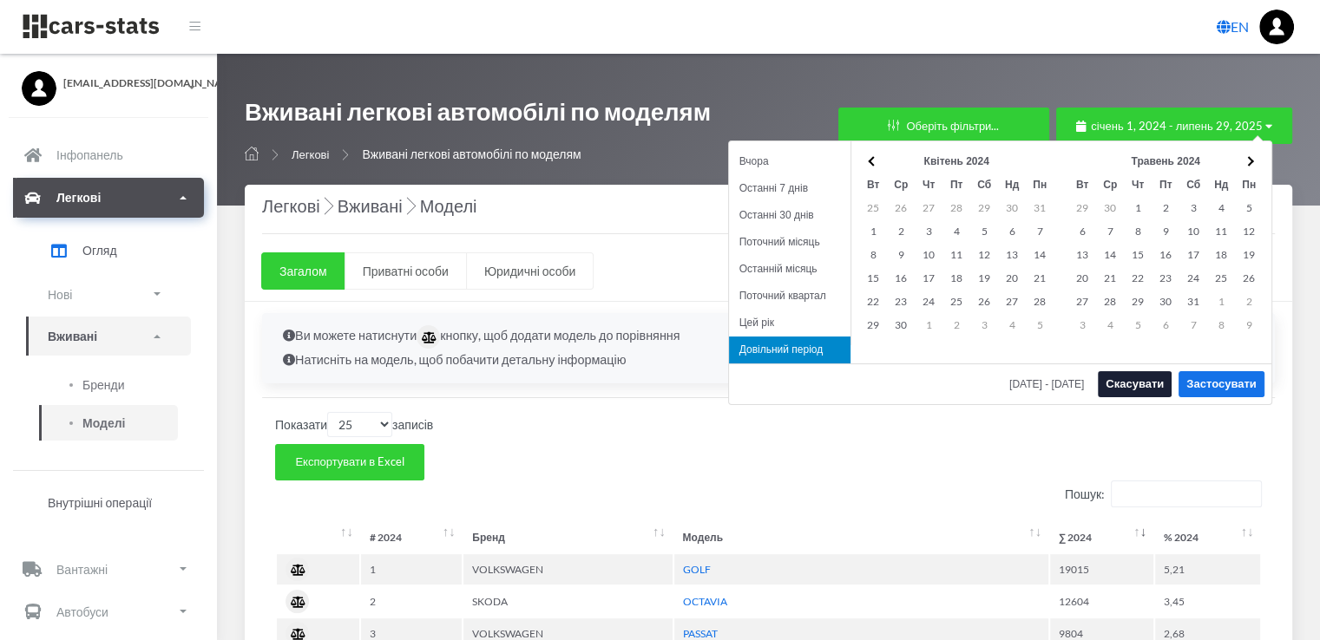
click at [1247, 161] on span at bounding box center [1248, 161] width 10 height 10
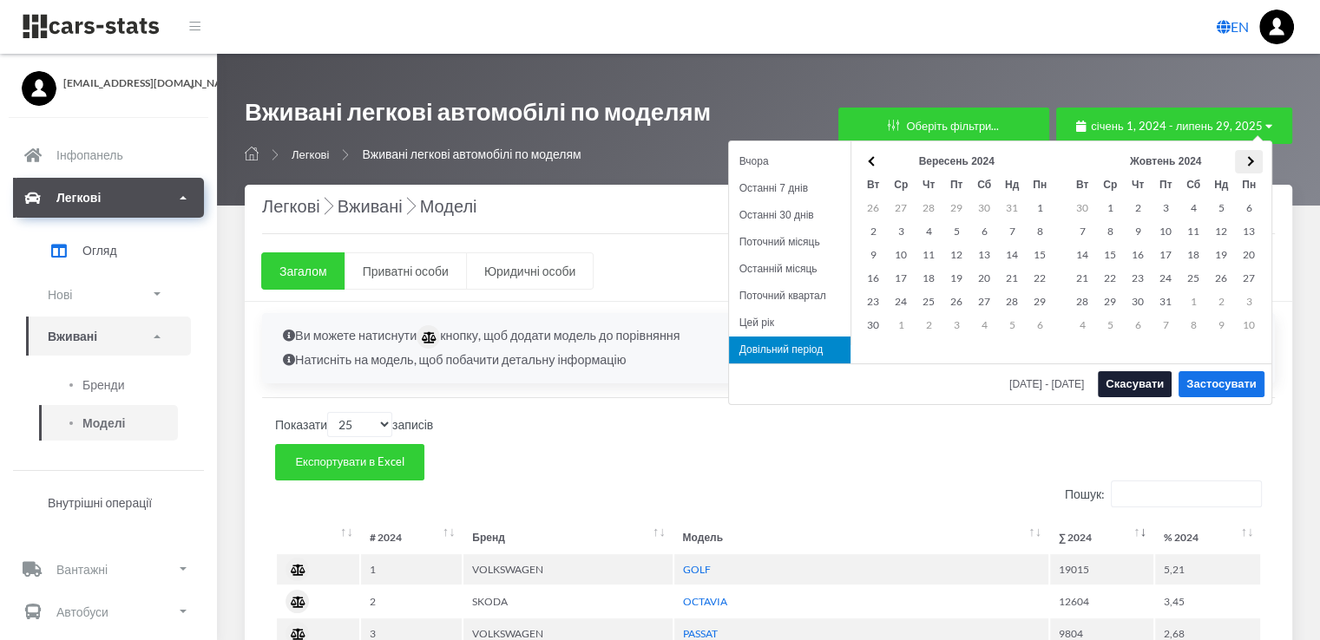
click at [1247, 161] on span at bounding box center [1248, 161] width 10 height 10
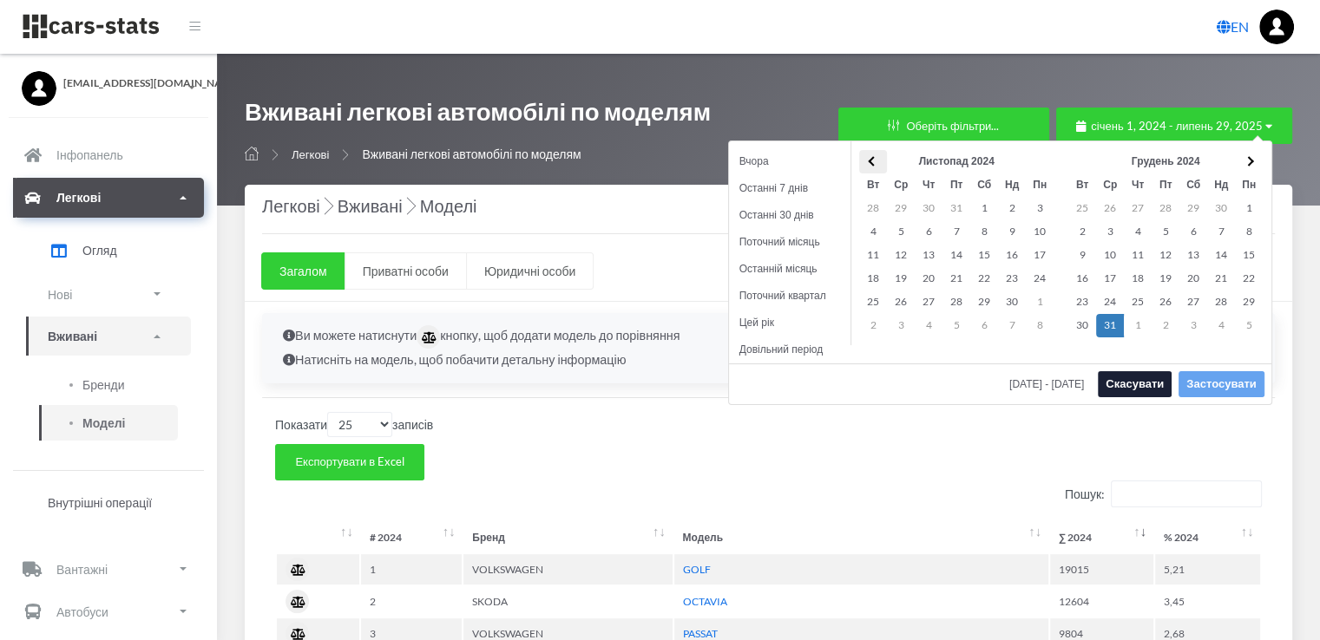
click at [873, 164] on span at bounding box center [873, 161] width 10 height 10
click at [871, 160] on span at bounding box center [873, 161] width 10 height 10
click at [871, 154] on th at bounding box center [873, 161] width 28 height 23
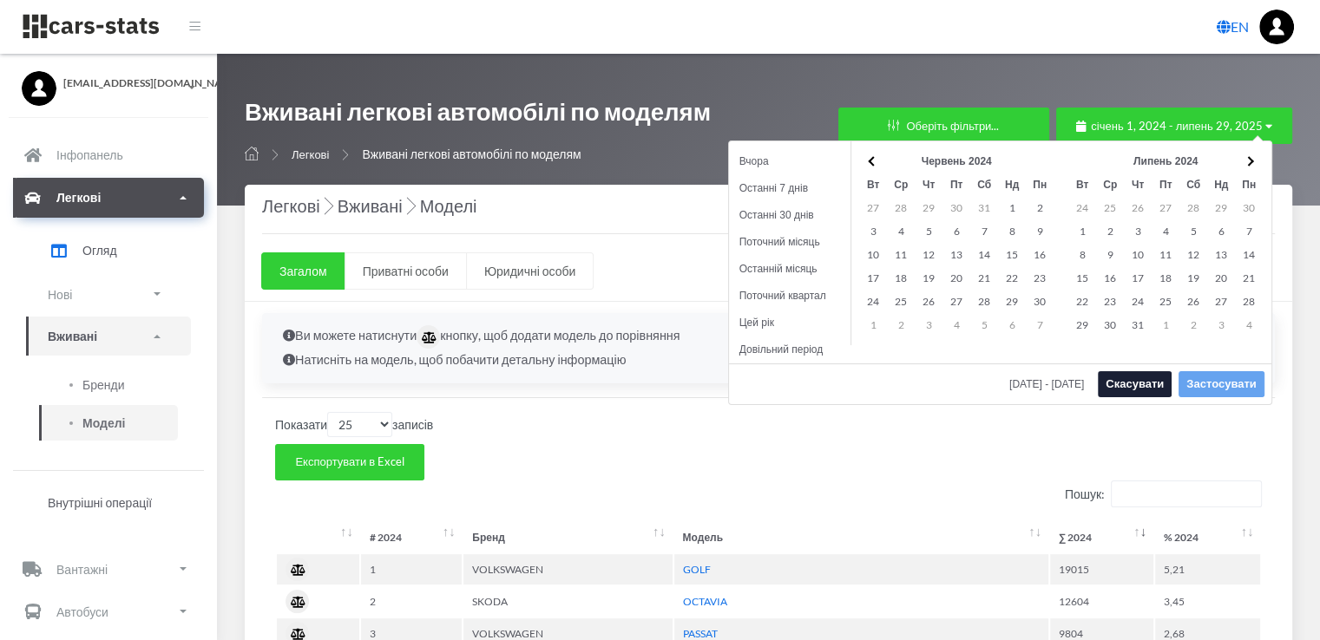
click at [871, 154] on th at bounding box center [873, 161] width 28 height 23
click at [871, 154] on th at bounding box center [863, 161] width 28 height 23
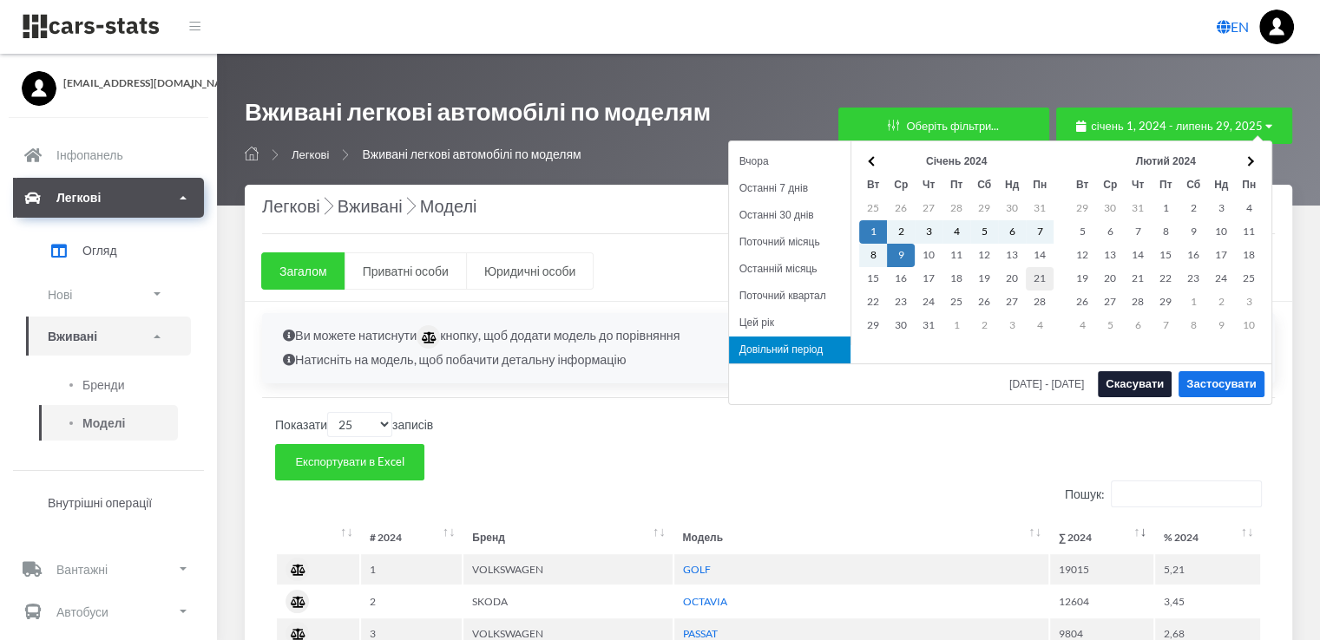
drag, startPoint x: 898, startPoint y: 246, endPoint x: 1041, endPoint y: 272, distance: 145.7
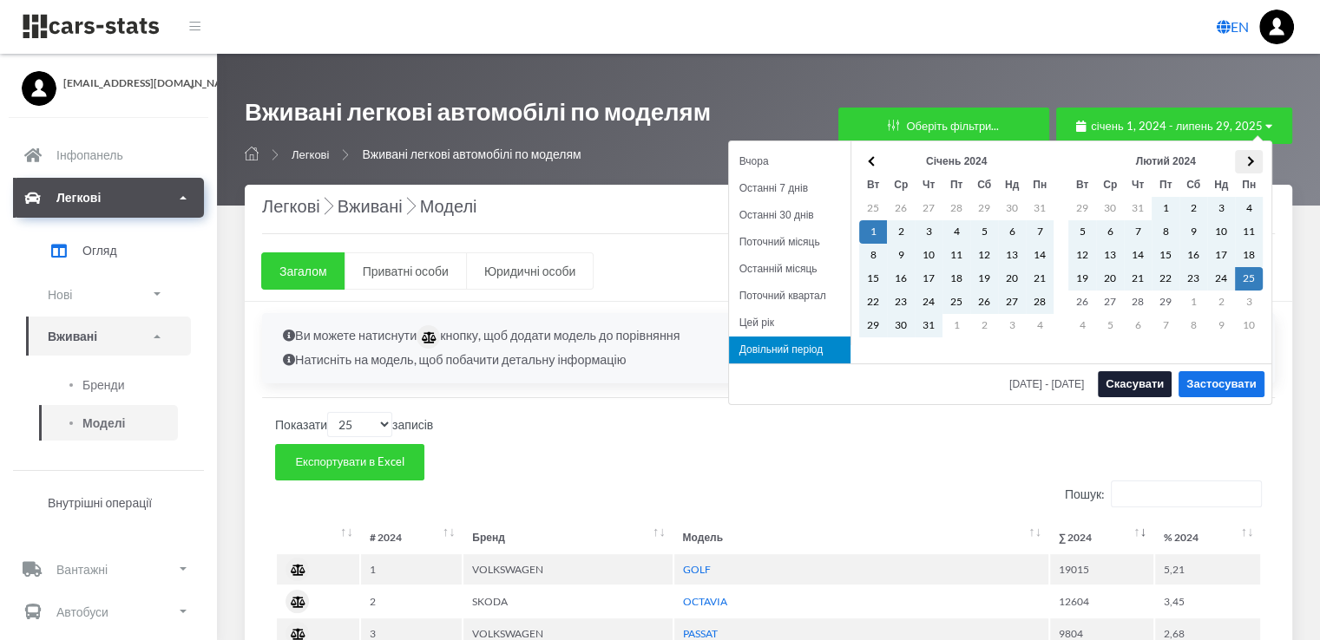
click at [1253, 161] on span at bounding box center [1248, 161] width 10 height 10
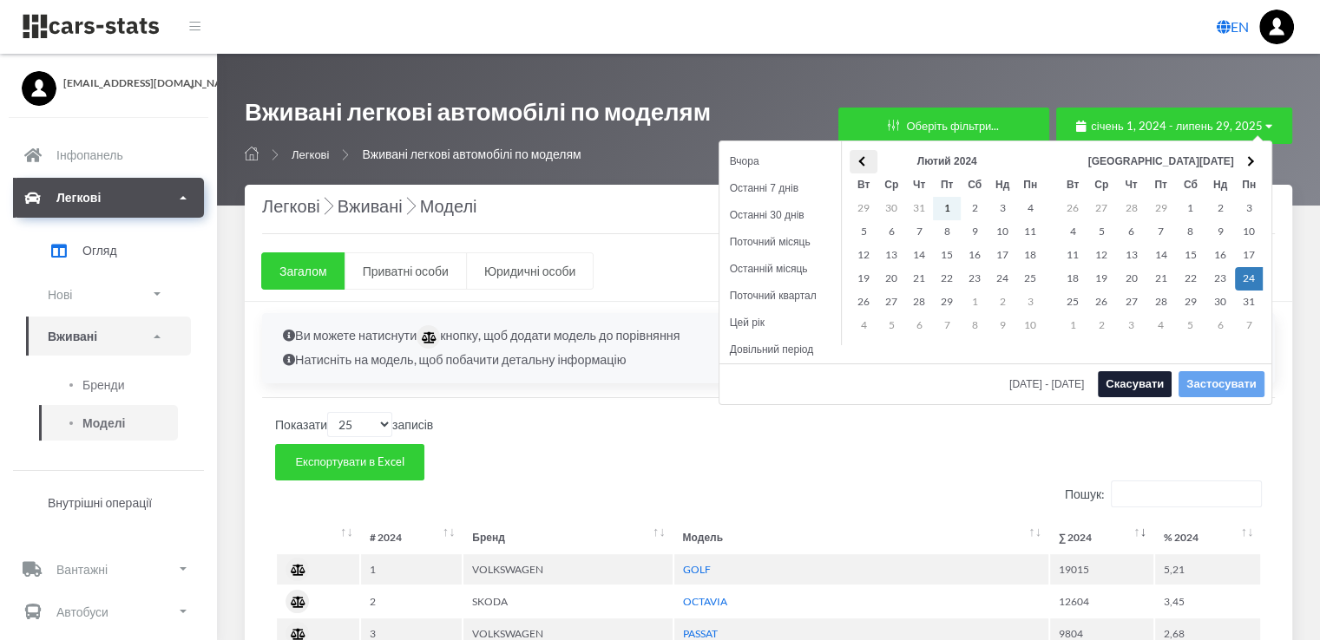
click at [868, 161] on span at bounding box center [863, 161] width 10 height 10
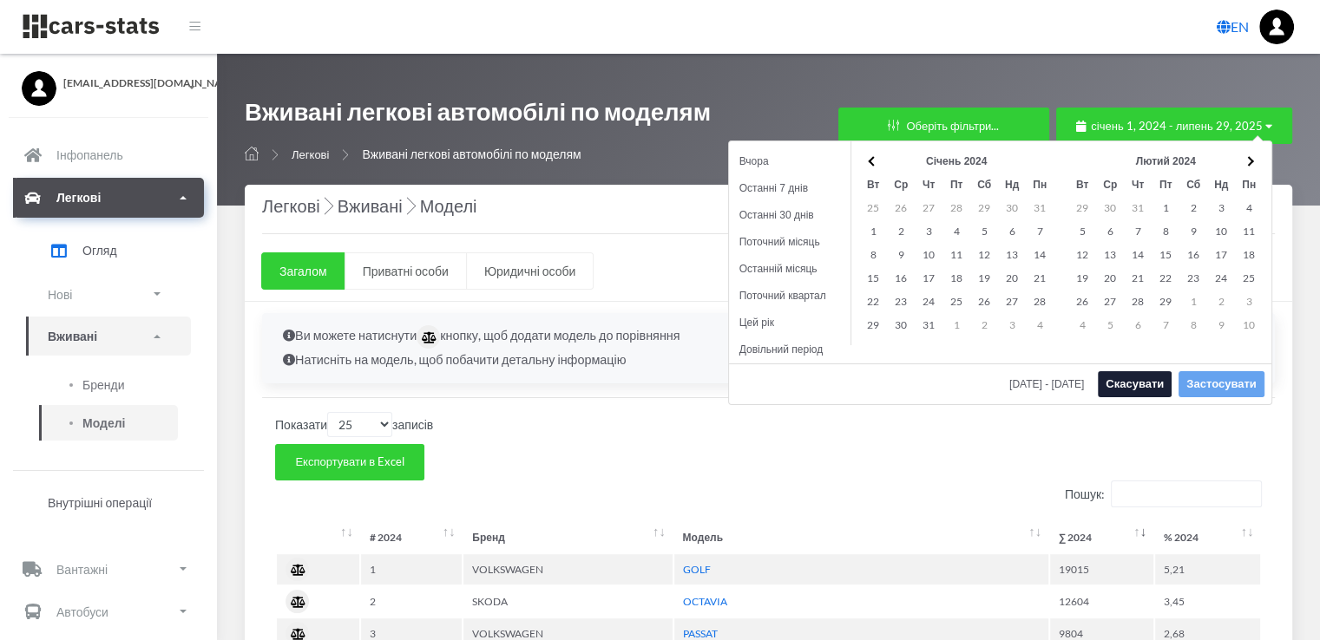
click at [871, 161] on span at bounding box center [873, 161] width 10 height 10
click at [1252, 157] on th at bounding box center [1249, 161] width 28 height 23
click at [1248, 159] on span at bounding box center [1248, 161] width 10 height 10
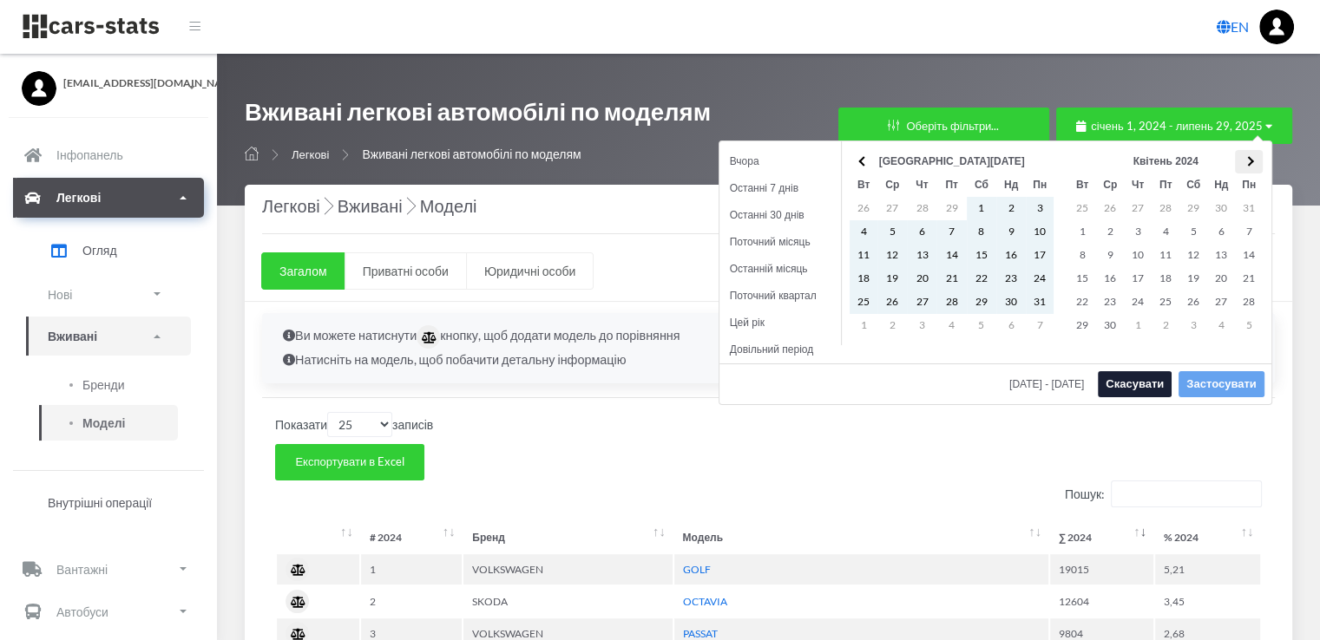
click at [1249, 163] on span at bounding box center [1248, 161] width 10 height 10
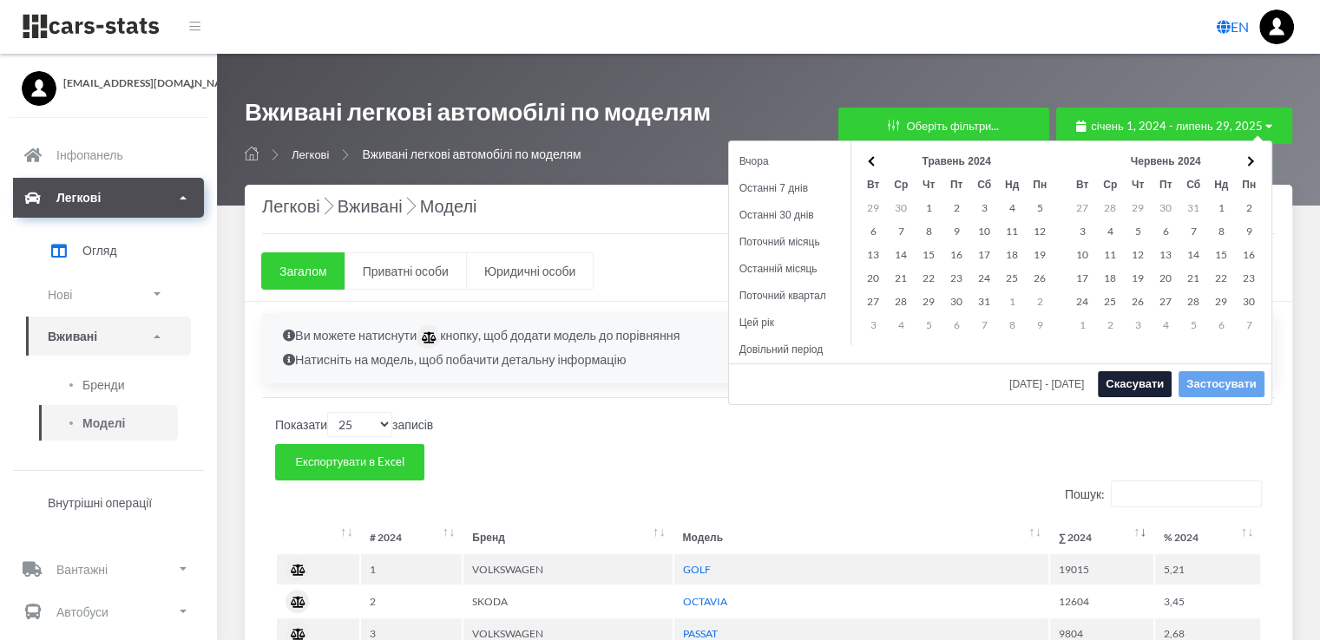
click at [1249, 163] on span at bounding box center [1248, 161] width 10 height 10
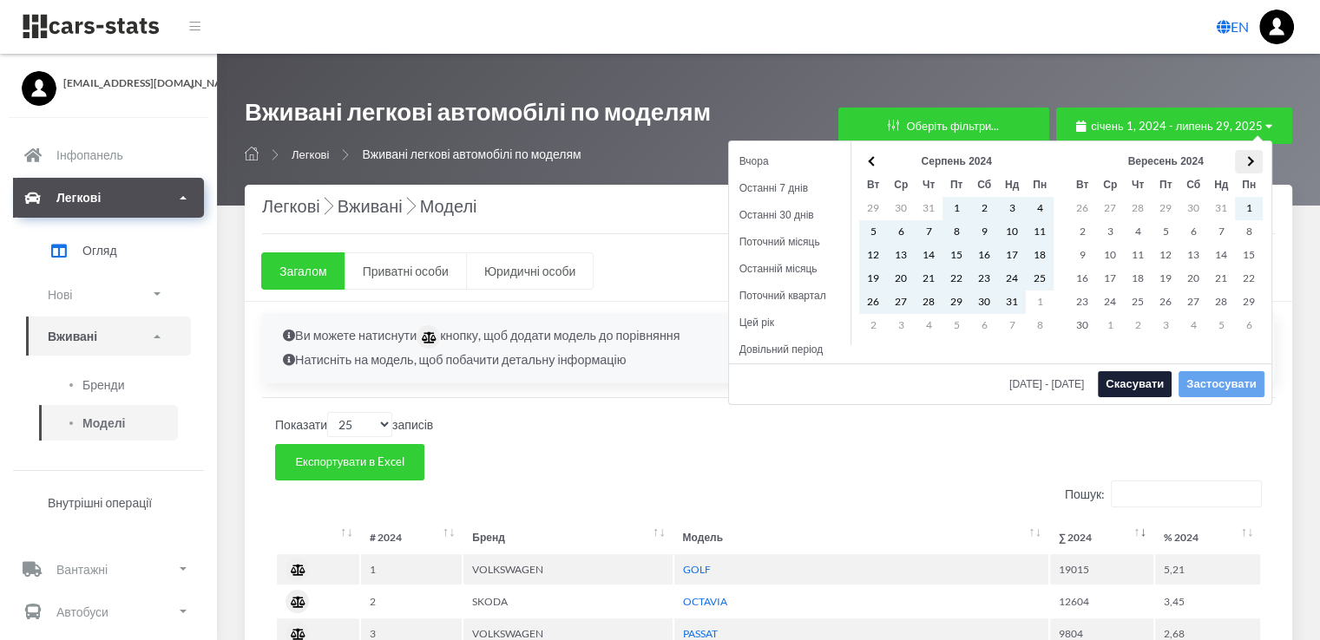
click at [1250, 163] on span at bounding box center [1248, 161] width 10 height 10
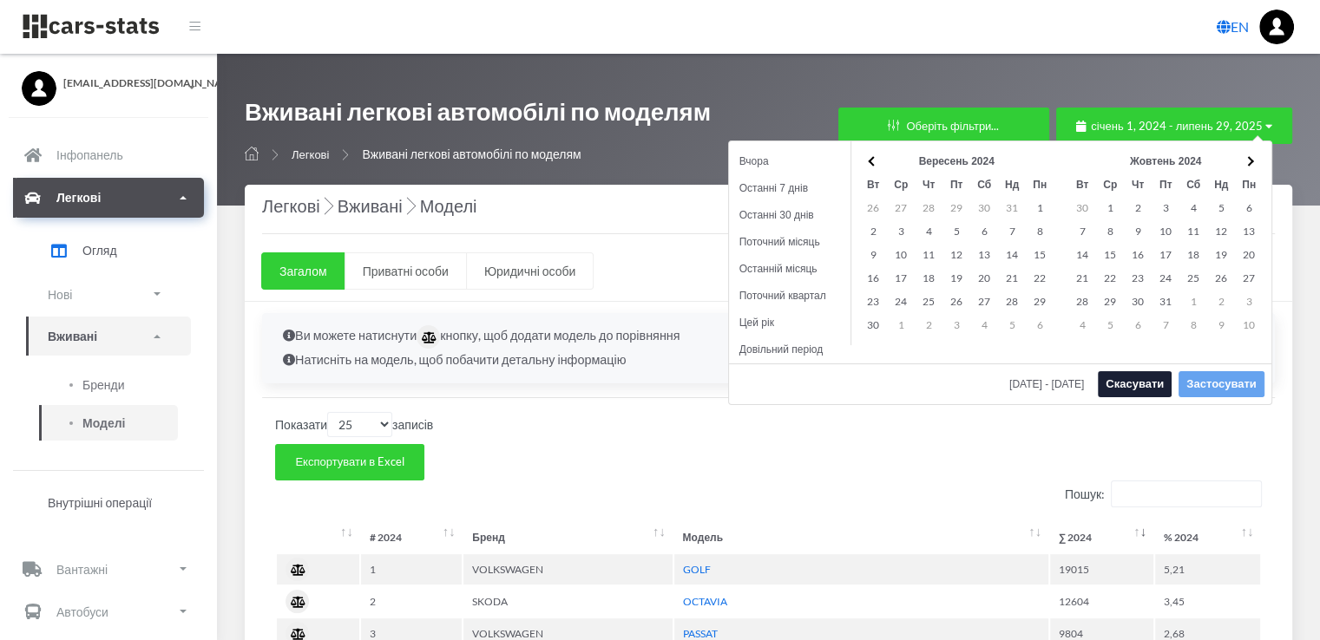
click at [1250, 163] on span at bounding box center [1248, 161] width 10 height 10
click at [870, 161] on span at bounding box center [873, 161] width 10 height 10
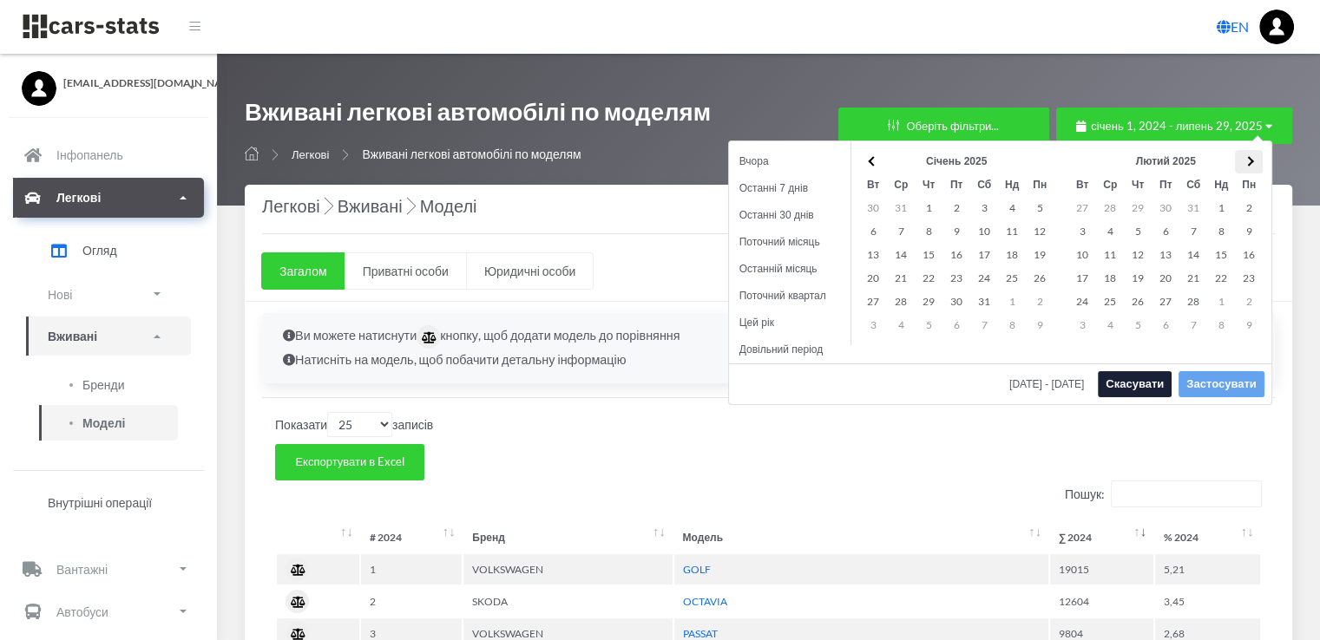
click at [1249, 156] on span at bounding box center [1248, 161] width 10 height 10
click at [869, 159] on span at bounding box center [873, 161] width 10 height 10
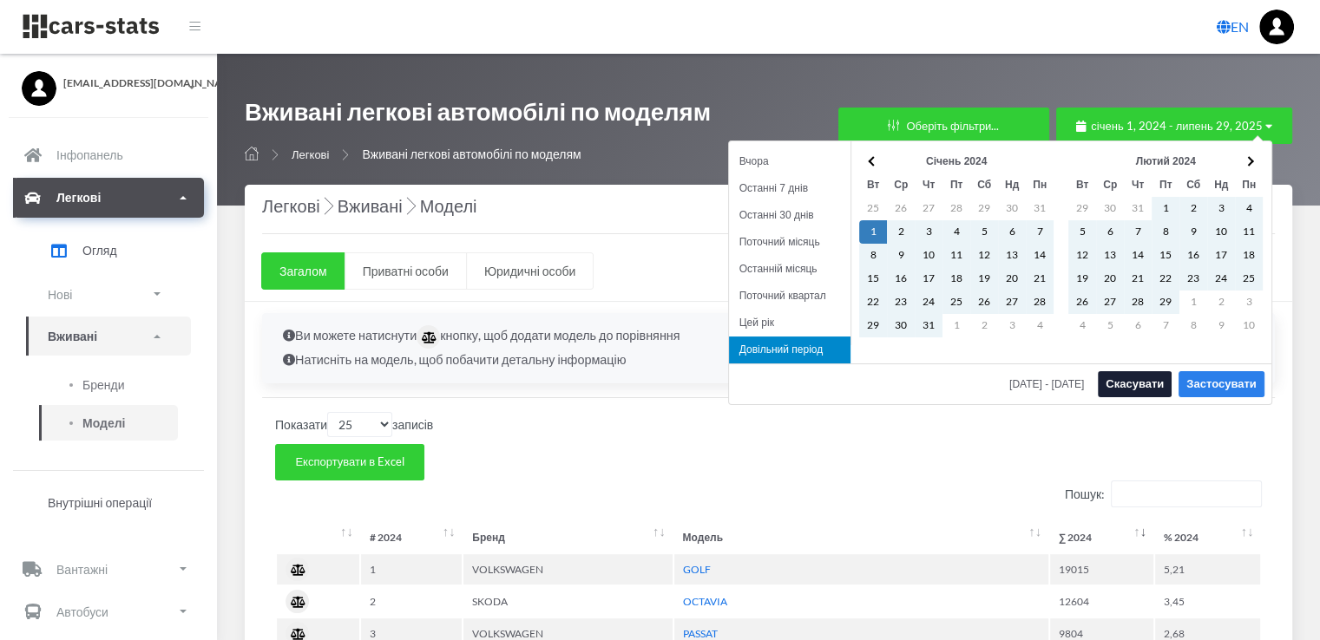
click at [1229, 377] on button "Застосувати" at bounding box center [1220, 384] width 85 height 26
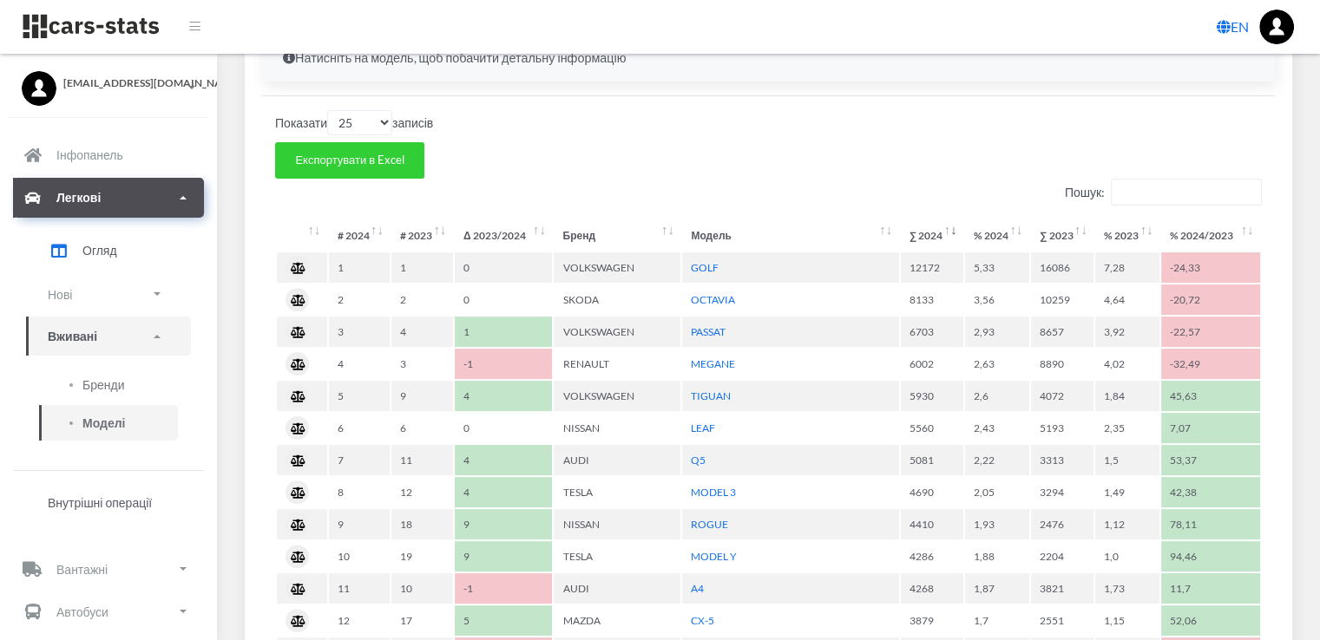
scroll to position [170, 0]
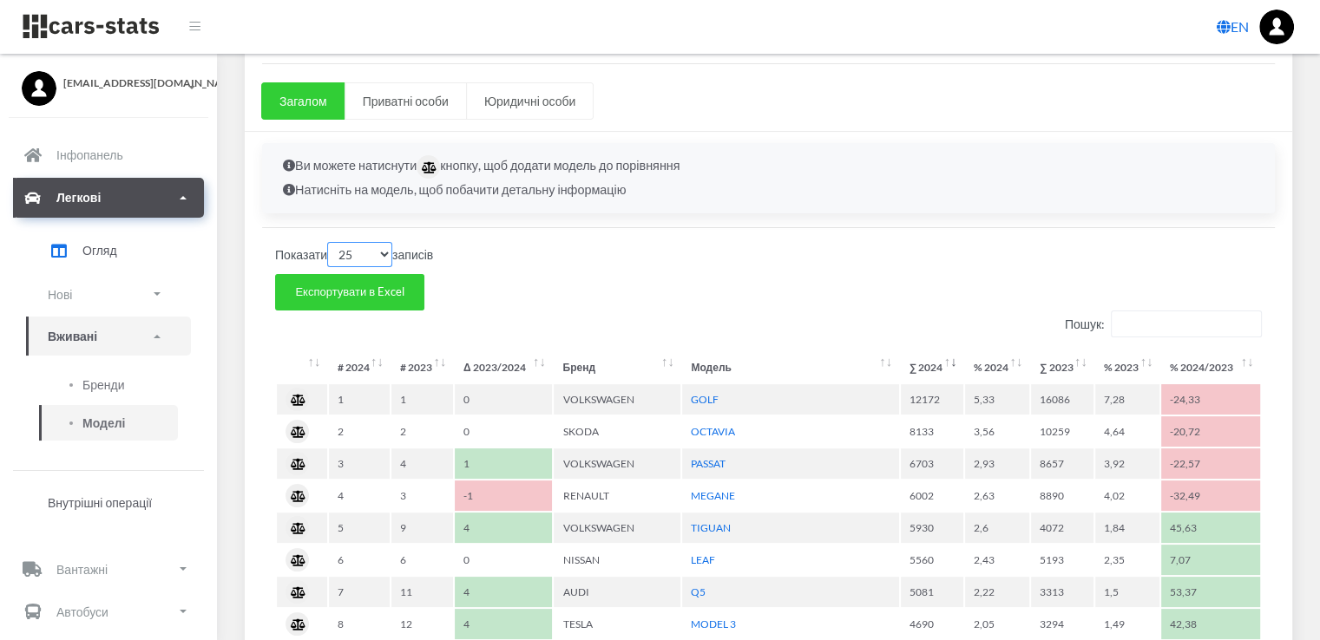
click at [385, 254] on select "10 25 50 100" at bounding box center [359, 254] width 65 height 25
select select "50"
click at [329, 242] on select "10 25 50 100" at bounding box center [359, 254] width 65 height 25
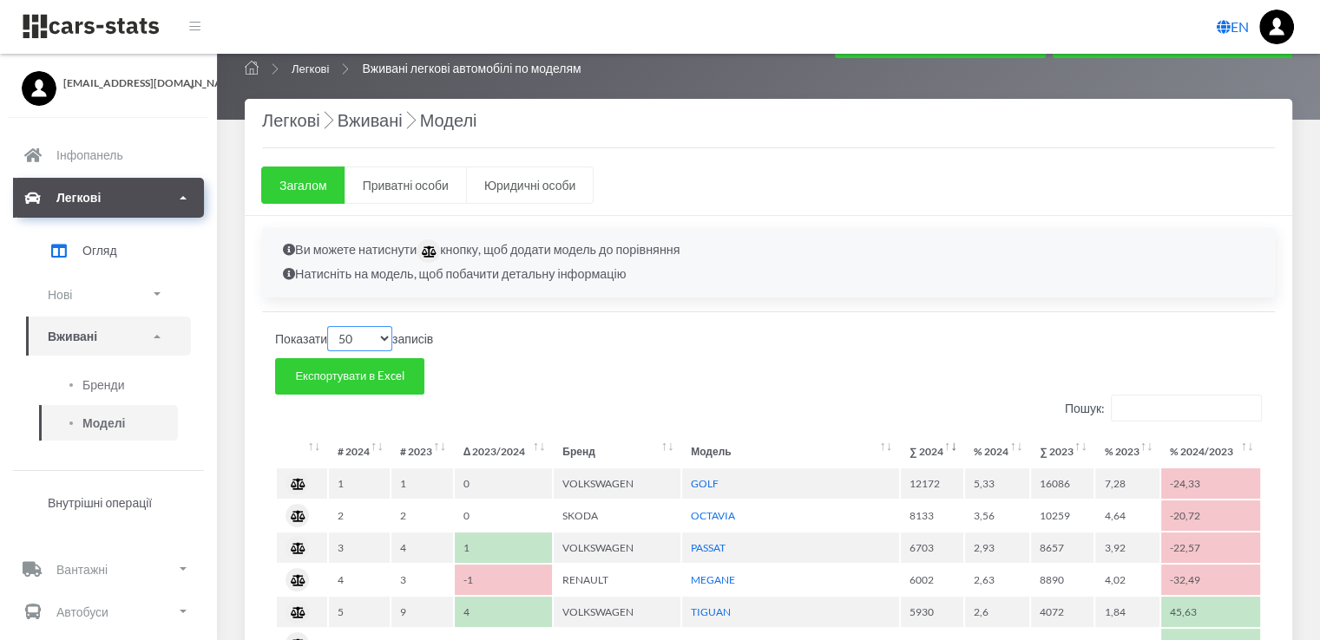
scroll to position [35, 0]
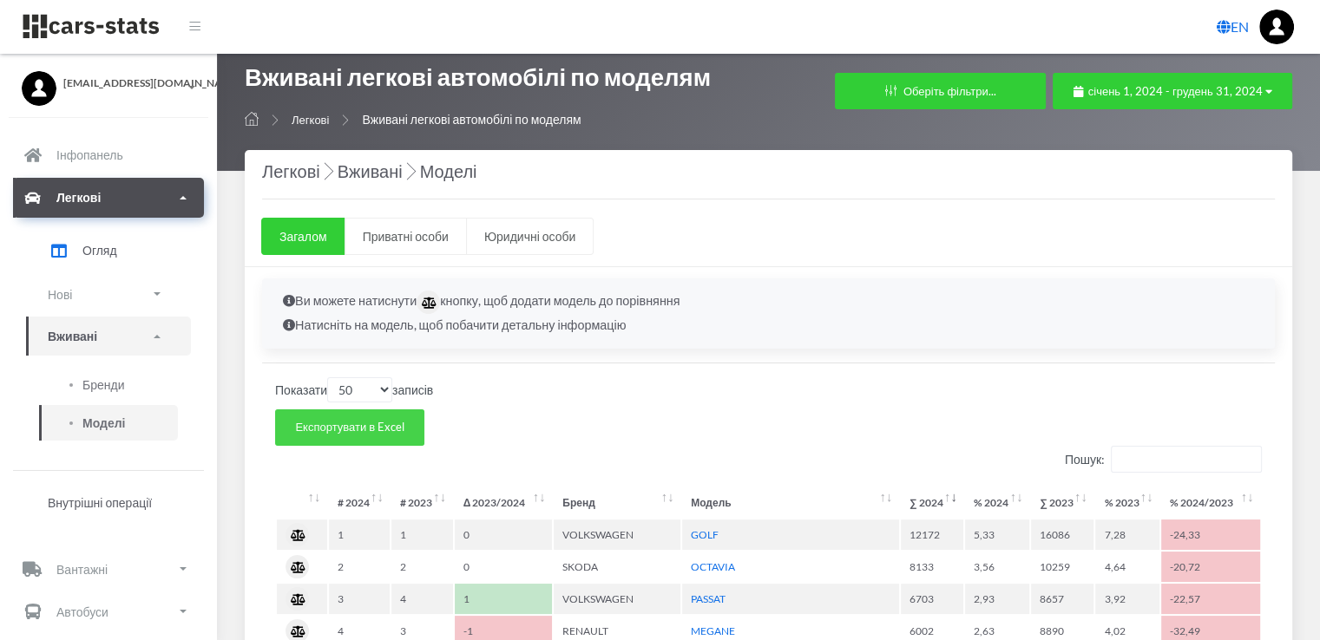
click at [351, 428] on span "Експортувати в Excel" at bounding box center [349, 427] width 109 height 14
click at [1256, 97] on span "січень 1, 2024 - грудень 31, 2024" at bounding box center [1175, 91] width 174 height 14
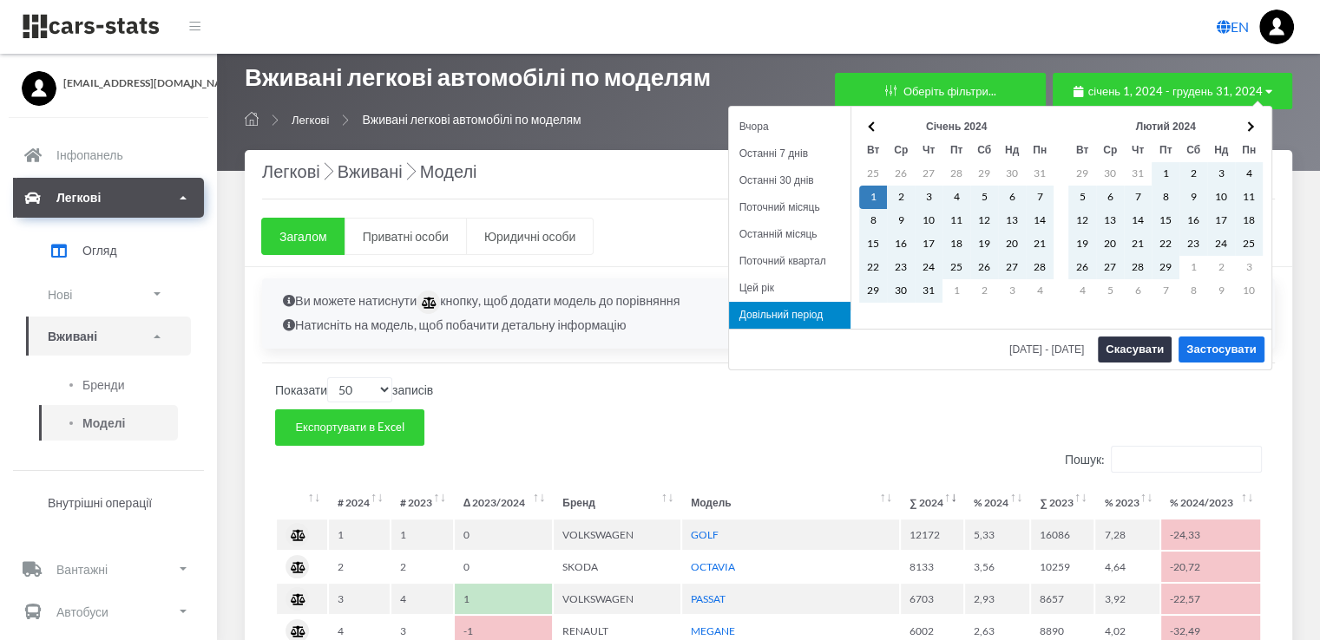
click at [1138, 351] on button "Скасувати" at bounding box center [1135, 350] width 74 height 26
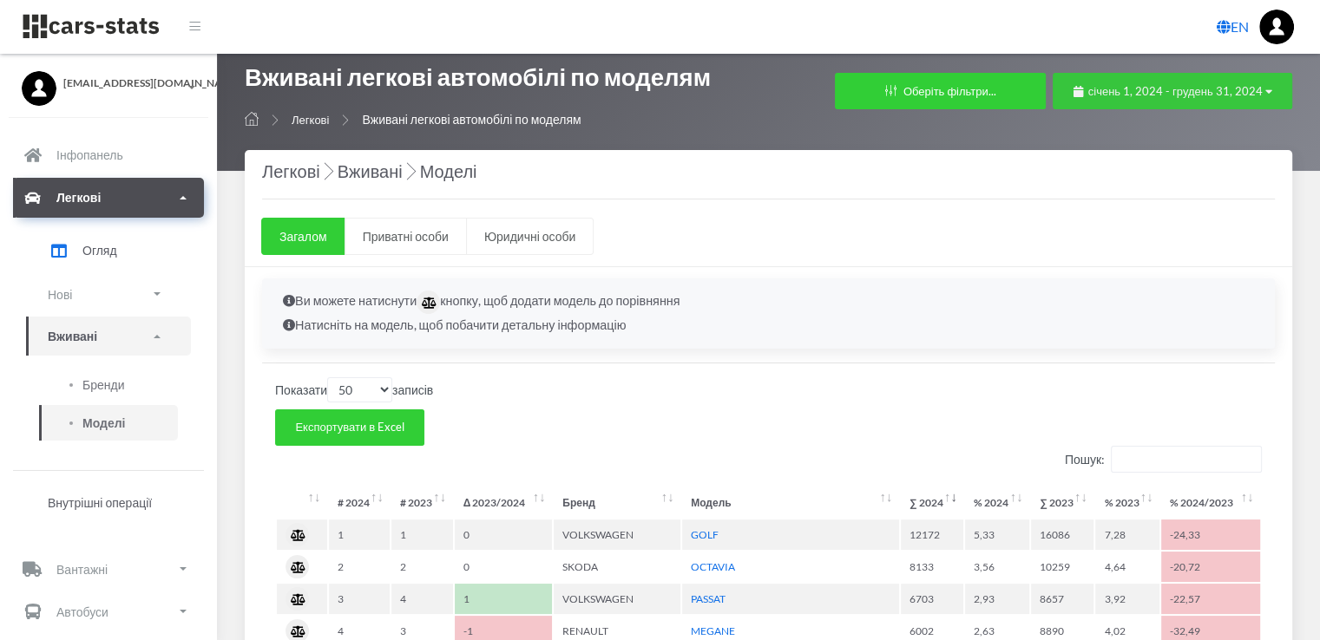
click at [1266, 94] on icon "button" at bounding box center [1268, 91] width 7 height 11
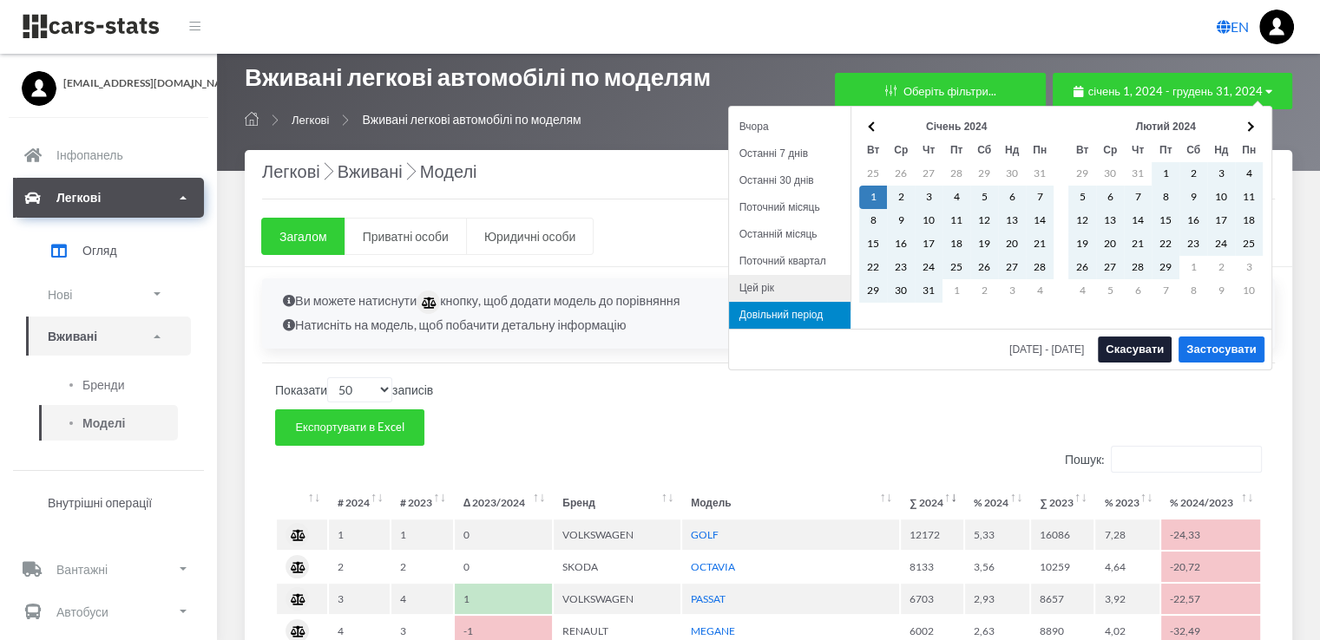
click at [763, 283] on li "Цей рік" at bounding box center [789, 288] width 121 height 27
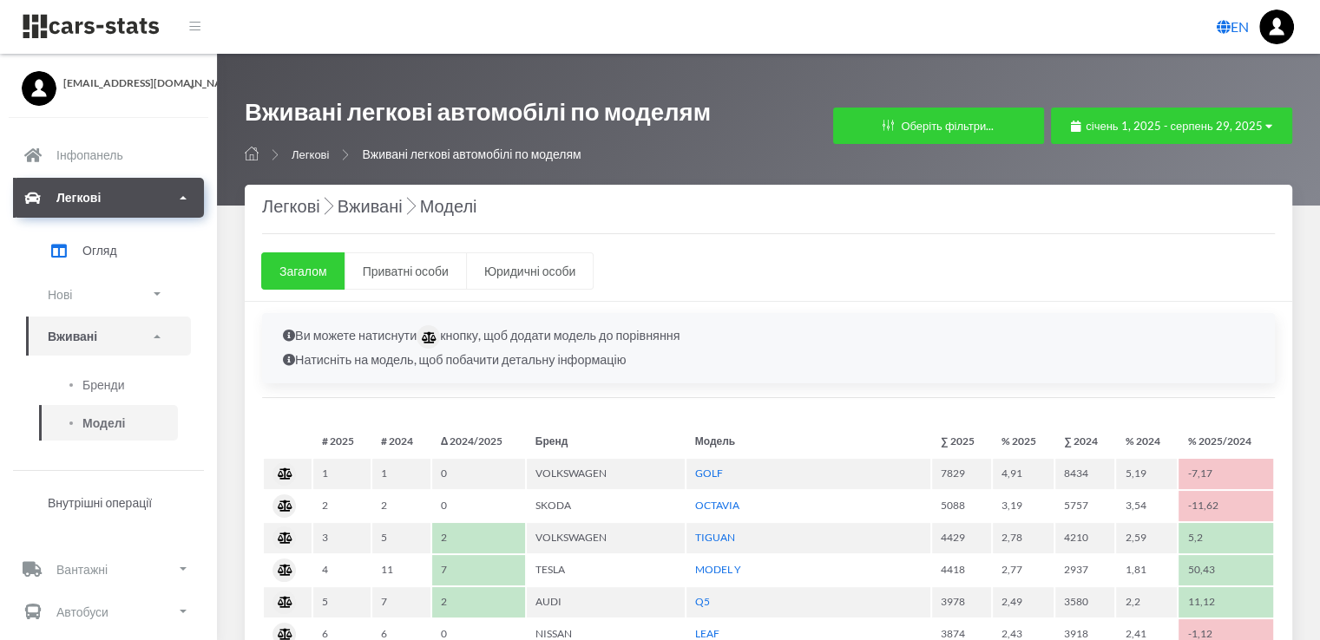
select select "25"
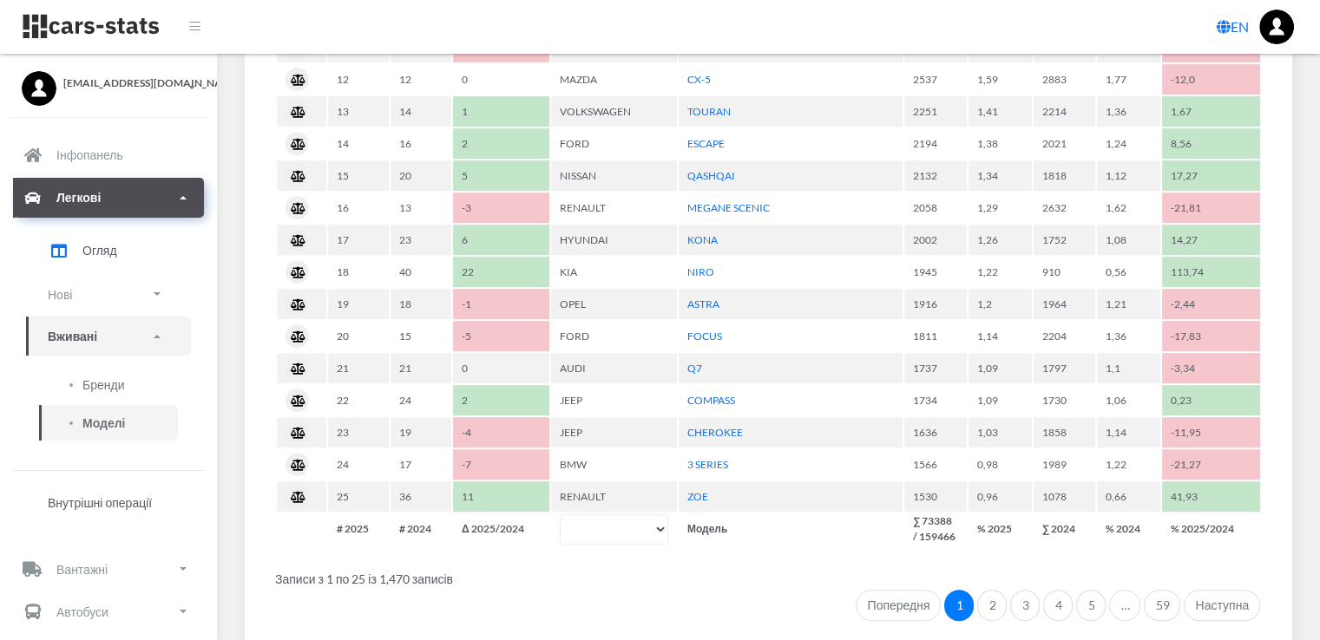
scroll to position [845, 0]
click at [993, 593] on link "2" at bounding box center [992, 603] width 30 height 31
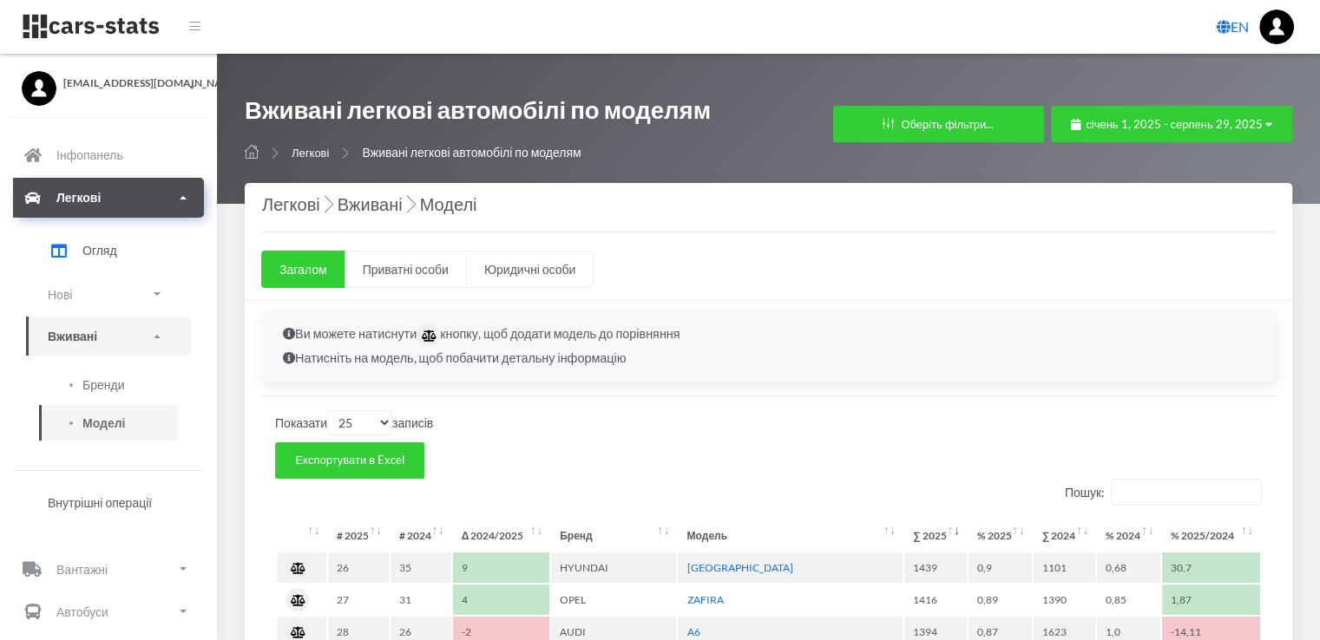
scroll to position [0, 0]
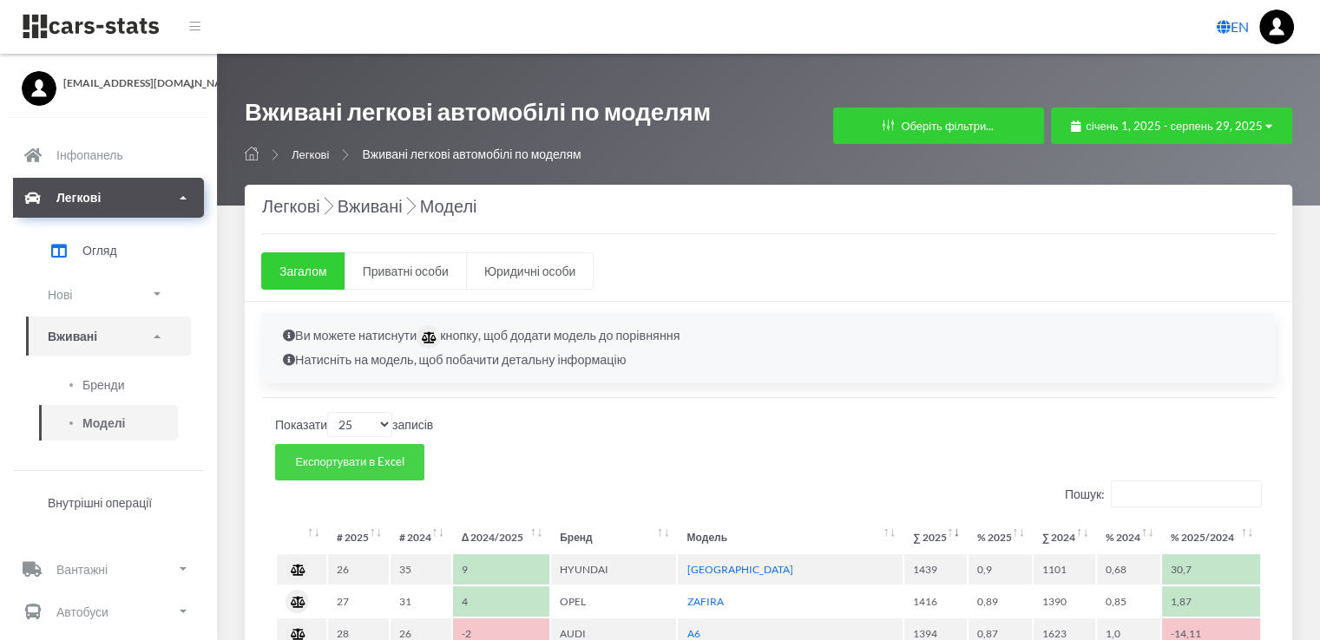
click at [375, 458] on span "Експортувати в Excel" at bounding box center [349, 462] width 109 height 14
